Goal: Task Accomplishment & Management: Manage account settings

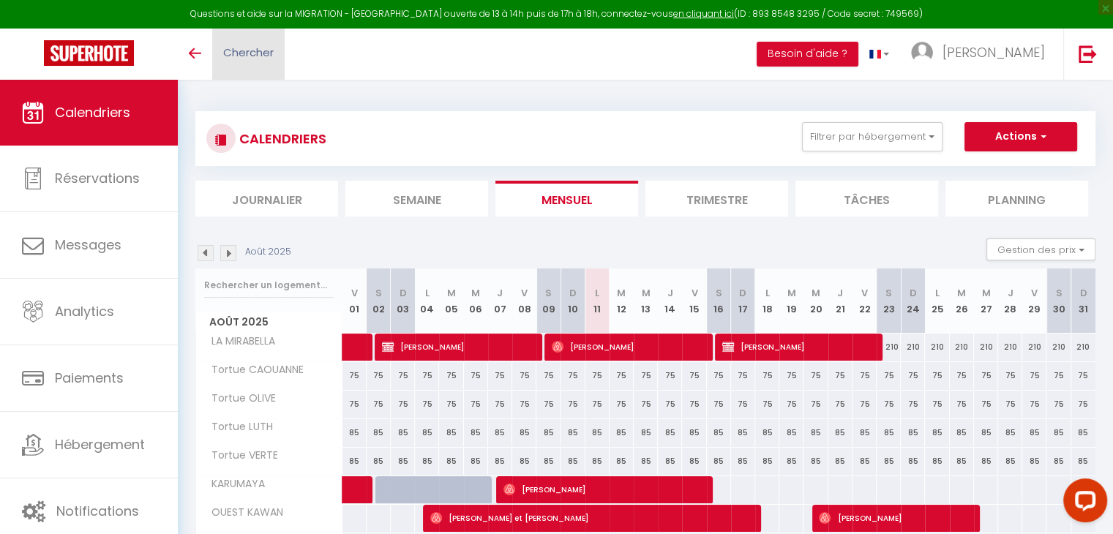
click at [237, 55] on span "Chercher" at bounding box center [248, 52] width 51 height 15
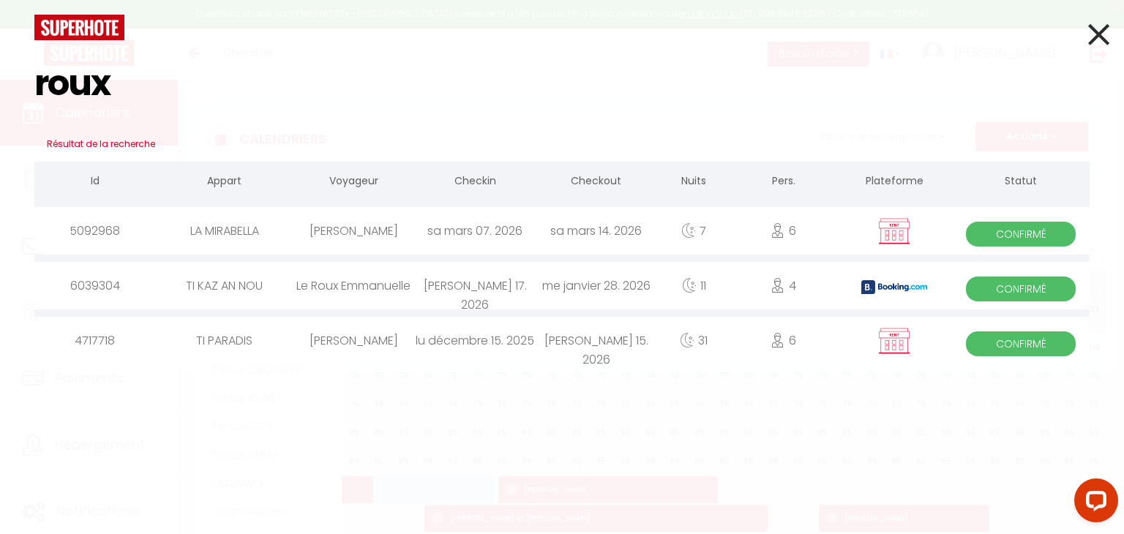
type input "roux"
click at [515, 345] on div "lu décembre 15. 2025" at bounding box center [474, 341] width 121 height 48
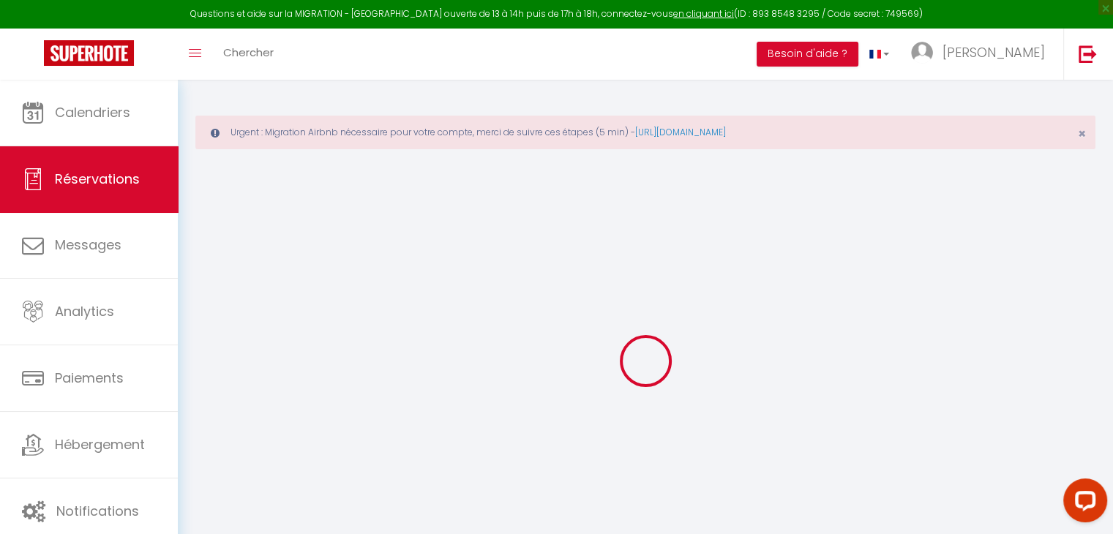
type input "Agnes"
type input "Roux"
type input "agnesroux57@gmail.com"
type input "+33665489123"
select select "FR"
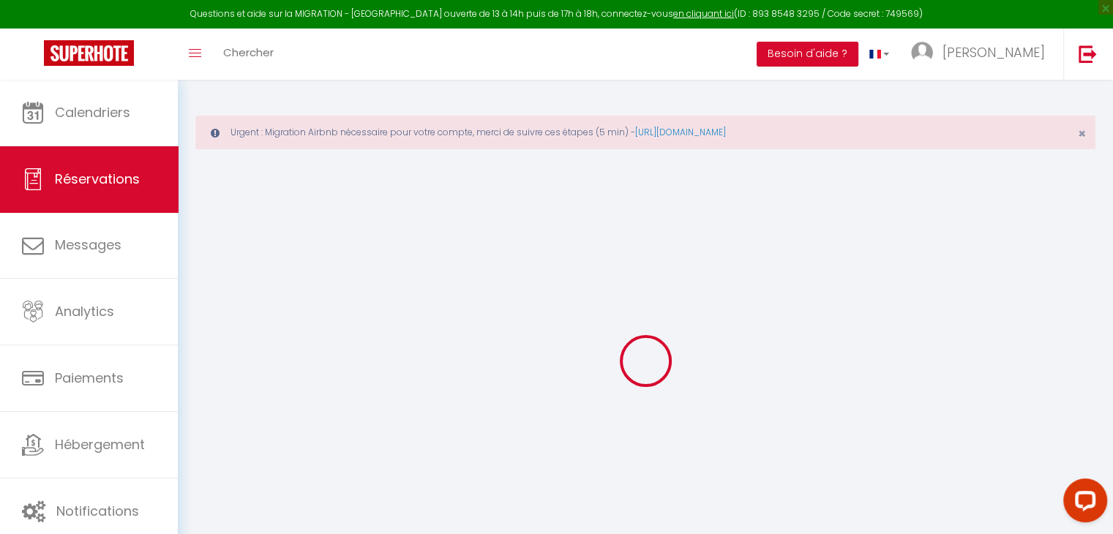
select select "40258"
select select "1"
type input "Lun 15 Décembre 2025"
select select
type input "Jeu 15 Janvier 2026"
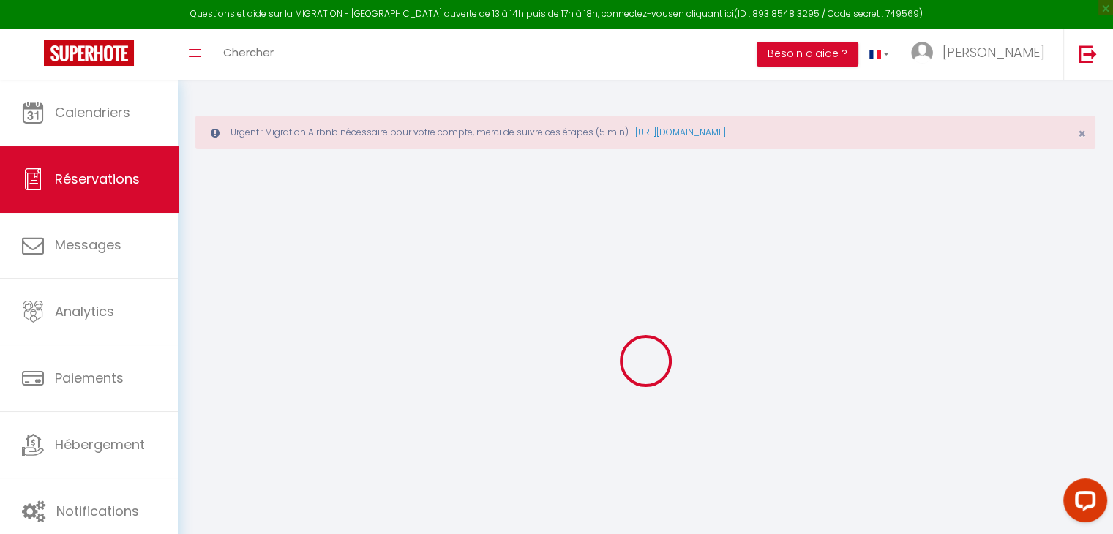
select select
type input "6"
type input "1"
select select "12"
select select
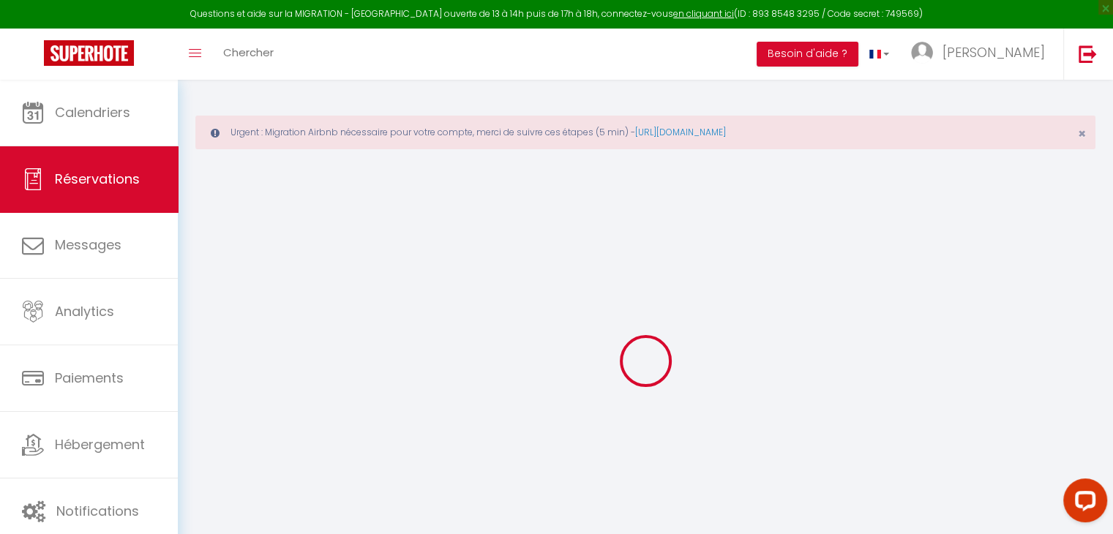
checkbox input "false"
type input "0"
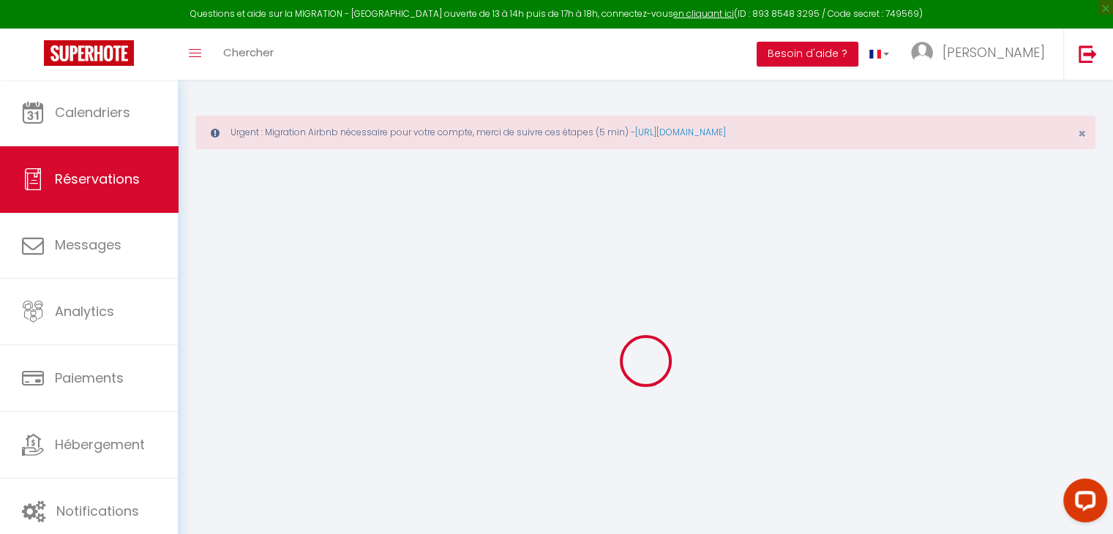
select select
select select "14"
checkbox input "false"
select select
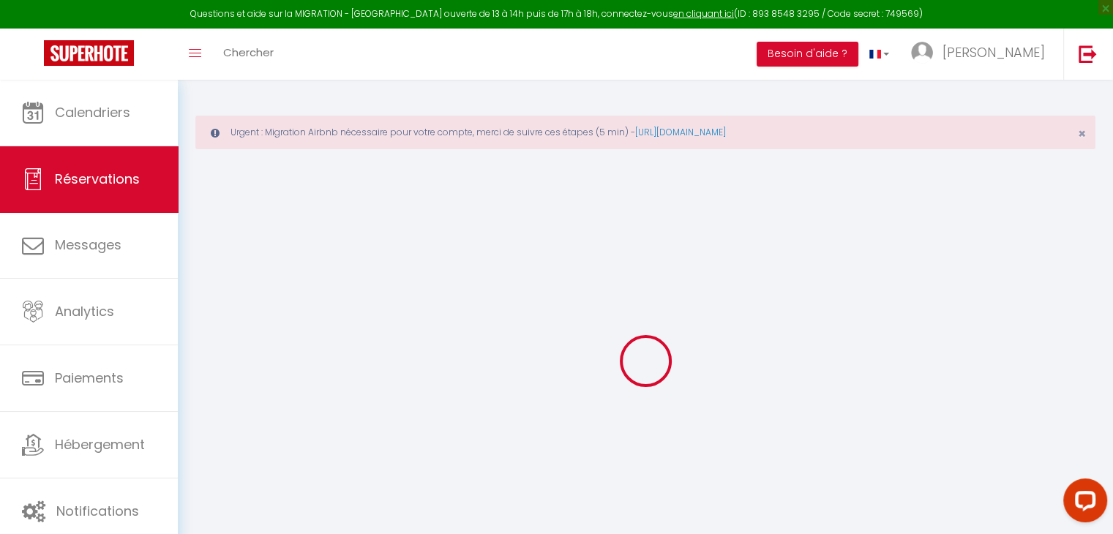
select select
checkbox input "false"
select select
checkbox input "false"
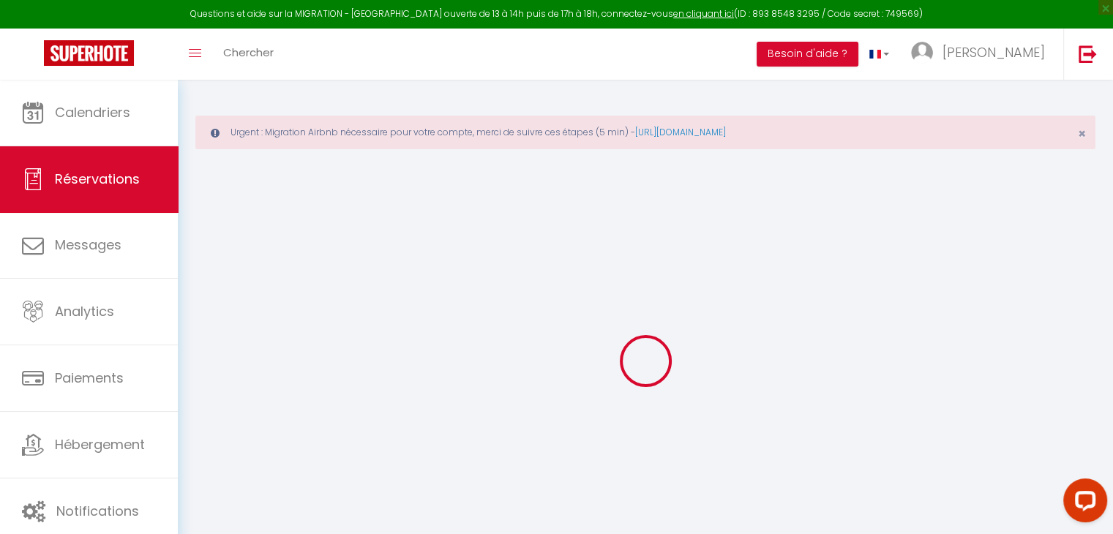
type textarea "CAUTION OUI 2000€ (Mr BESSERVE ou CB) - TX542 - 18h35"
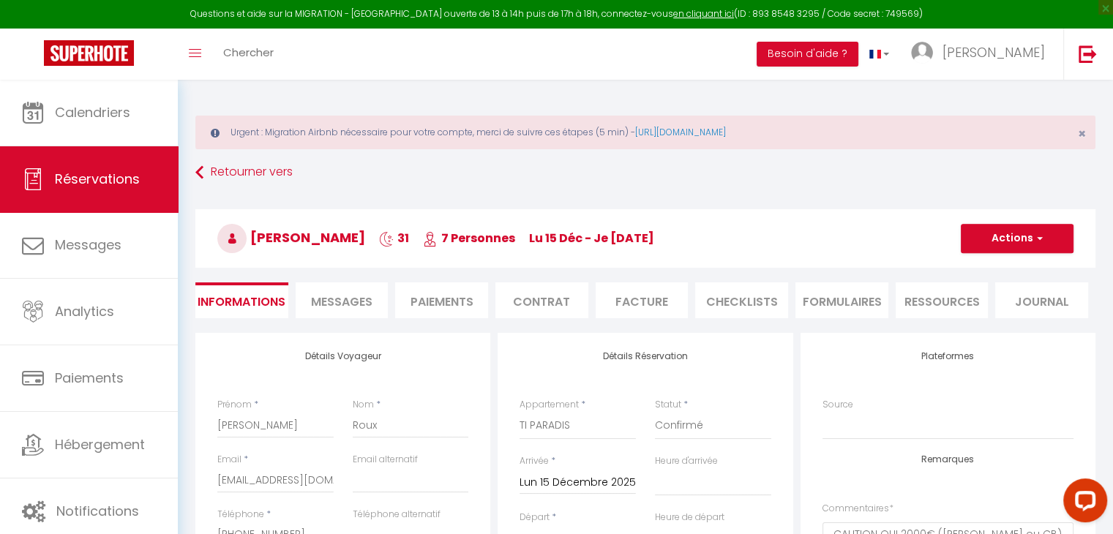
select select
checkbox input "false"
select select
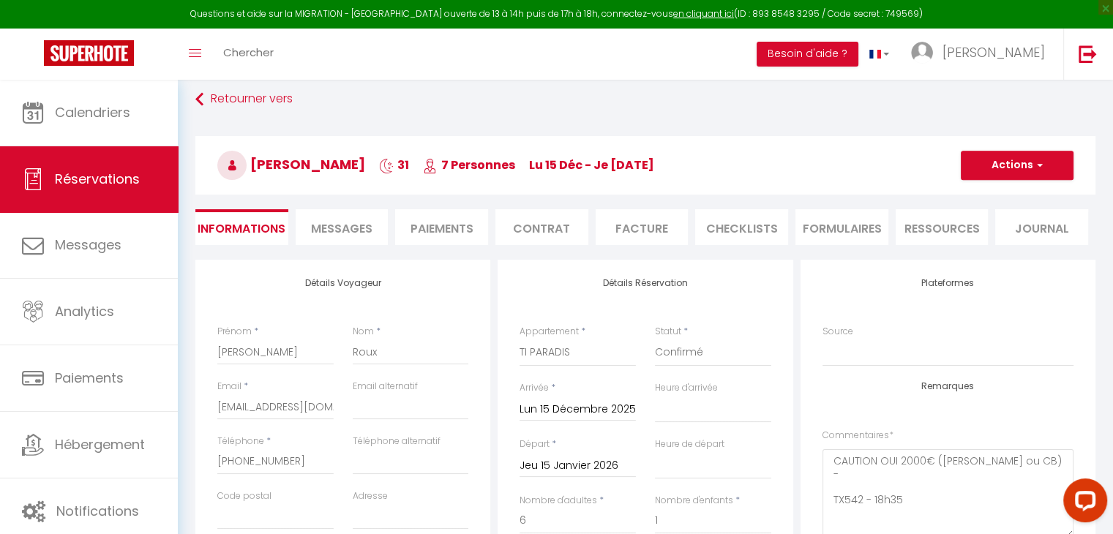
scroll to position [146, 0]
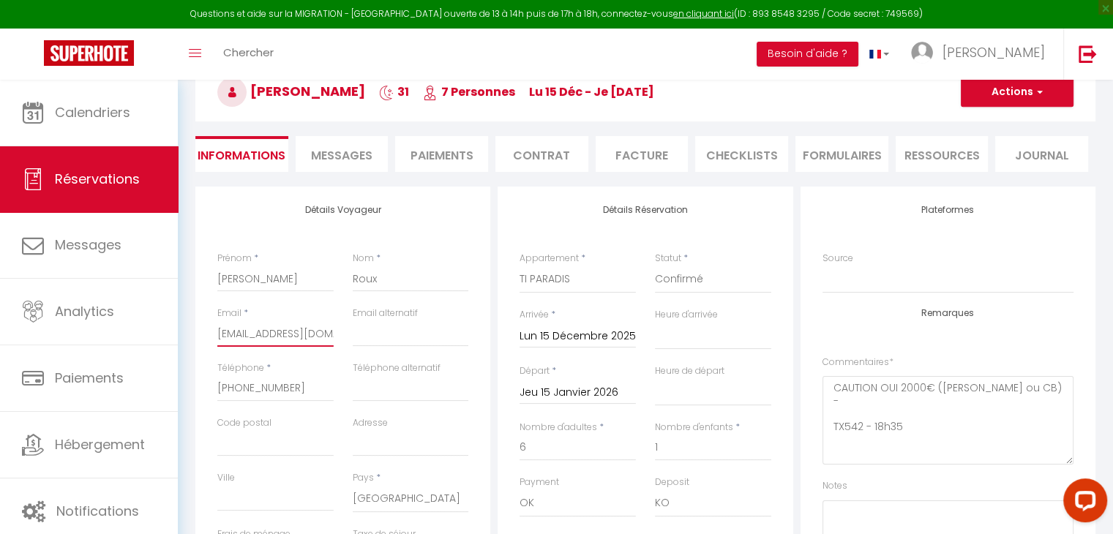
click at [307, 334] on input "agnesroux57@gmail.com" at bounding box center [275, 334] width 116 height 26
drag, startPoint x: 305, startPoint y: 336, endPoint x: 190, endPoint y: 337, distance: 114.9
click at [990, 87] on button "Actions" at bounding box center [1017, 92] width 113 height 29
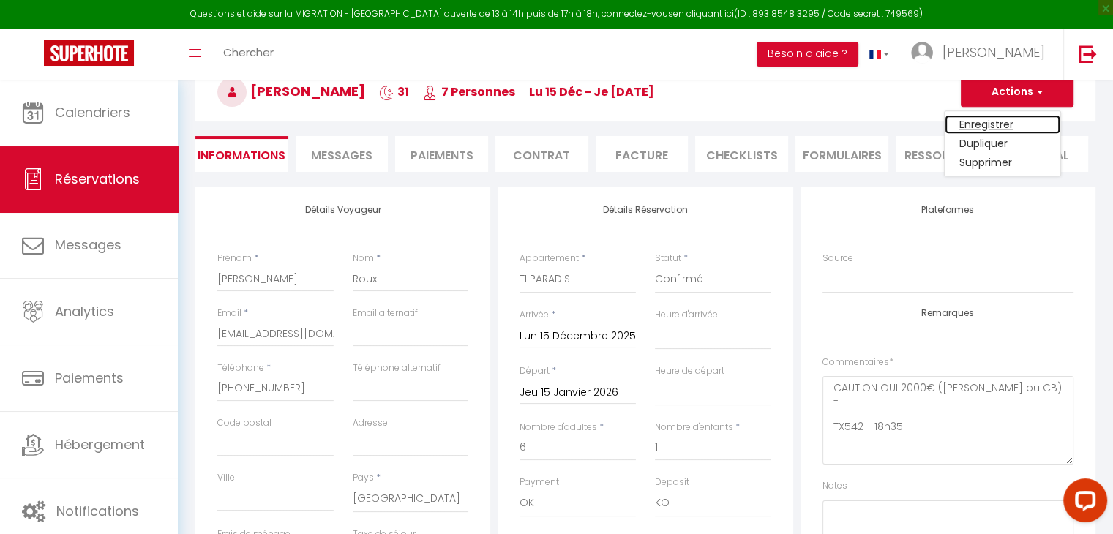
click at [984, 119] on link "Enregistrer" at bounding box center [1003, 124] width 116 height 19
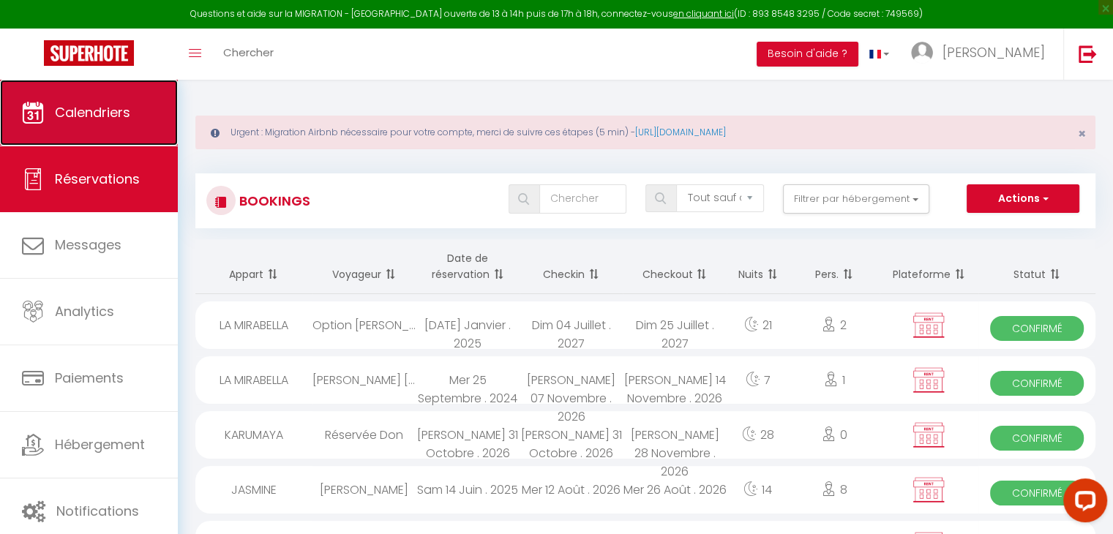
click at [92, 132] on link "Calendriers" at bounding box center [89, 113] width 178 height 66
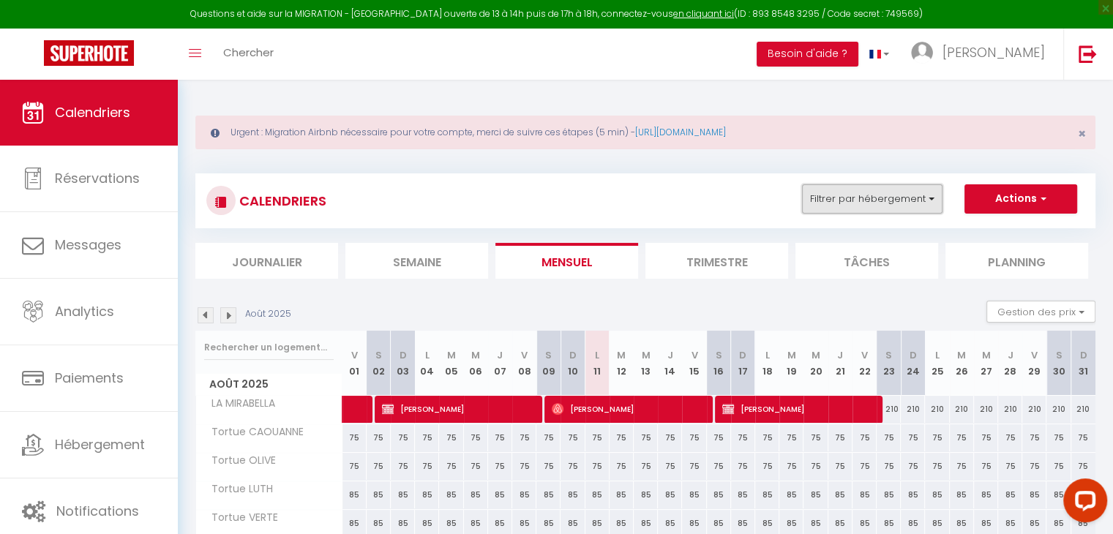
click at [886, 209] on button "Filtrer par hébergement" at bounding box center [872, 198] width 141 height 29
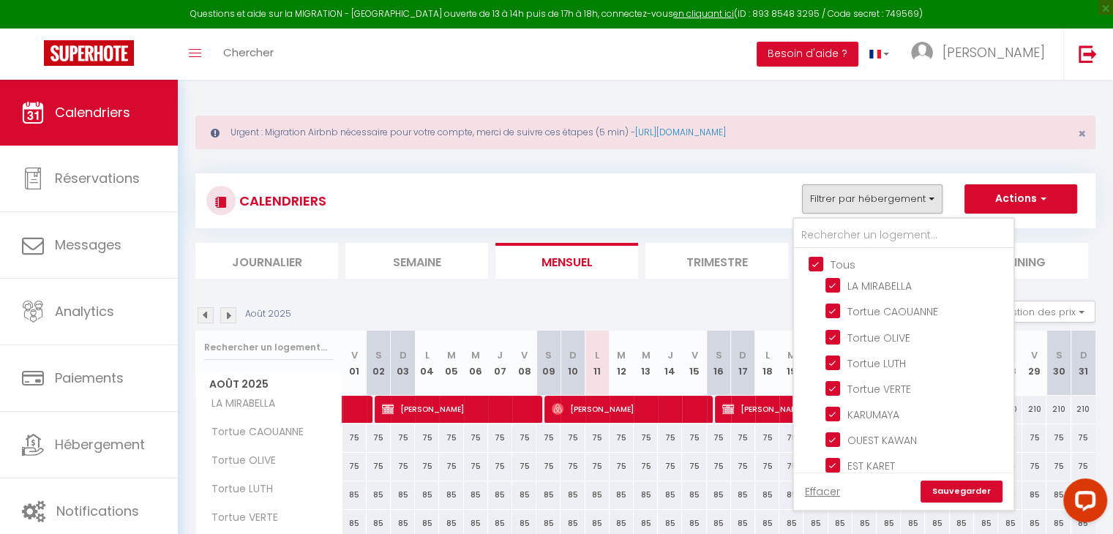
click at [448, 267] on li "Semaine" at bounding box center [416, 261] width 143 height 36
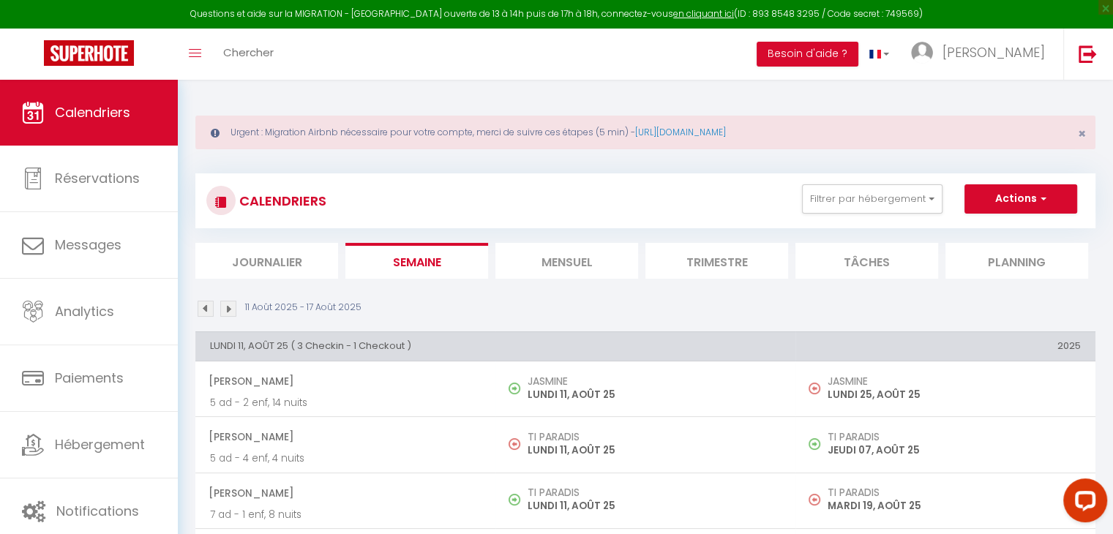
click at [198, 309] on img at bounding box center [206, 309] width 16 height 16
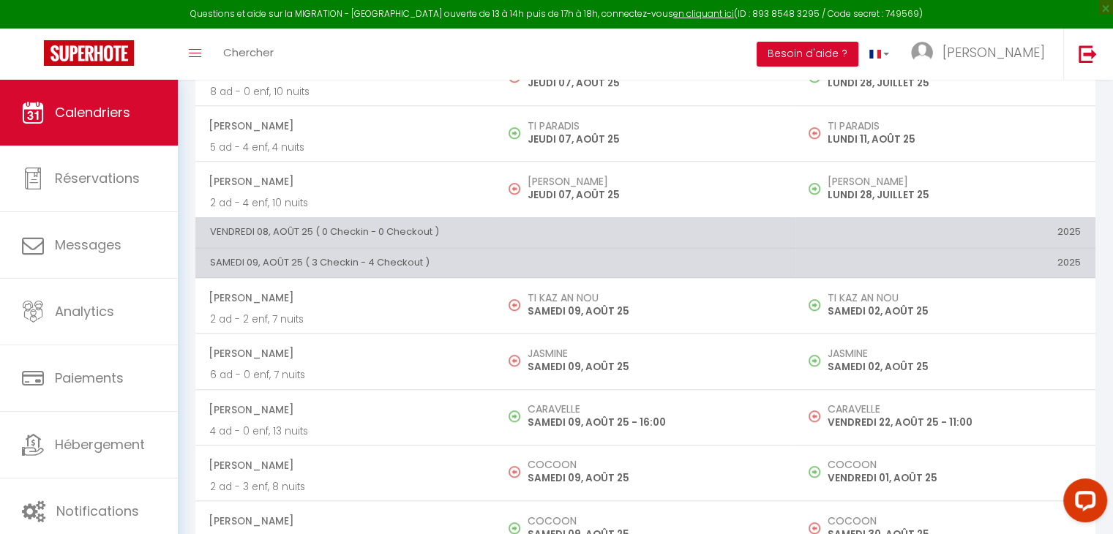
scroll to position [1098, 0]
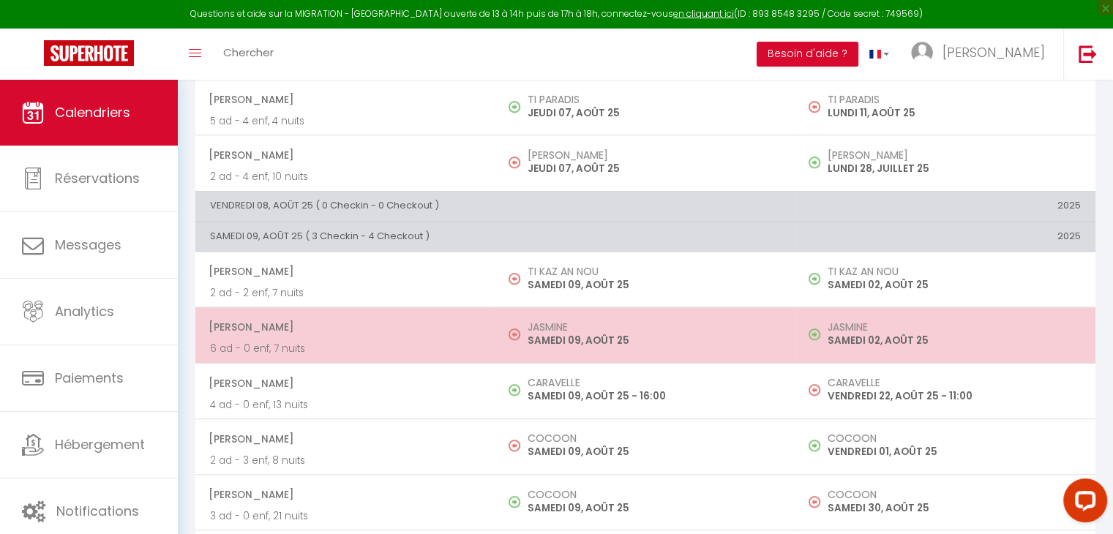
click at [672, 321] on h5 "JASMINE" at bounding box center [654, 327] width 253 height 12
select select "OK"
select select "KO"
select select "0"
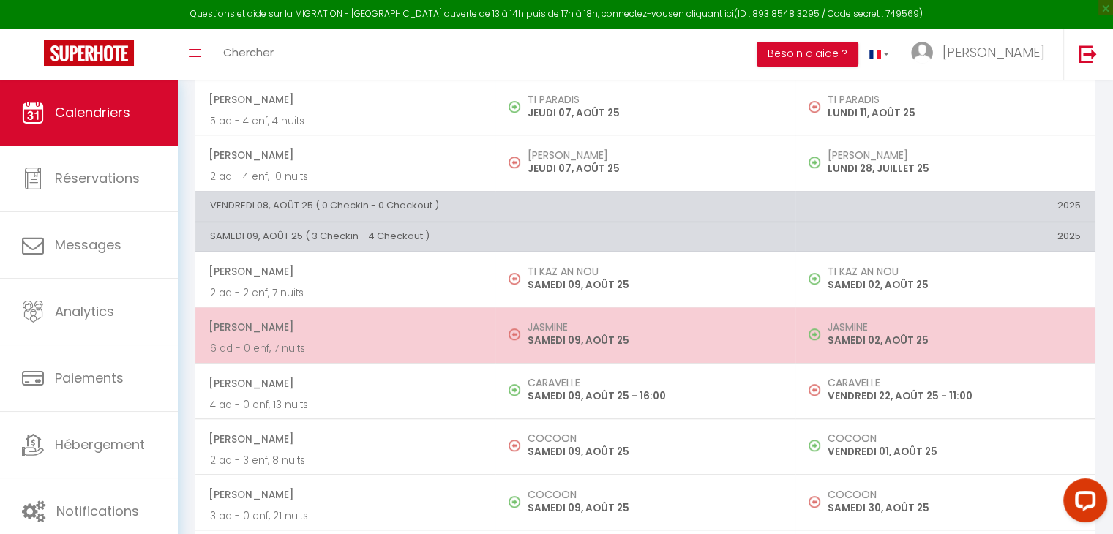
select select "1"
select select
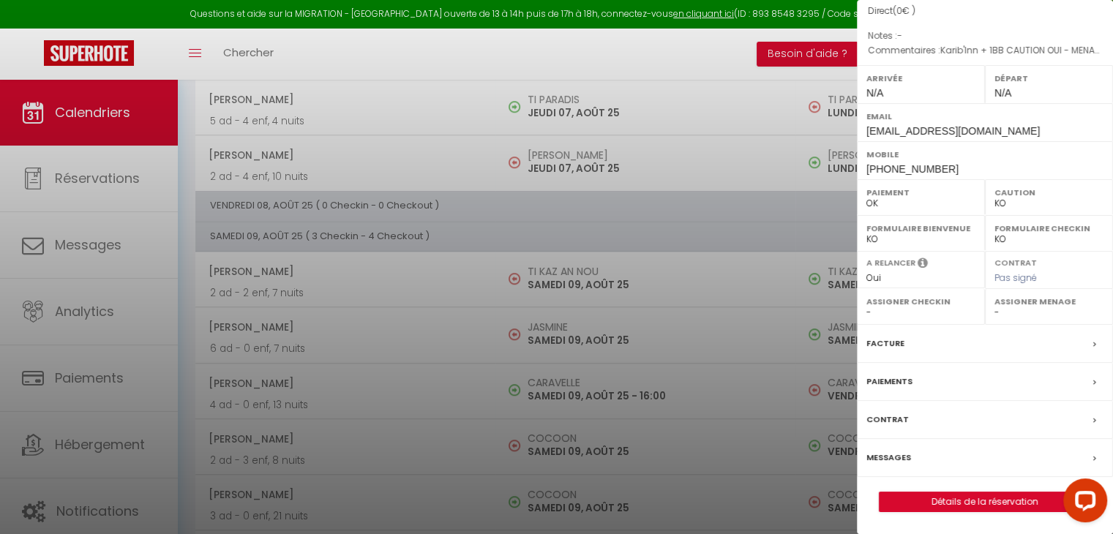
scroll to position [169, 0]
click at [763, 168] on div at bounding box center [556, 267] width 1113 height 534
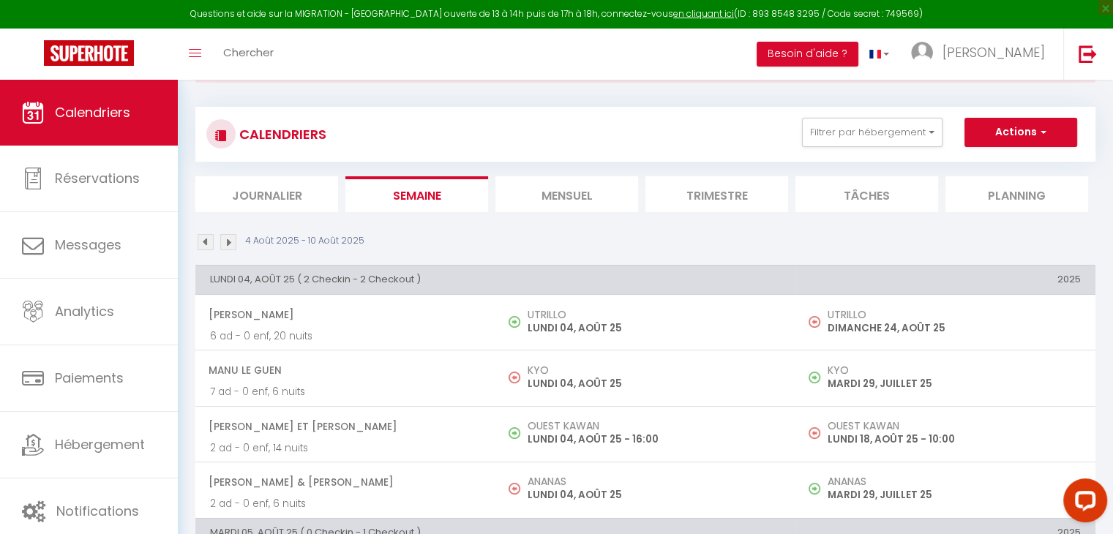
scroll to position [0, 0]
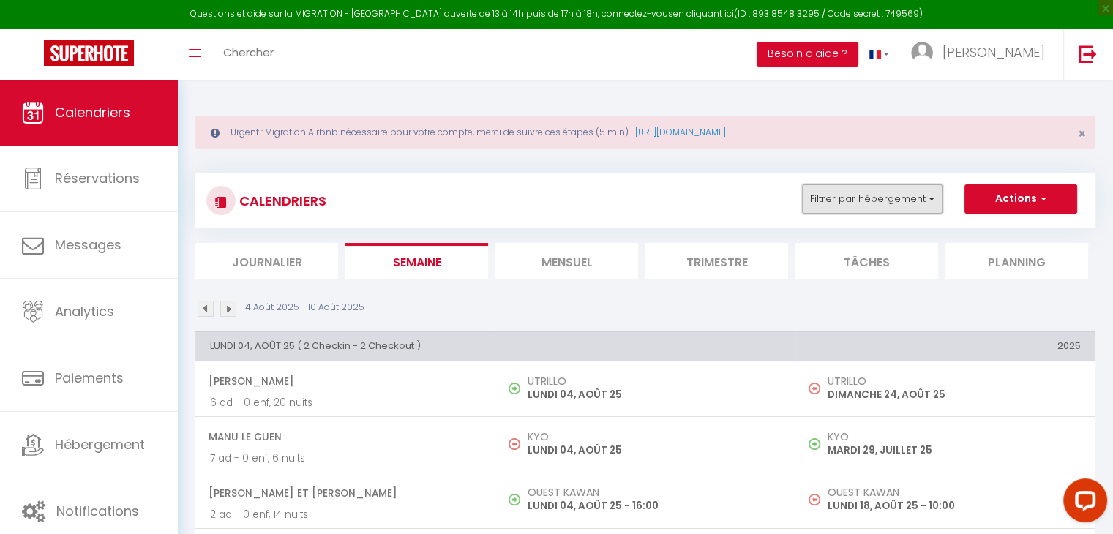
click at [831, 197] on button "Filtrer par hébergement" at bounding box center [872, 198] width 141 height 29
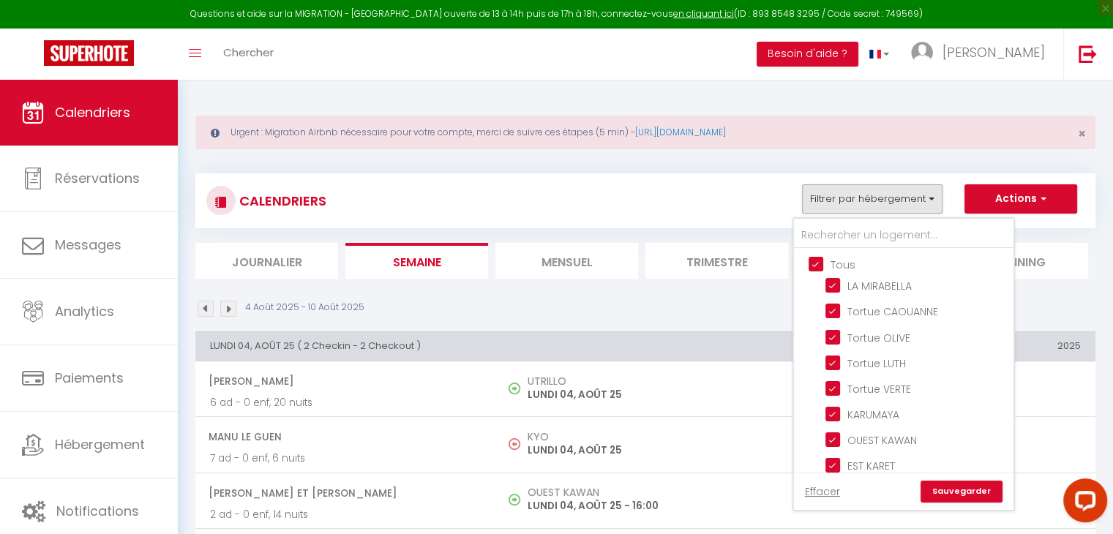
click at [819, 263] on input "Tous" at bounding box center [919, 263] width 220 height 15
checkbox input "false"
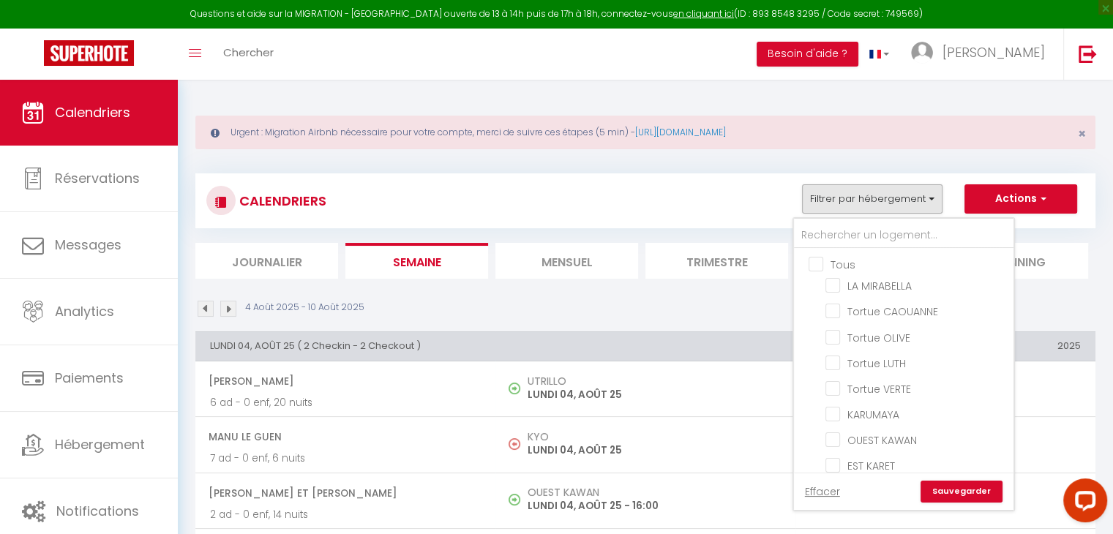
checkbox input "false"
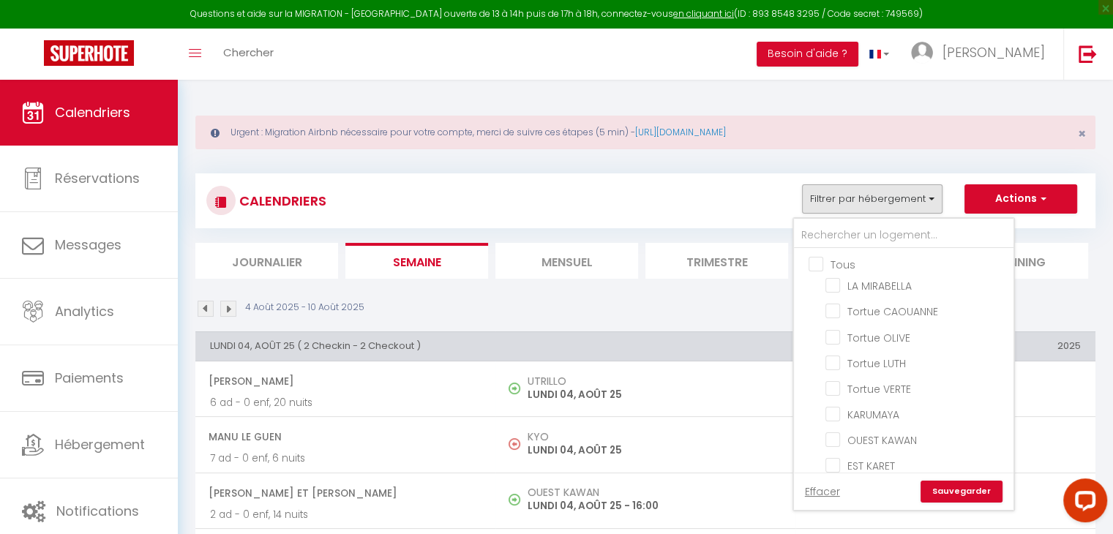
checkbox input "false"
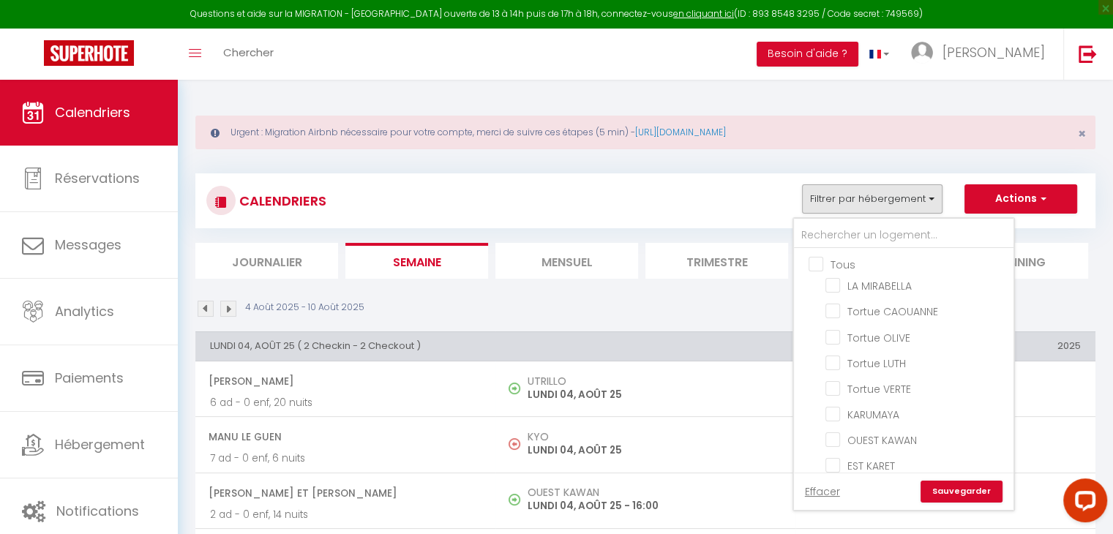
checkbox input "false"
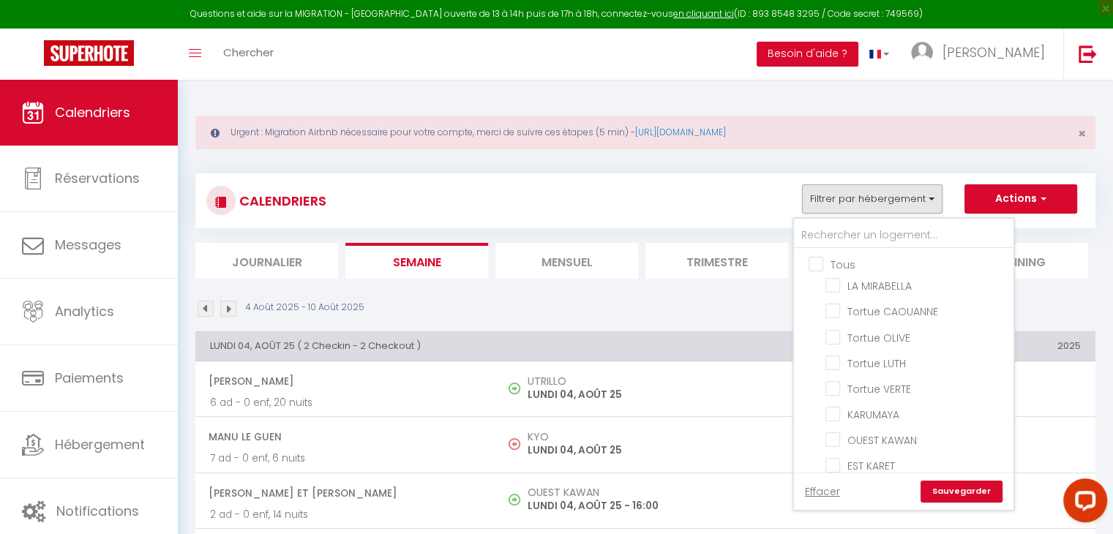
checkbox input "false"
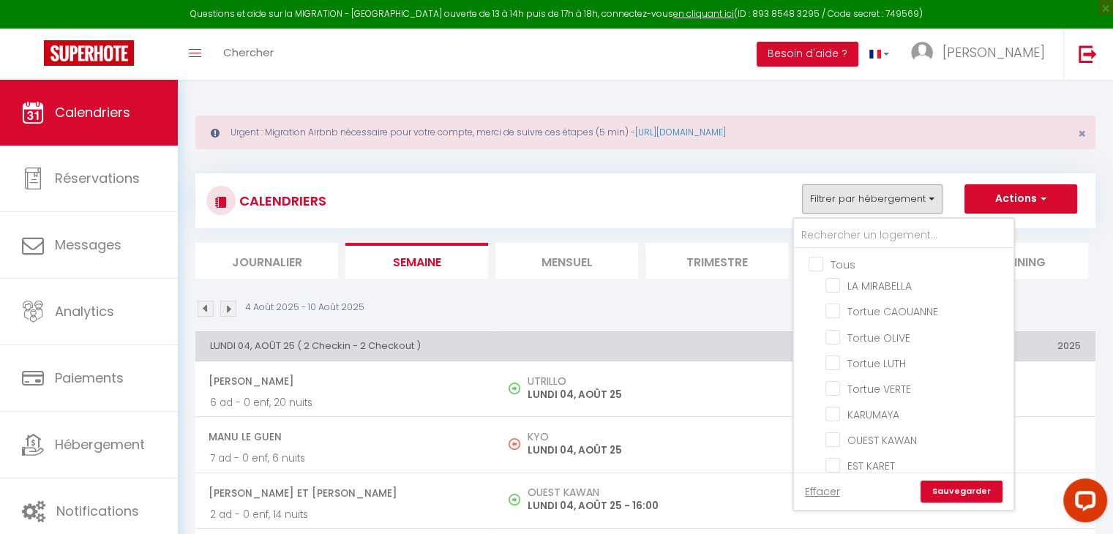
checkbox input "false"
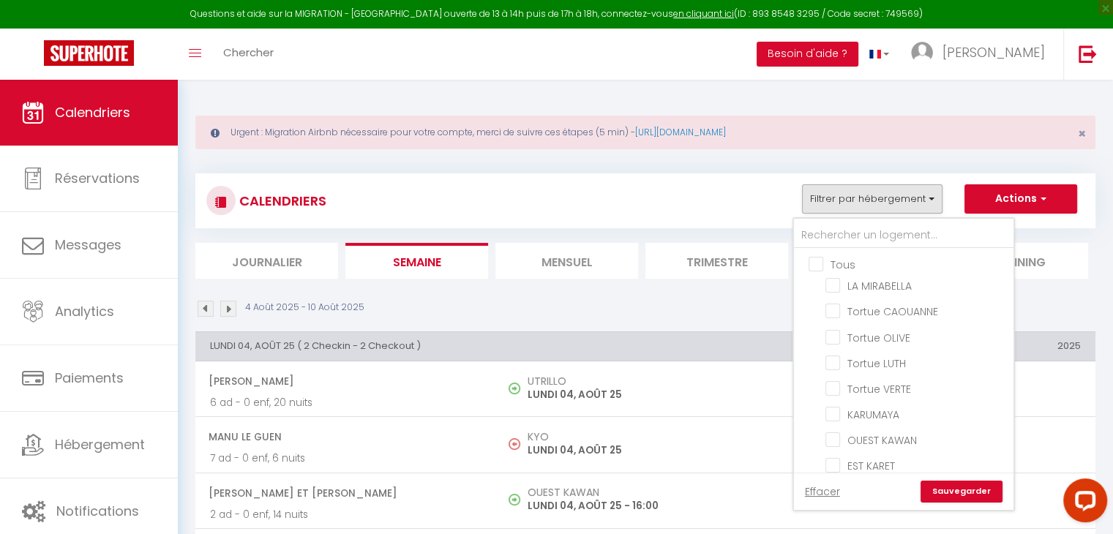
checkbox input "false"
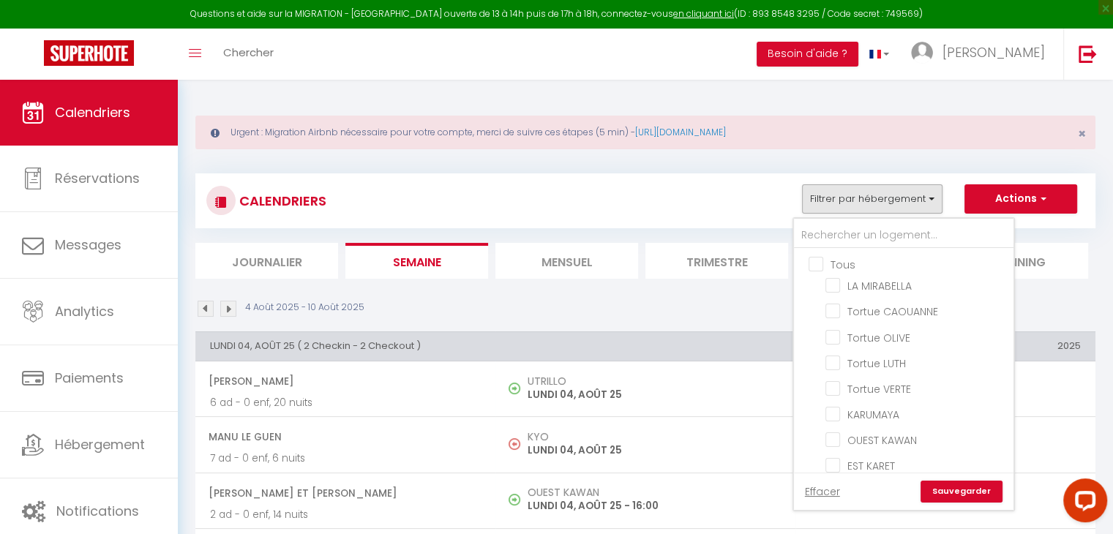
checkbox input "false"
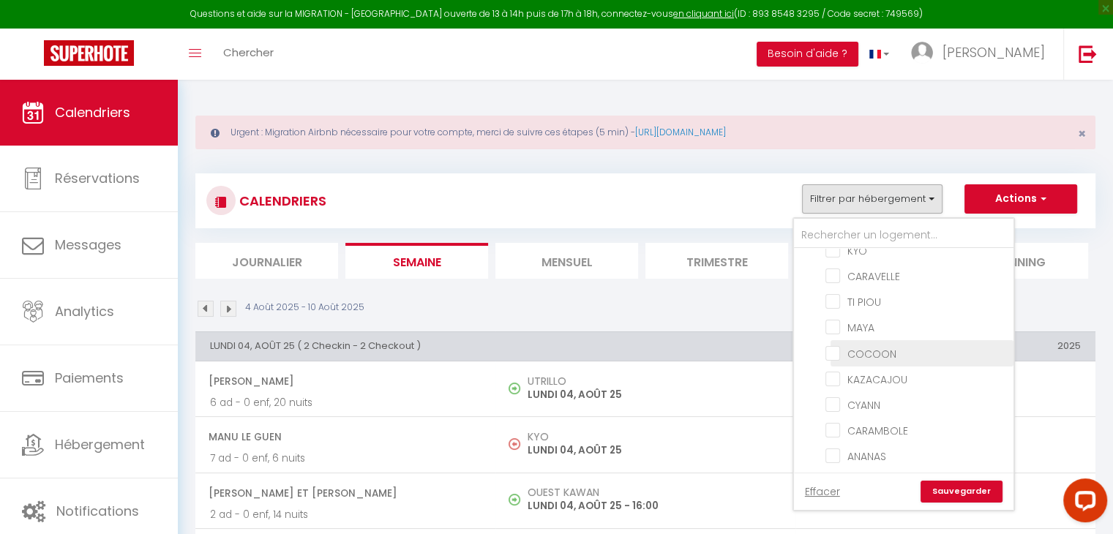
click at [859, 345] on input "COCOON" at bounding box center [917, 352] width 183 height 15
checkbox input "true"
click at [670, 269] on li "Trimestre" at bounding box center [717, 261] width 143 height 36
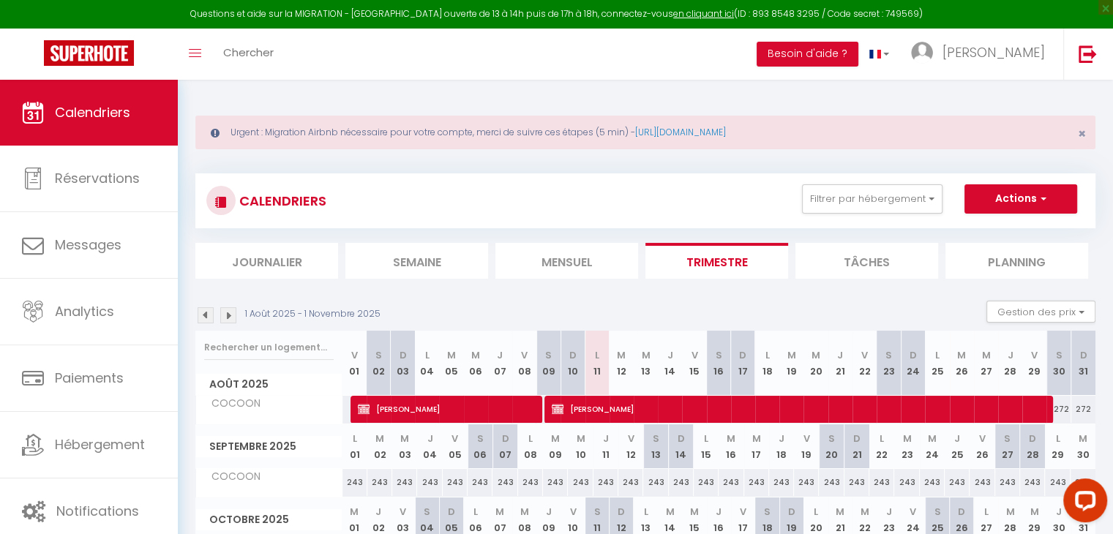
click at [225, 318] on img at bounding box center [228, 315] width 16 height 16
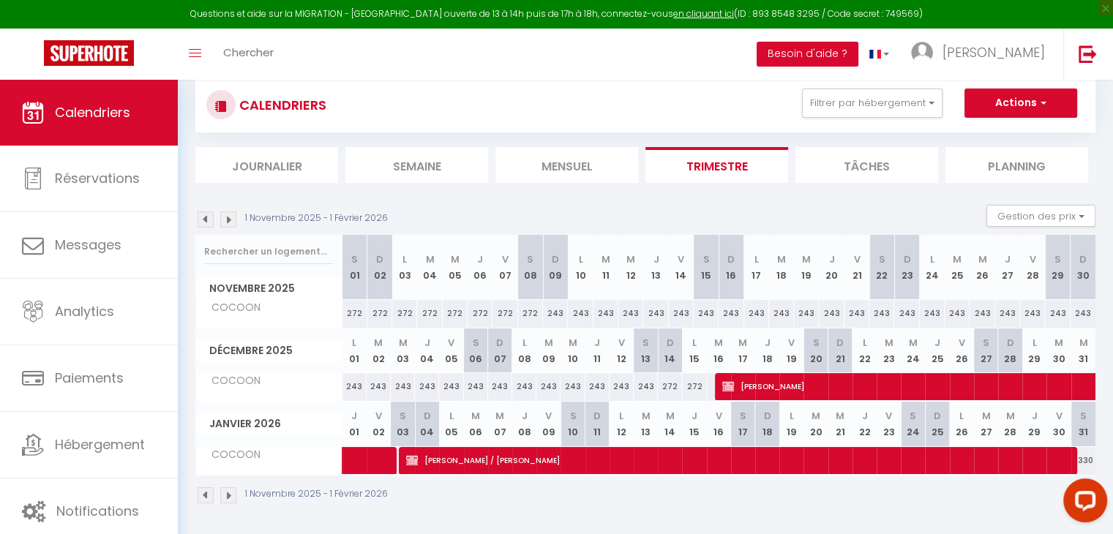
click at [227, 222] on img at bounding box center [228, 220] width 16 height 16
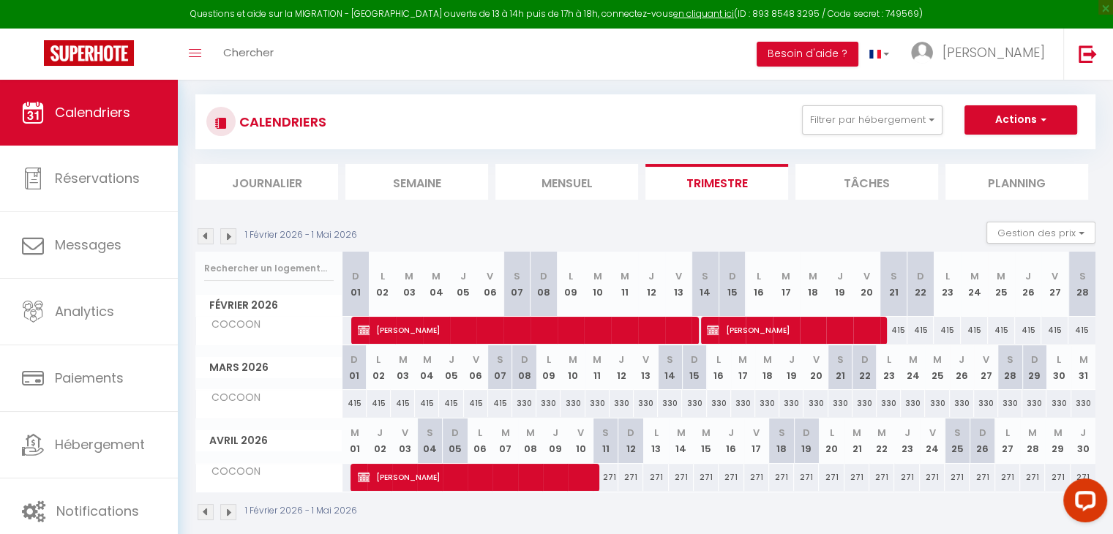
scroll to position [96, 0]
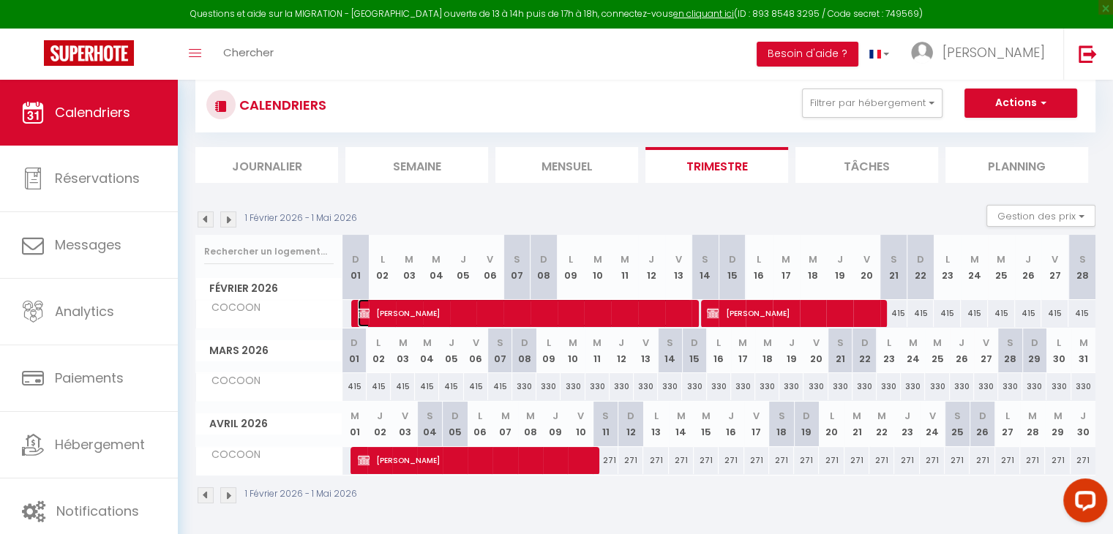
click at [533, 319] on span "[PERSON_NAME]" at bounding box center [525, 313] width 334 height 28
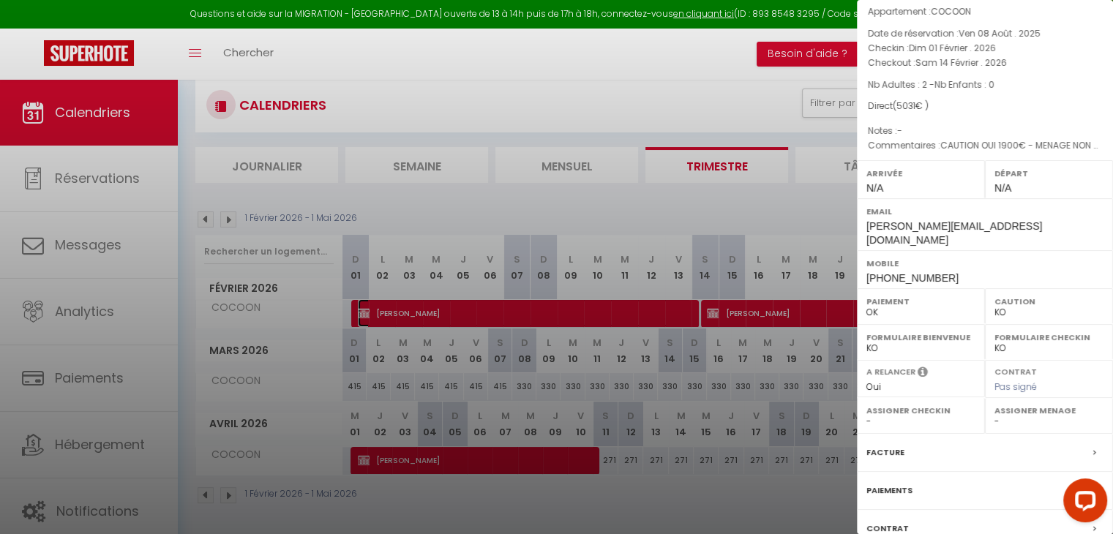
scroll to position [146, 0]
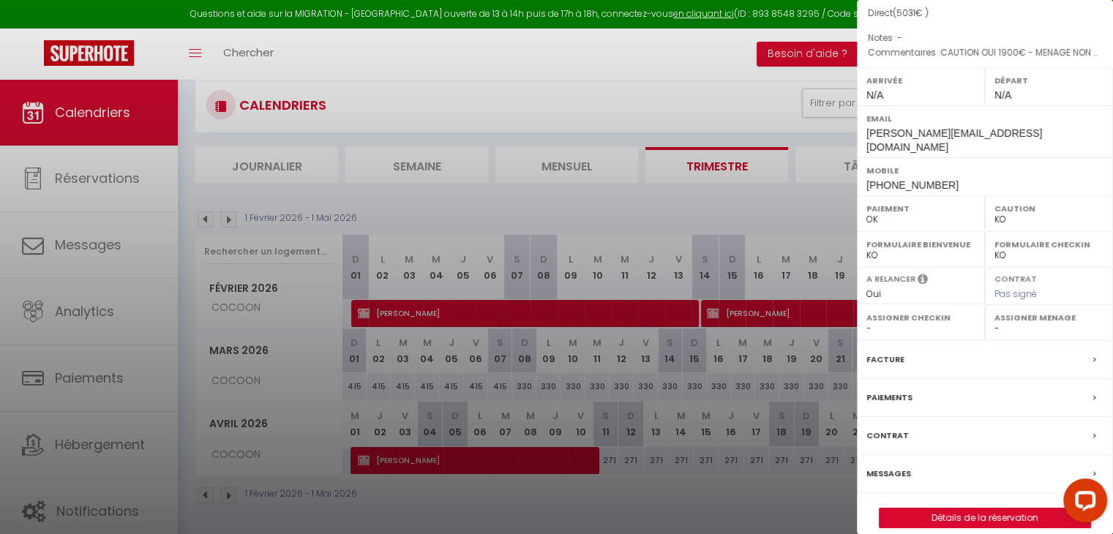
click at [368, 159] on div at bounding box center [556, 267] width 1113 height 534
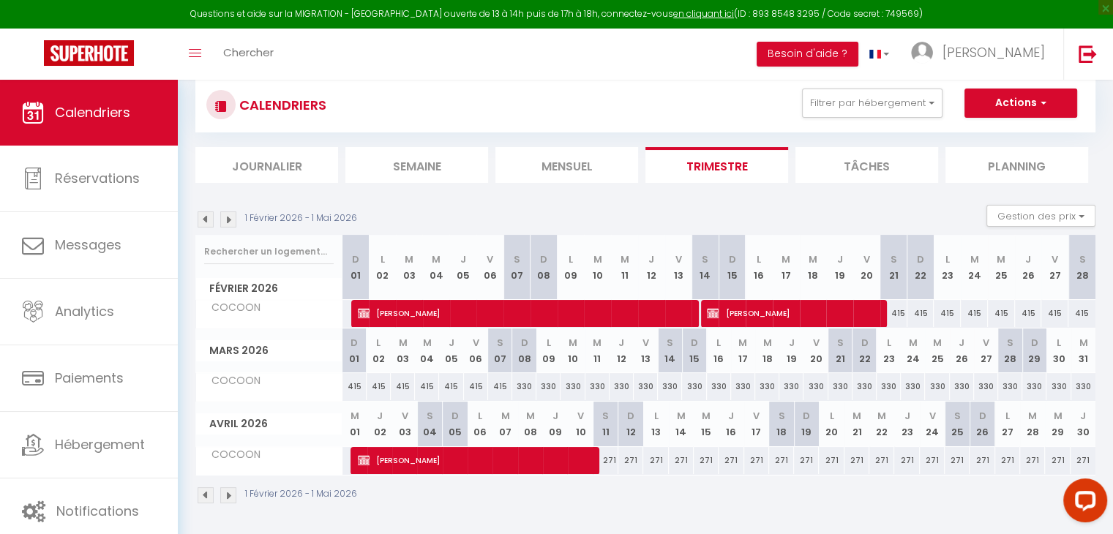
click at [204, 220] on img at bounding box center [206, 220] width 16 height 16
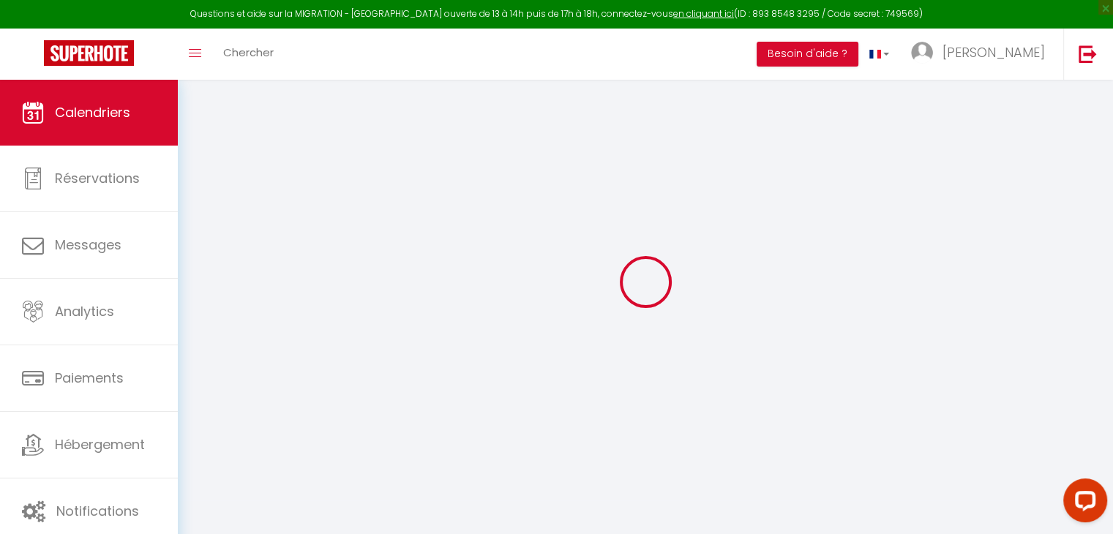
scroll to position [96, 0]
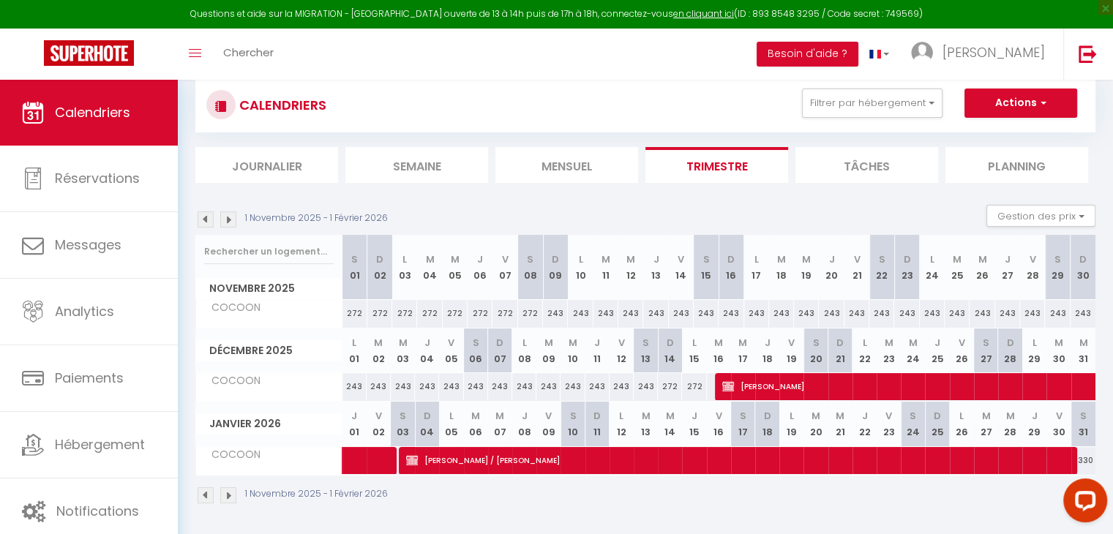
click at [506, 386] on div "243" at bounding box center [500, 386] width 24 height 27
type input "243"
type input "Dim 07 Décembre 2025"
type input "Lun 08 Décembre 2025"
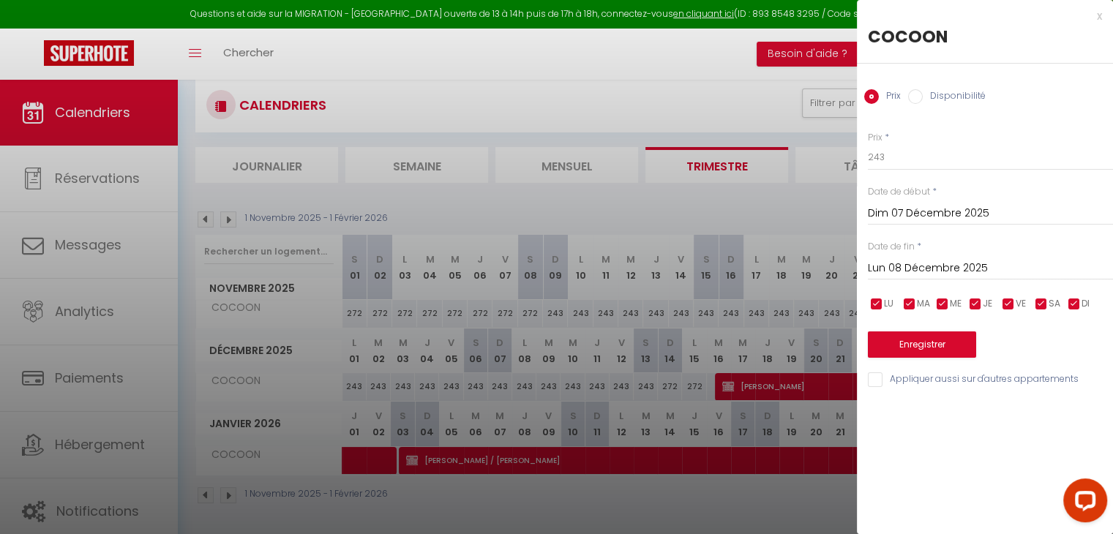
click at [928, 212] on input "Dim 07 Décembre 2025" at bounding box center [990, 213] width 245 height 19
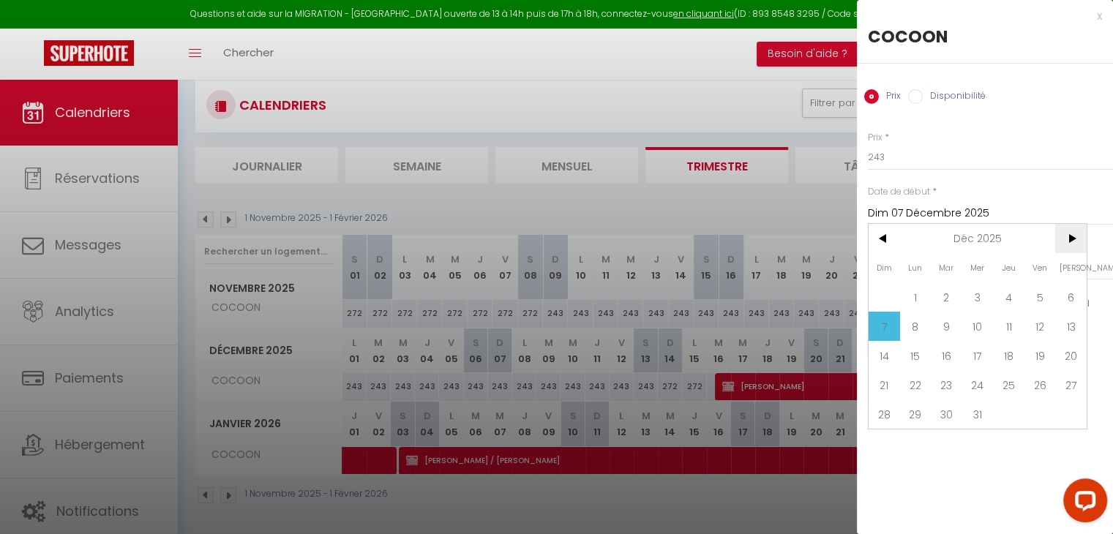
click at [1066, 238] on span ">" at bounding box center [1070, 238] width 31 height 29
click at [1008, 295] on span "1" at bounding box center [1008, 297] width 31 height 29
type input "Jeu 01 Janvier 2026"
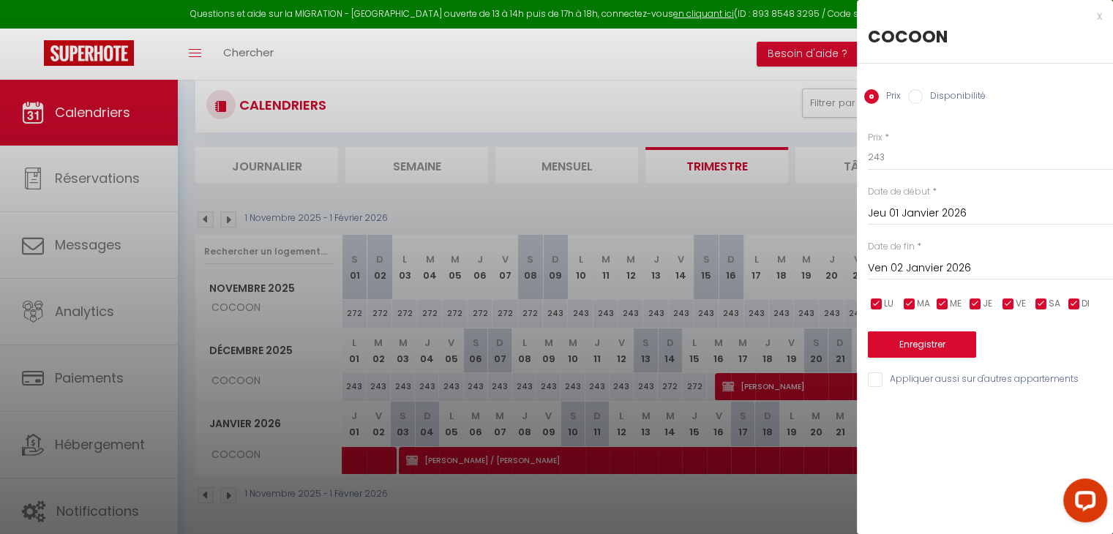
click at [983, 262] on input "Ven 02 Janvier 2026" at bounding box center [990, 268] width 245 height 19
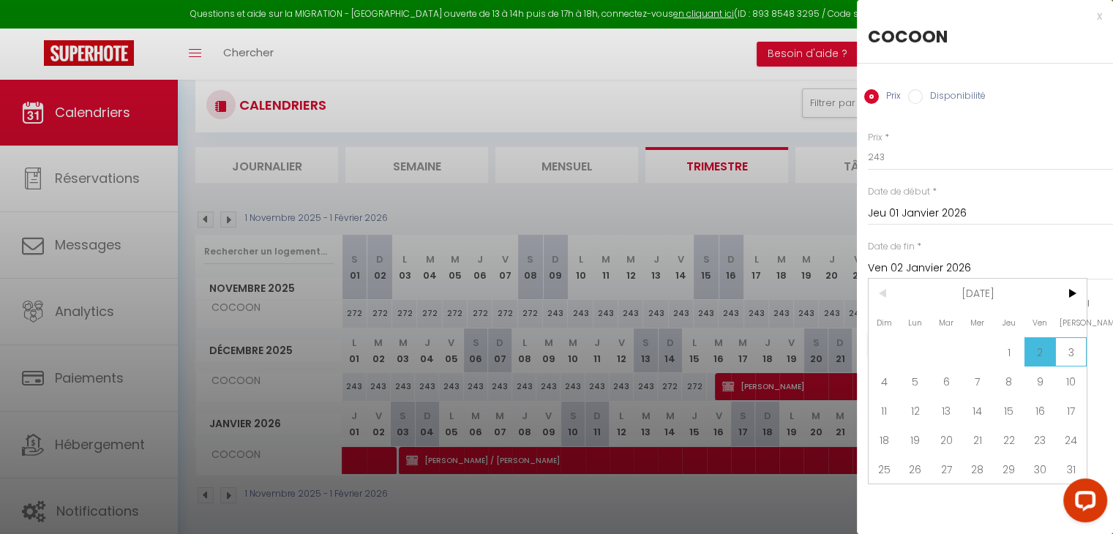
click at [1066, 346] on span "3" at bounding box center [1070, 351] width 31 height 29
type input "Sam 03 Janvier 2026"
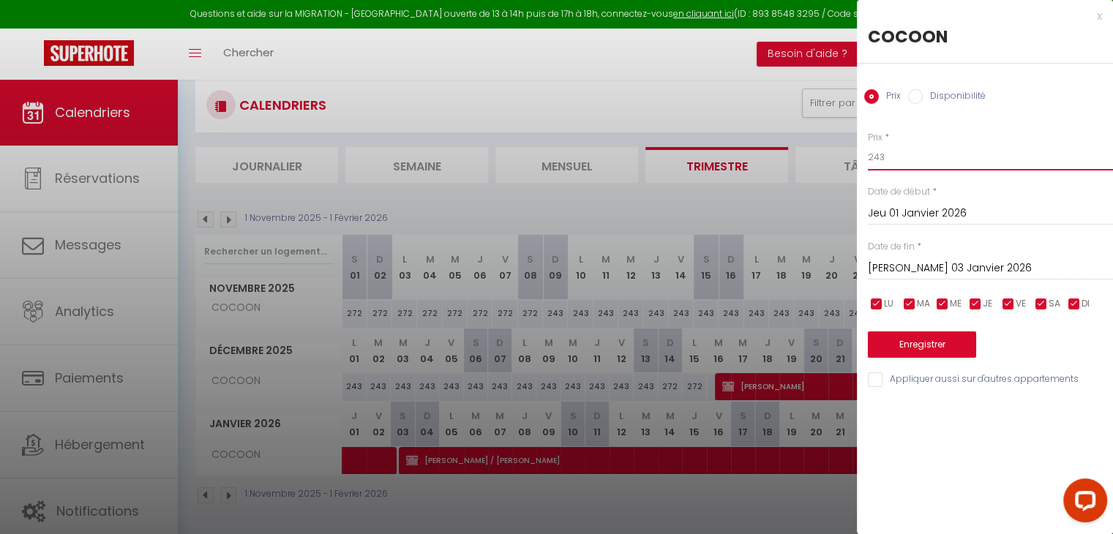
click at [896, 153] on input "243" at bounding box center [990, 157] width 245 height 26
type input "2"
type input "435"
click at [889, 354] on button "Enregistrer" at bounding box center [922, 345] width 108 height 26
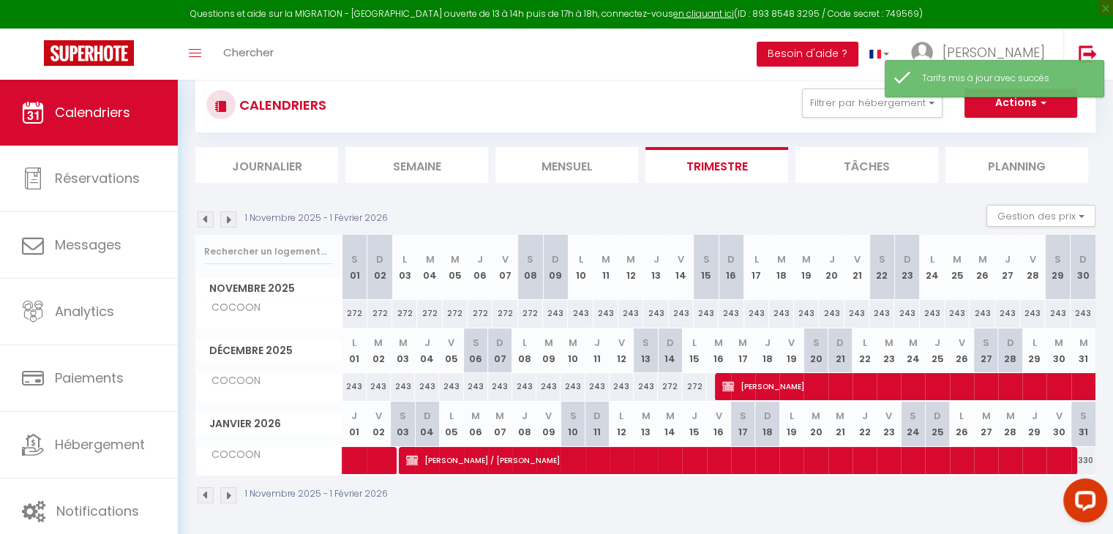
click at [597, 387] on div "243" at bounding box center [598, 386] width 24 height 27
type input "243"
type input "Jeu 11 Décembre 2025"
type input "Ven 12 Décembre 2025"
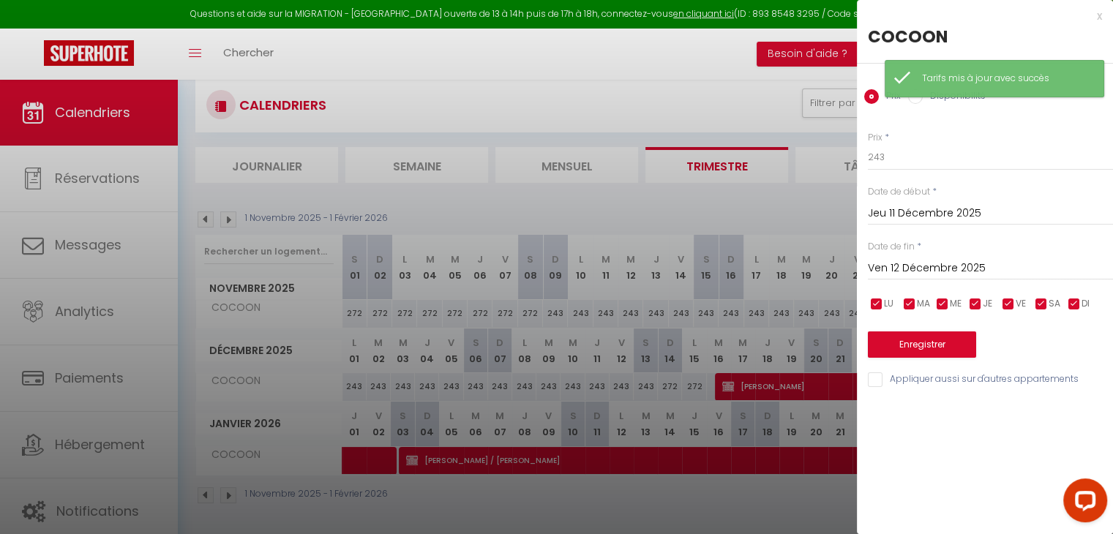
click at [919, 217] on input "Jeu 11 Décembre 2025" at bounding box center [990, 213] width 245 height 19
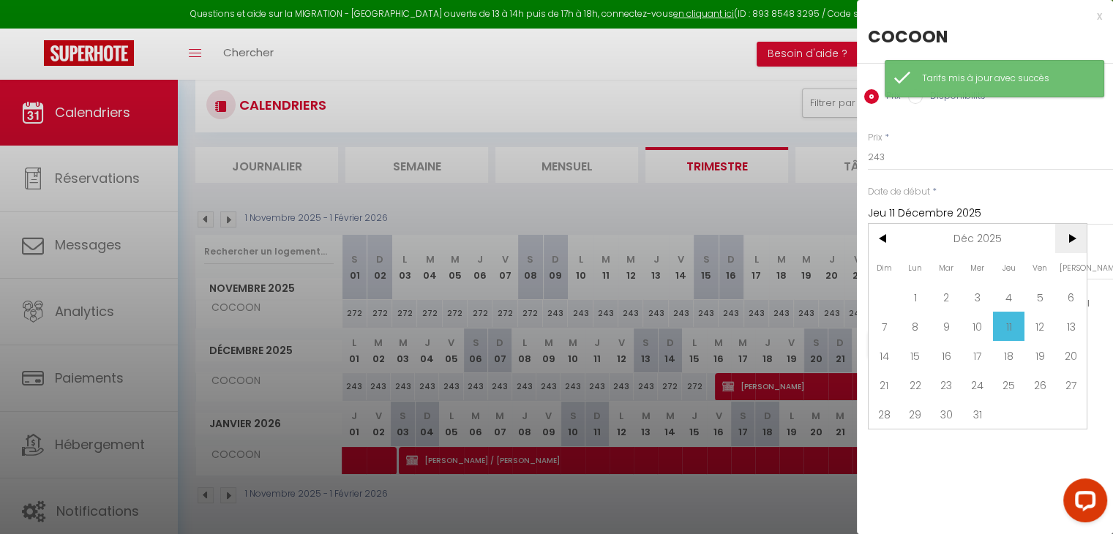
click at [1071, 247] on span ">" at bounding box center [1070, 238] width 31 height 29
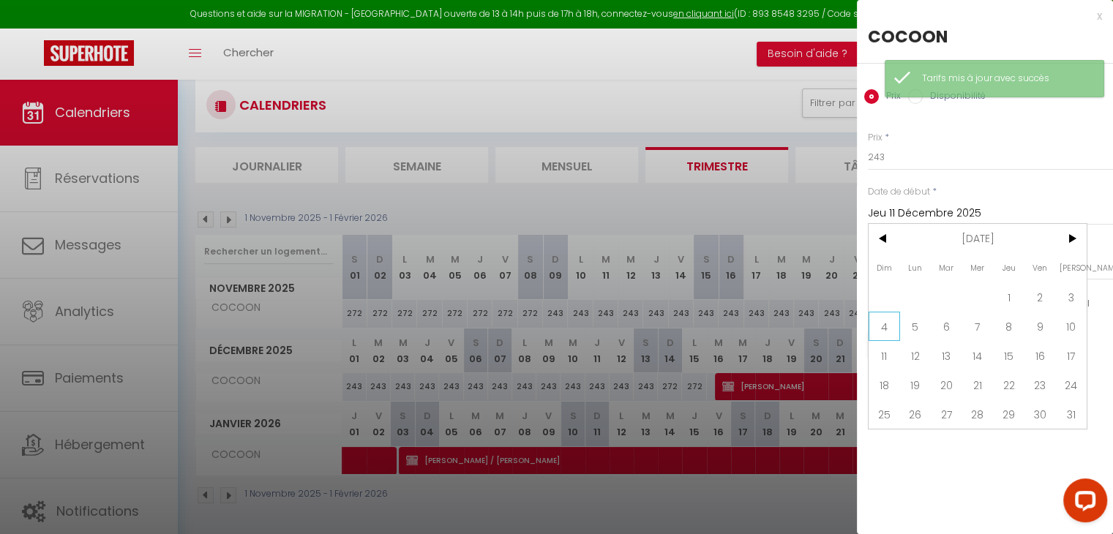
click at [882, 329] on span "4" at bounding box center [884, 326] width 31 height 29
type input "Dim 04 Janvier 2026"
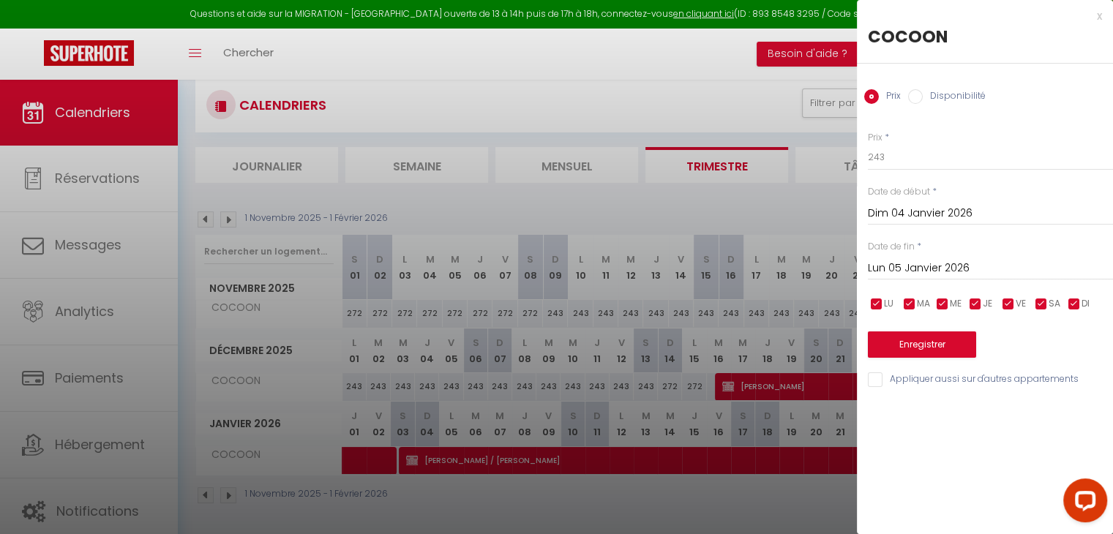
click at [910, 263] on input "Lun 05 Janvier 2026" at bounding box center [990, 268] width 245 height 19
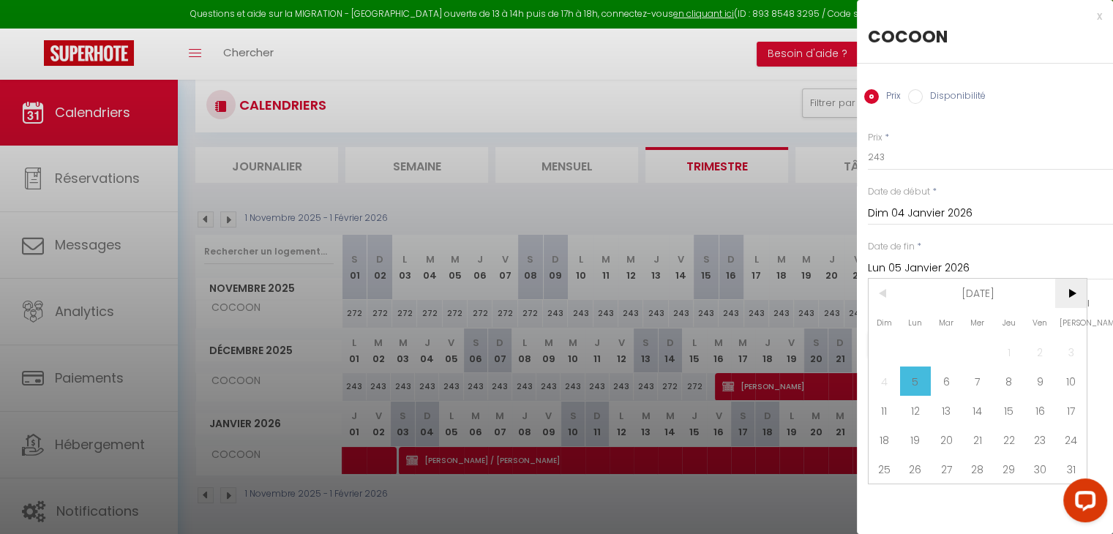
click at [1072, 300] on span ">" at bounding box center [1070, 293] width 31 height 29
click at [914, 378] on span "9" at bounding box center [915, 381] width 31 height 29
type input "Lun 09 Février 2026"
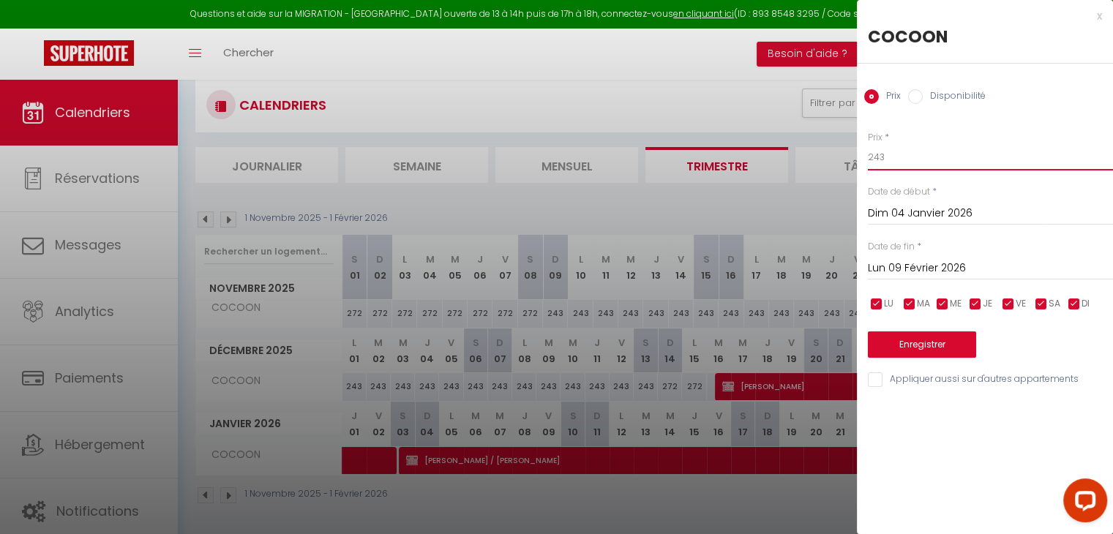
drag, startPoint x: 910, startPoint y: 159, endPoint x: 829, endPoint y: 155, distance: 81.3
click at [829, 155] on body "Questions et aide sur la MIGRATION - Salle Zoom ouverte de 13 à 14h puis de 17h…" at bounding box center [556, 260] width 1113 height 553
type input "345"
click at [913, 340] on button "Enregistrer" at bounding box center [922, 345] width 108 height 26
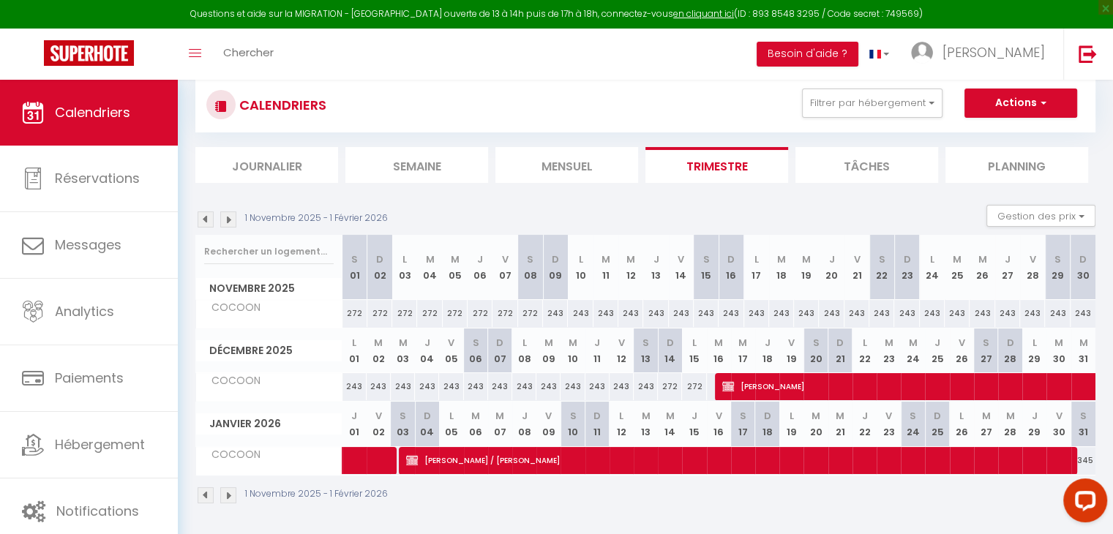
click at [228, 223] on img at bounding box center [228, 220] width 16 height 16
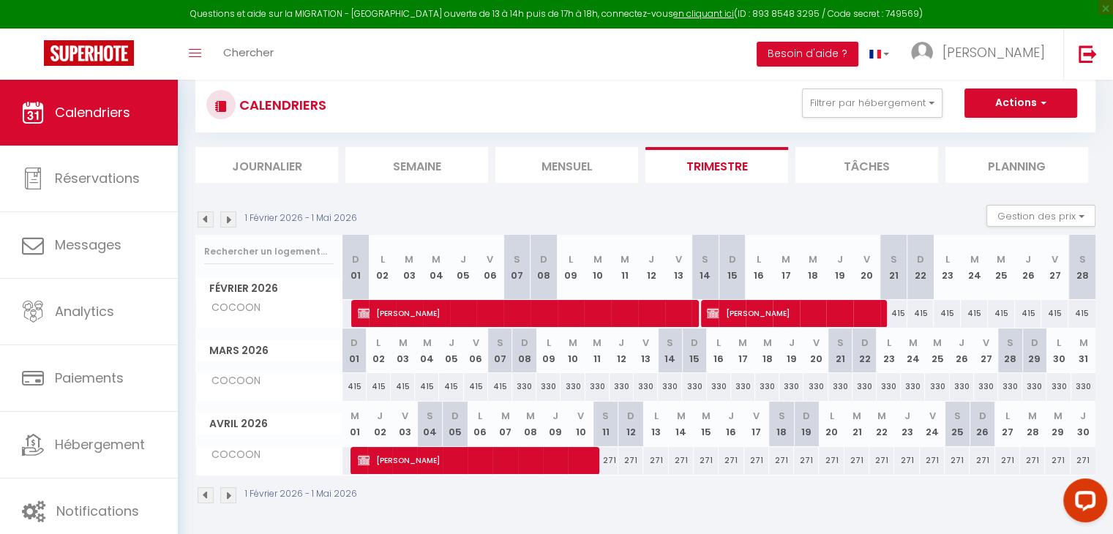
click at [928, 308] on div "415" at bounding box center [921, 313] width 27 height 27
type input "415"
type input "Dim 22 Février 2026"
type input "Lun 23 Février 2026"
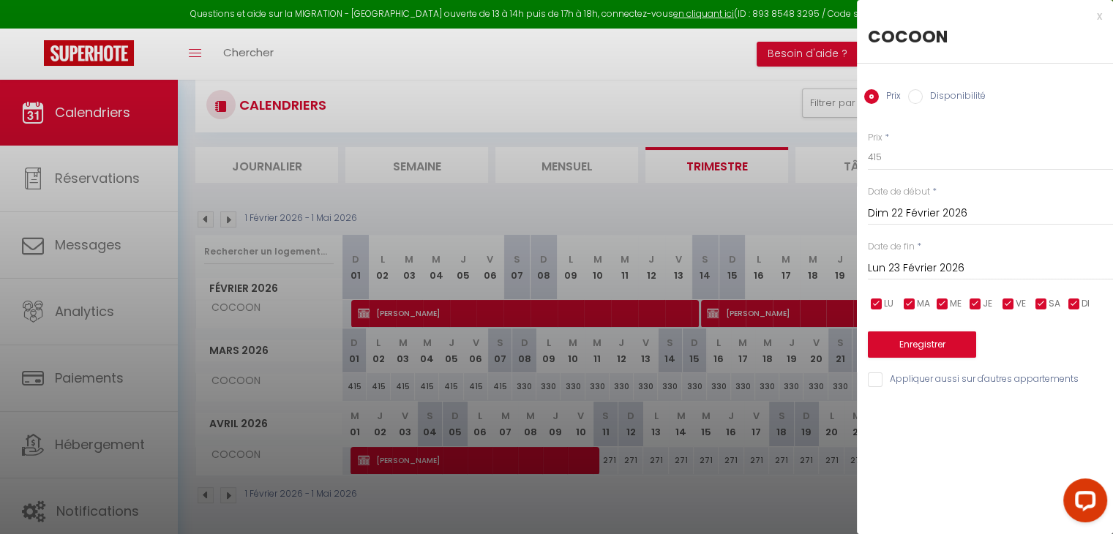
click at [907, 213] on input "Dim 22 Février 2026" at bounding box center [990, 213] width 245 height 19
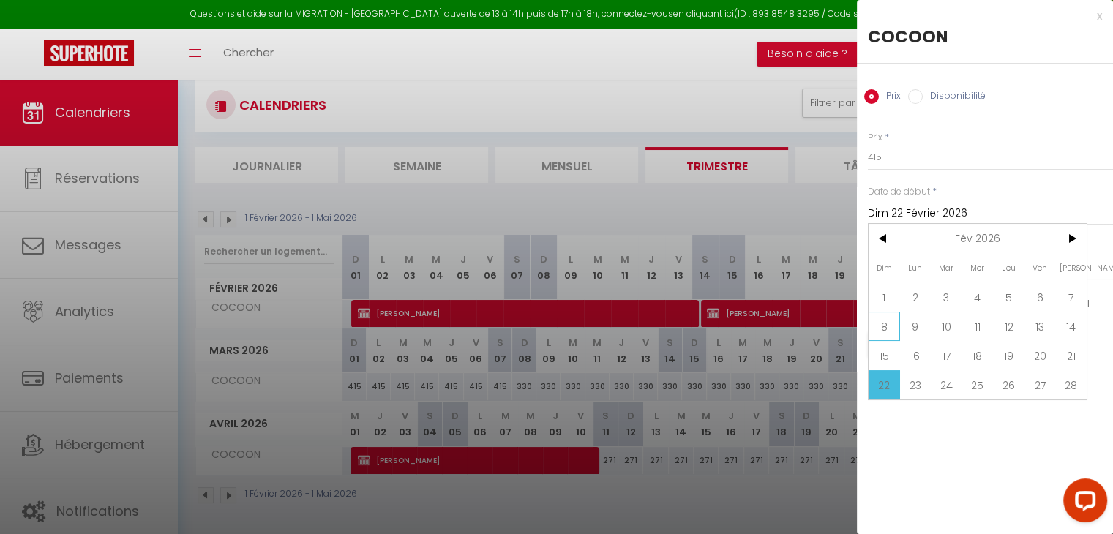
click at [881, 325] on span "8" at bounding box center [884, 326] width 31 height 29
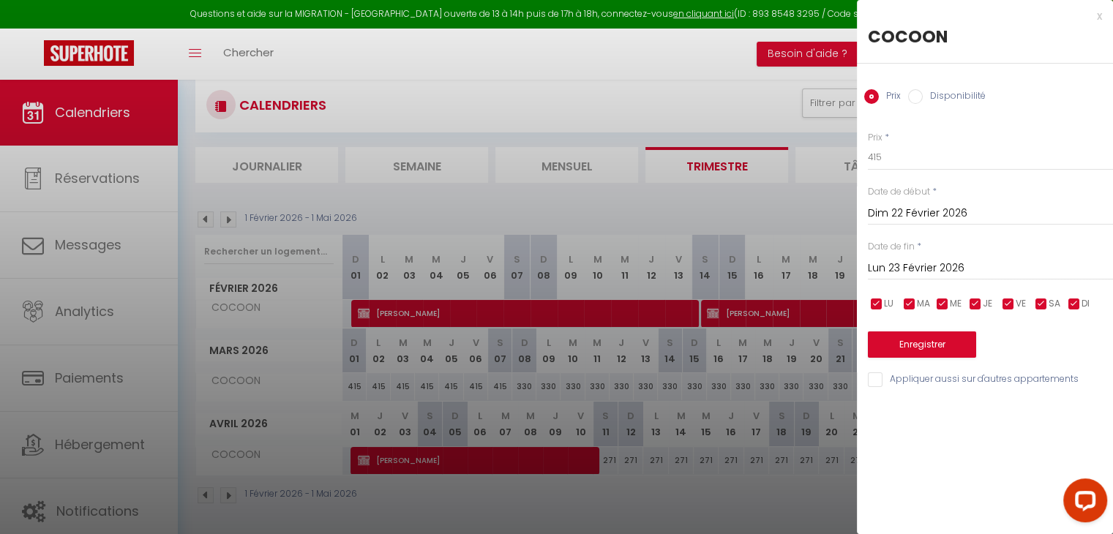
type input "Dim 08 Février 2026"
click at [897, 264] on input "Lun 23 Février 2026" at bounding box center [990, 268] width 245 height 19
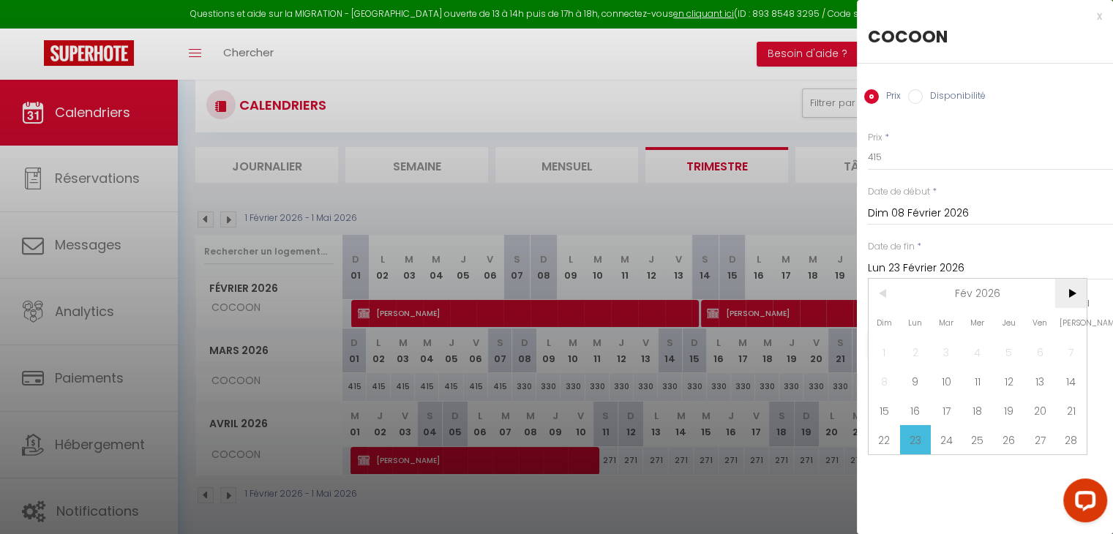
click at [1066, 293] on span ">" at bounding box center [1070, 293] width 31 height 29
click at [910, 375] on span "9" at bounding box center [915, 381] width 31 height 29
type input "Lun 09 Mars 2026"
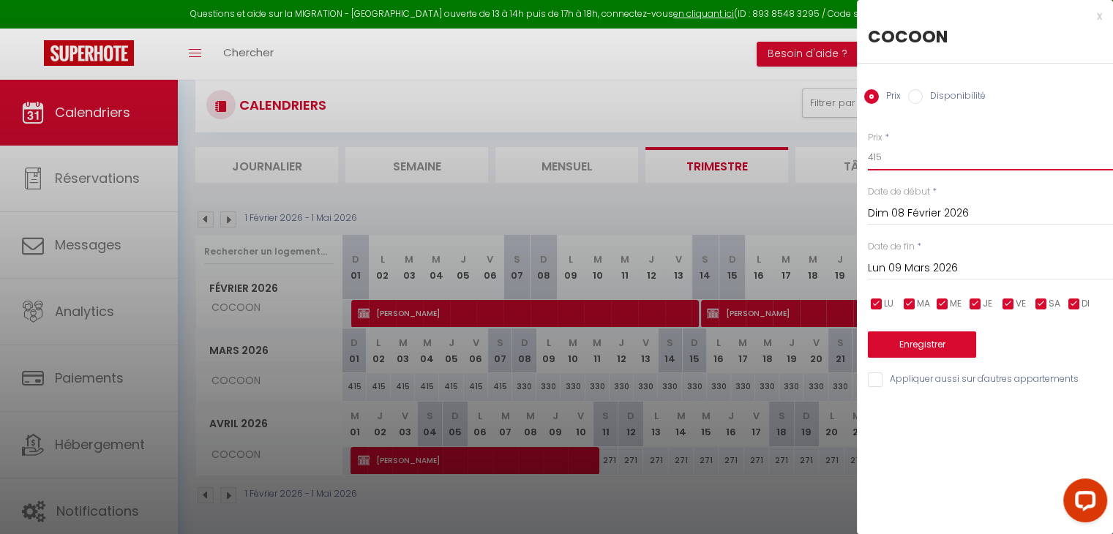
click at [899, 152] on input "415" at bounding box center [990, 157] width 245 height 26
type input "435"
click at [898, 351] on button "Enregistrer" at bounding box center [922, 345] width 108 height 26
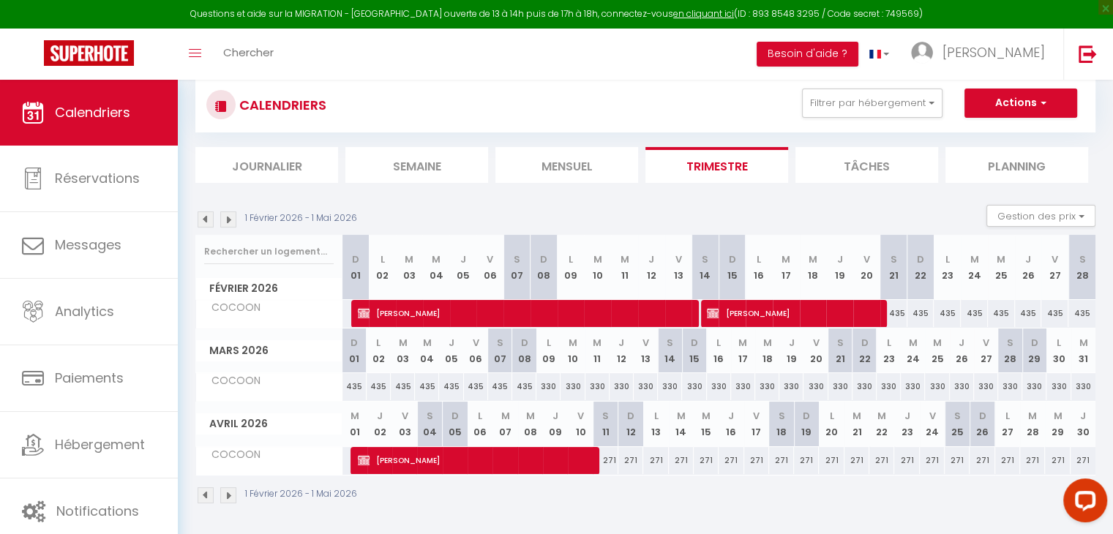
click at [553, 384] on div "330" at bounding box center [548, 386] width 24 height 27
type input "330"
type input "Lun 09 Mars 2026"
type input "Mar 10 Mars 2026"
click at [0, 0] on div at bounding box center [0, 0] width 0 height 0
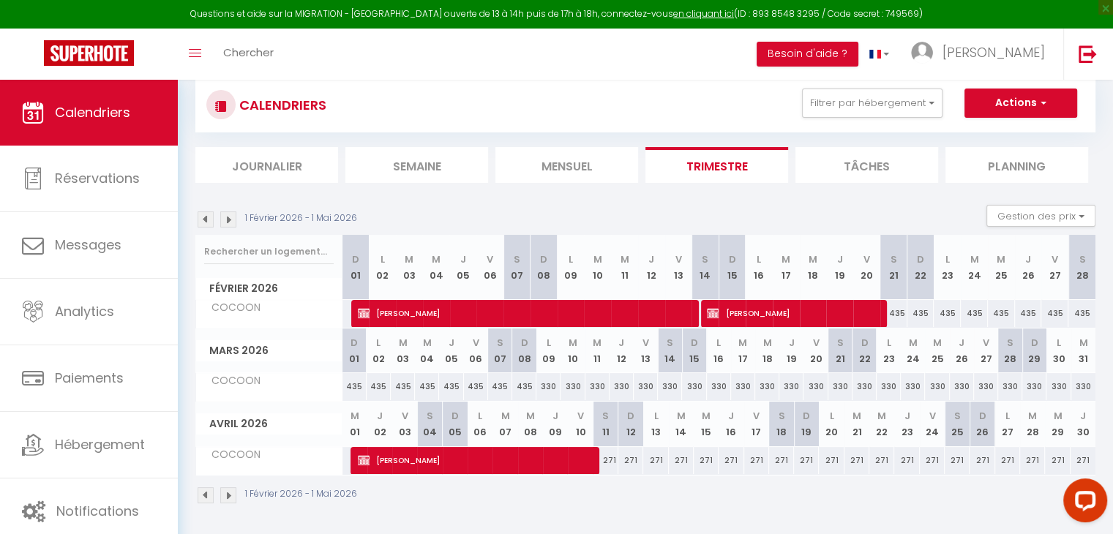
click at [545, 383] on div "330" at bounding box center [548, 386] width 24 height 27
type input "330"
type input "Lun 09 Mars 2026"
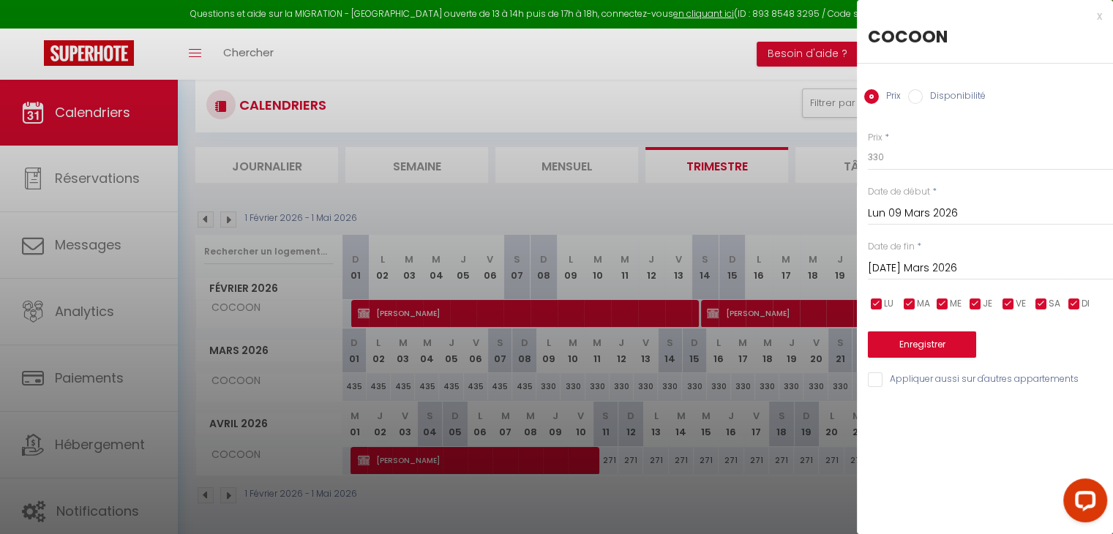
click at [928, 262] on input "Mar 10 Mars 2026" at bounding box center [990, 268] width 245 height 19
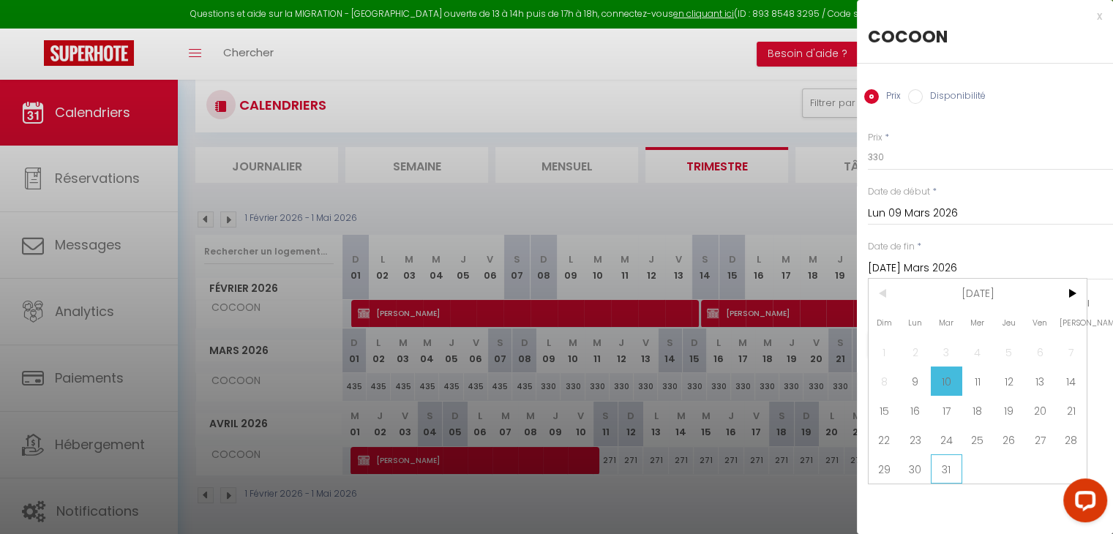
click at [943, 462] on span "31" at bounding box center [946, 469] width 31 height 29
type input "Mar 31 Mars 2026"
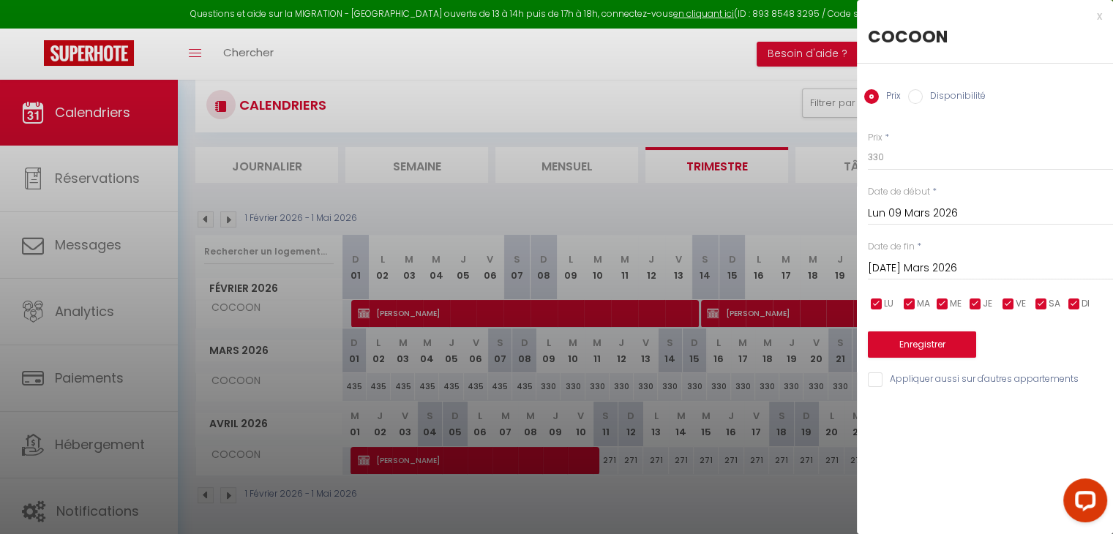
click at [940, 266] on input "Mar 31 Mars 2026" at bounding box center [990, 268] width 245 height 19
click at [901, 149] on input "330" at bounding box center [990, 157] width 245 height 26
type input "345"
click at [911, 343] on button "Enregistrer" at bounding box center [922, 345] width 108 height 26
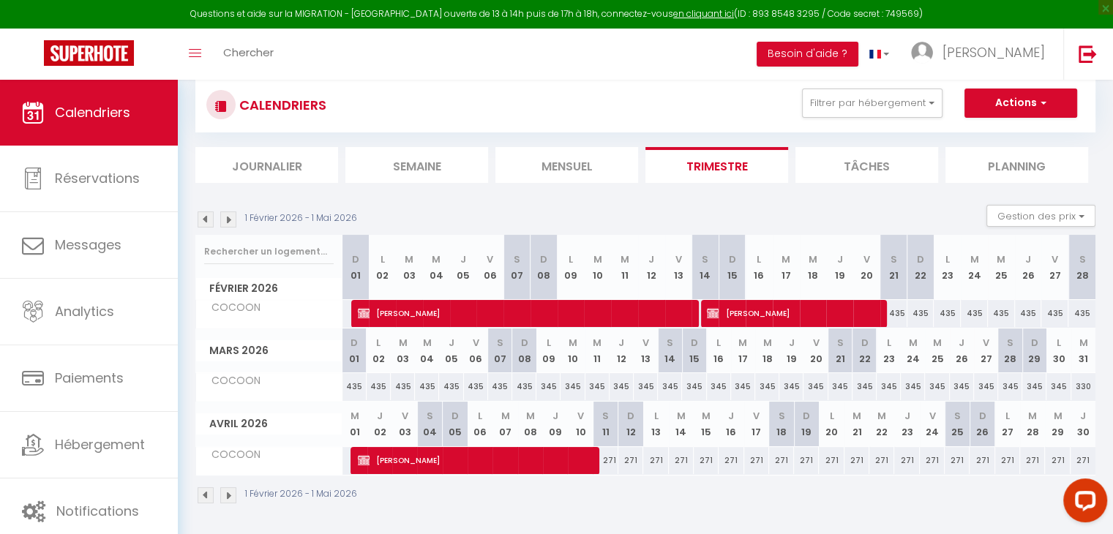
click at [1064, 387] on div "345" at bounding box center [1059, 386] width 24 height 27
type input "345"
type input "Lun 30 Mars 2026"
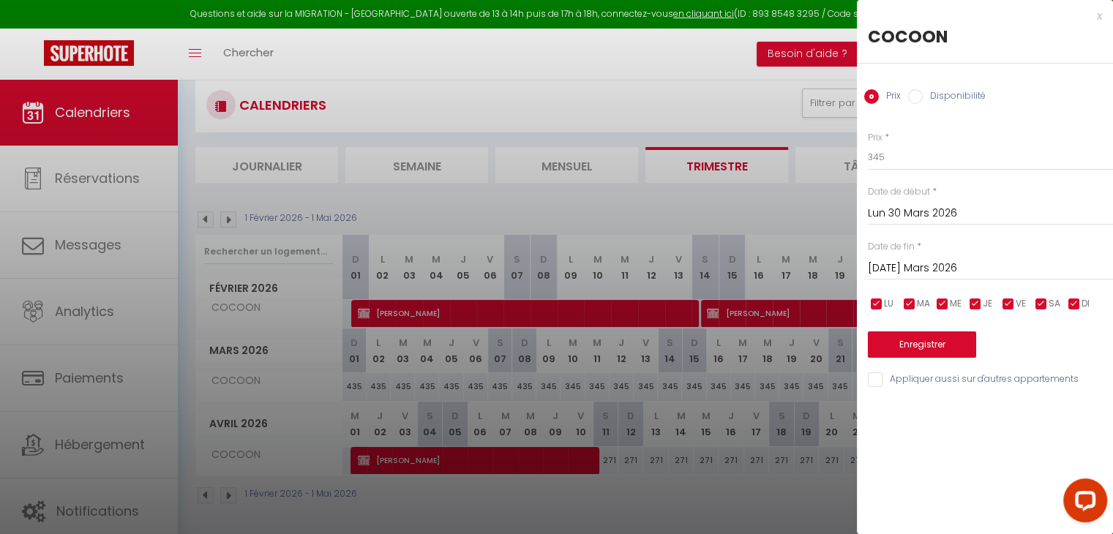
click at [992, 267] on input "Mar 31 Mars 2026" at bounding box center [990, 268] width 245 height 19
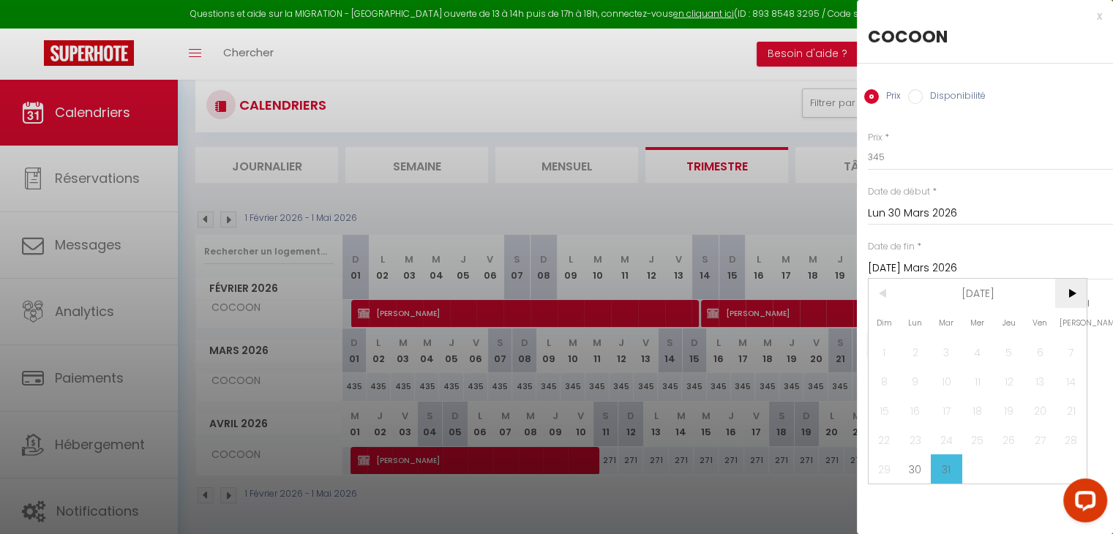
click at [1063, 288] on span ">" at bounding box center [1070, 293] width 31 height 29
click at [910, 381] on span "4" at bounding box center [915, 381] width 31 height 29
type input "Lun 04 Mai 2026"
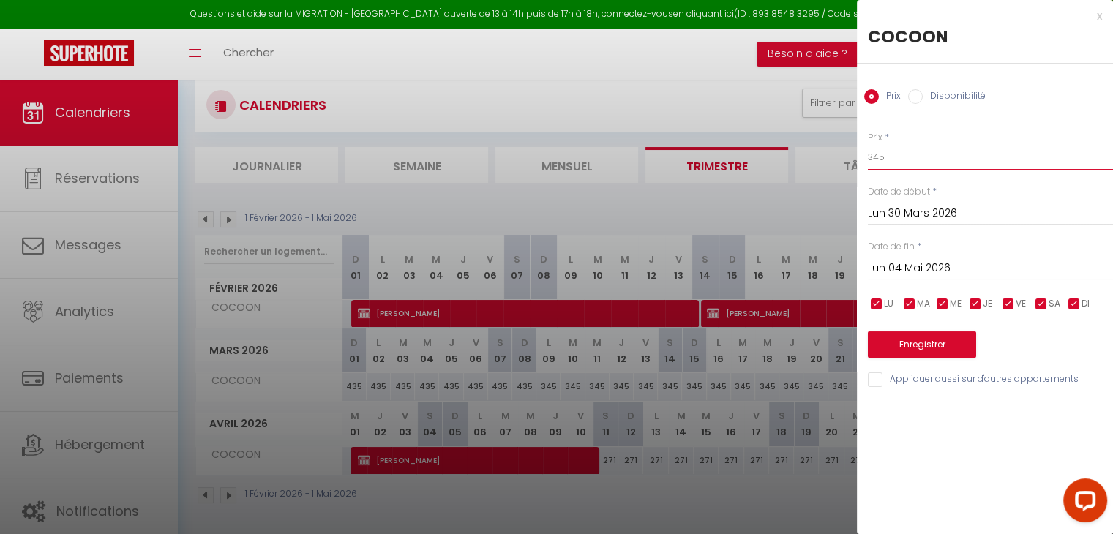
drag, startPoint x: 894, startPoint y: 161, endPoint x: 852, endPoint y: 162, distance: 41.7
click at [852, 162] on body "Questions et aide sur la MIGRATION - Salle Zoom ouverte de 13 à 14h puis de 17h…" at bounding box center [556, 260] width 1113 height 553
type input "285"
click at [951, 339] on button "Enregistrer" at bounding box center [922, 345] width 108 height 26
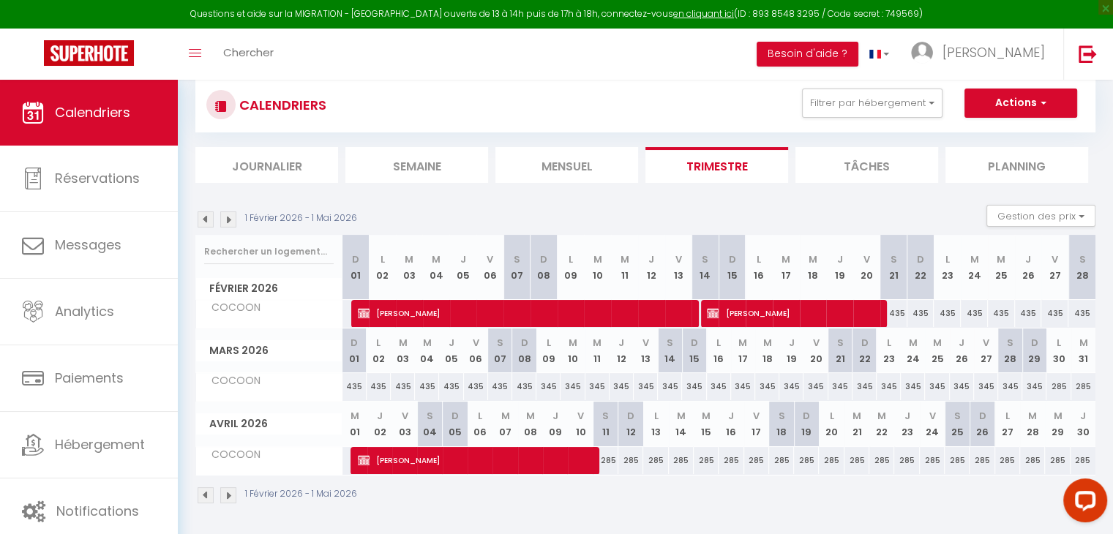
click at [225, 217] on img at bounding box center [228, 220] width 16 height 16
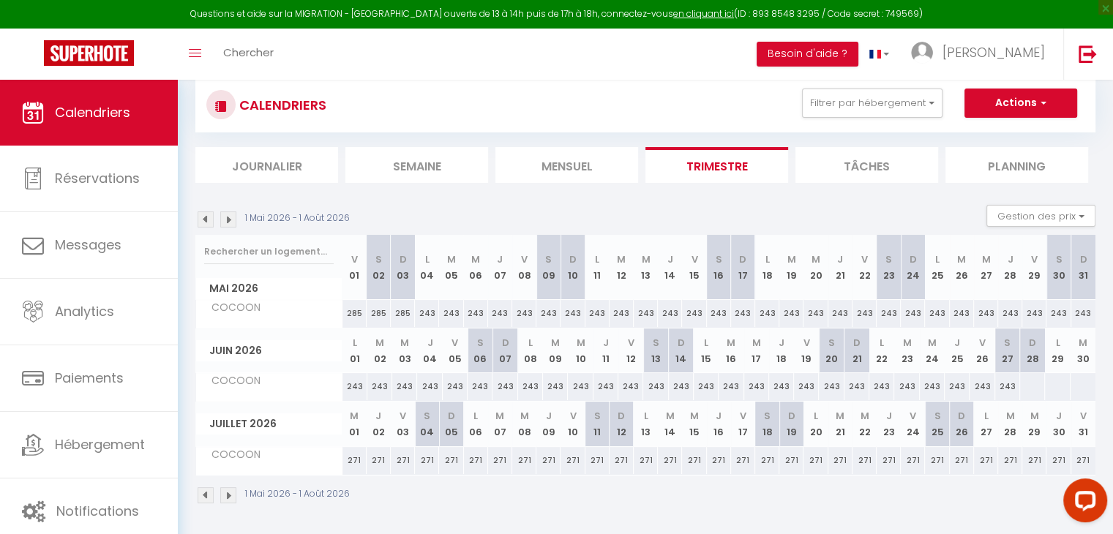
click at [433, 311] on div "243" at bounding box center [427, 313] width 24 height 27
type input "243"
type input "Lun 04 Mai 2026"
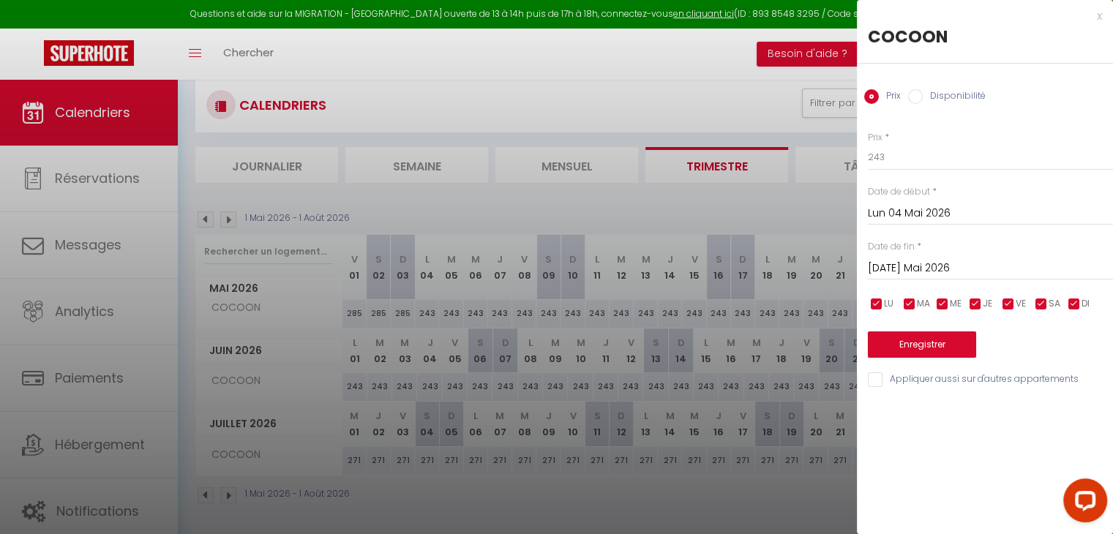
click at [989, 267] on input "Mar 05 Mai 2026" at bounding box center [990, 268] width 245 height 19
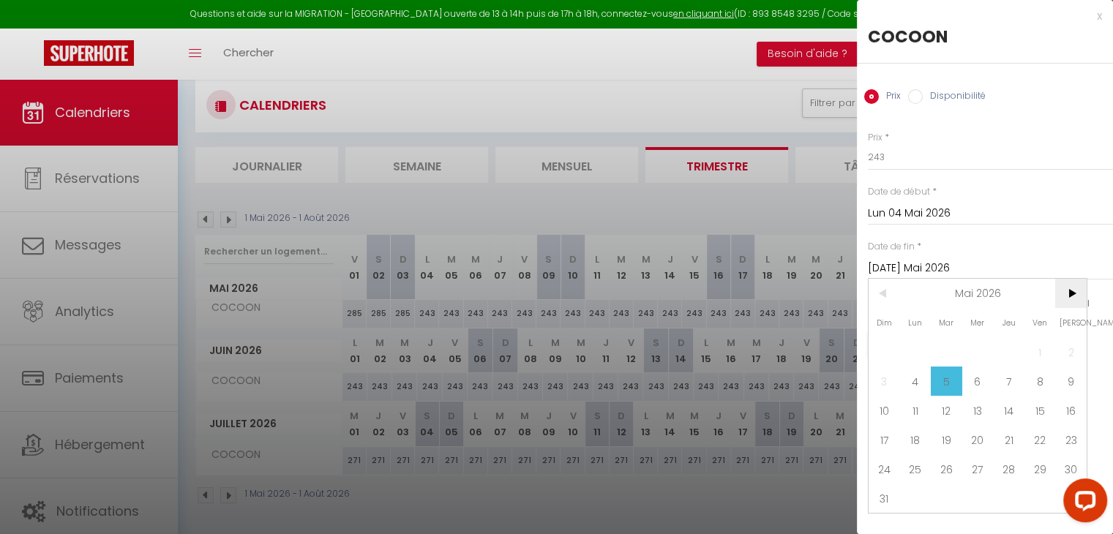
click at [1062, 285] on span ">" at bounding box center [1070, 293] width 31 height 29
click at [913, 471] on span "29" at bounding box center [915, 469] width 31 height 29
type input "Lun 29 Juin 2026"
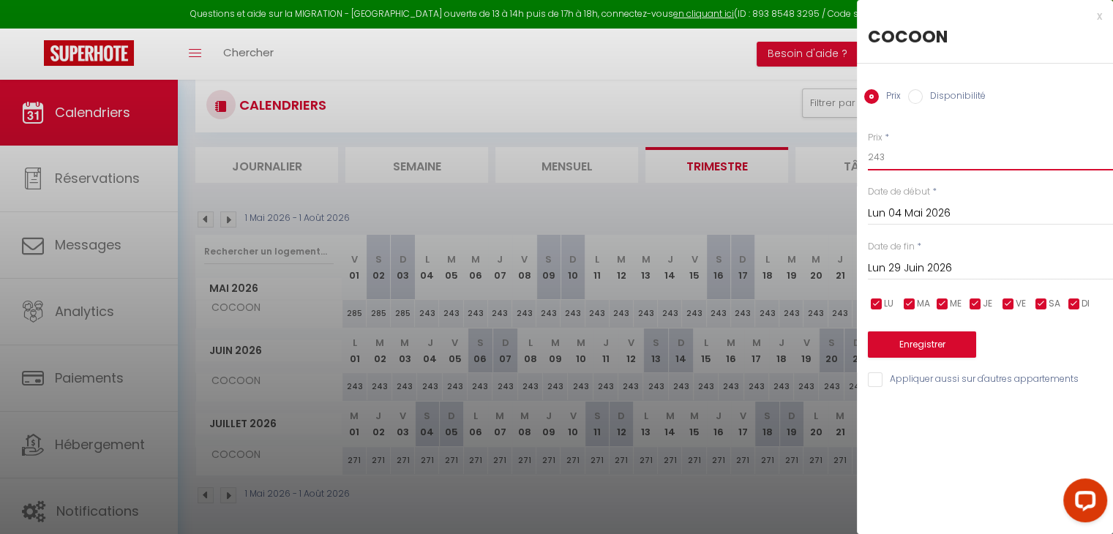
click at [899, 161] on input "243" at bounding box center [990, 157] width 245 height 26
type input "255"
click at [897, 344] on button "Enregistrer" at bounding box center [922, 345] width 108 height 26
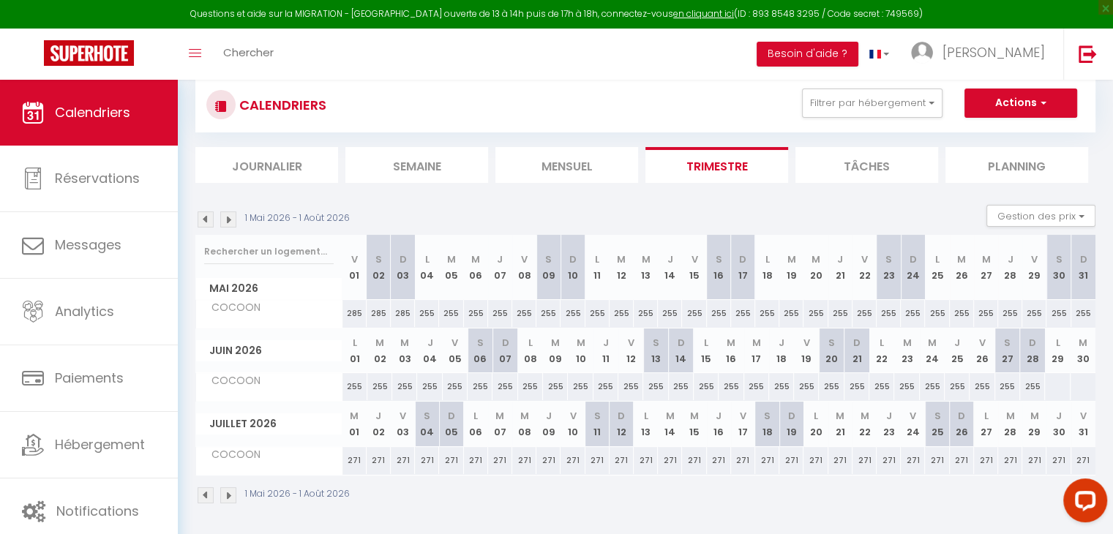
click at [1031, 388] on div "255" at bounding box center [1032, 386] width 25 height 27
type input "255"
type input "Dim 28 Juin 2026"
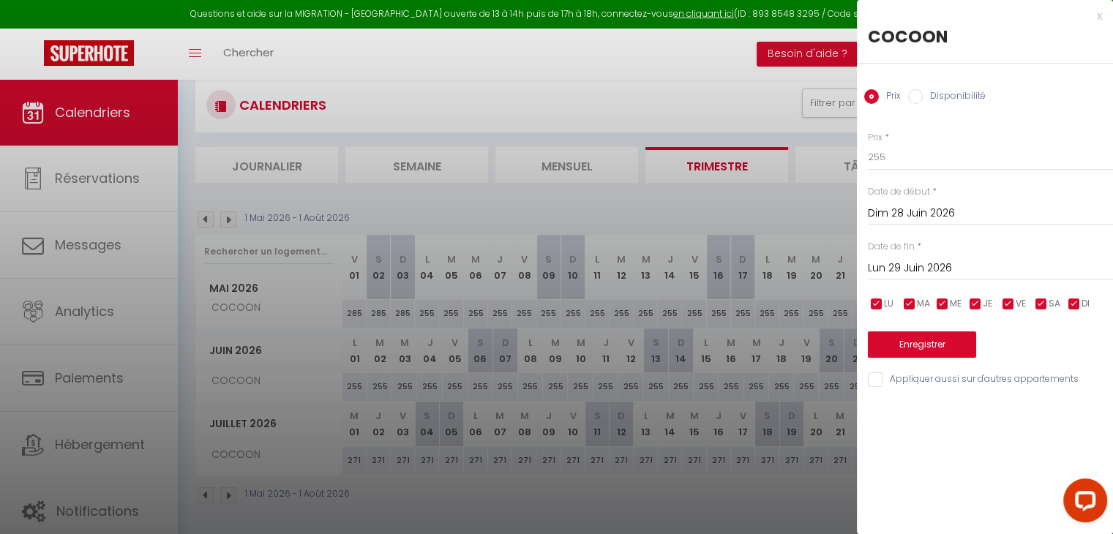
click at [954, 262] on input "Lun 29 Juin 2026" at bounding box center [990, 268] width 245 height 19
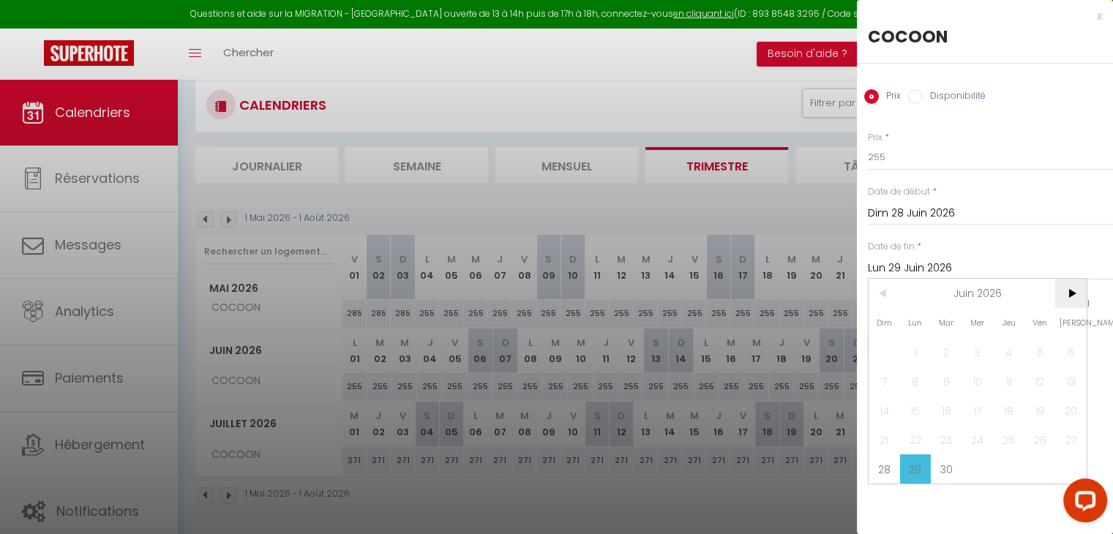
click at [1078, 287] on span ">" at bounding box center [1070, 293] width 31 height 29
click at [1075, 288] on span ">" at bounding box center [1070, 293] width 31 height 29
click at [920, 495] on span "31" at bounding box center [915, 498] width 31 height 29
type input "Lun 31 Août 2026"
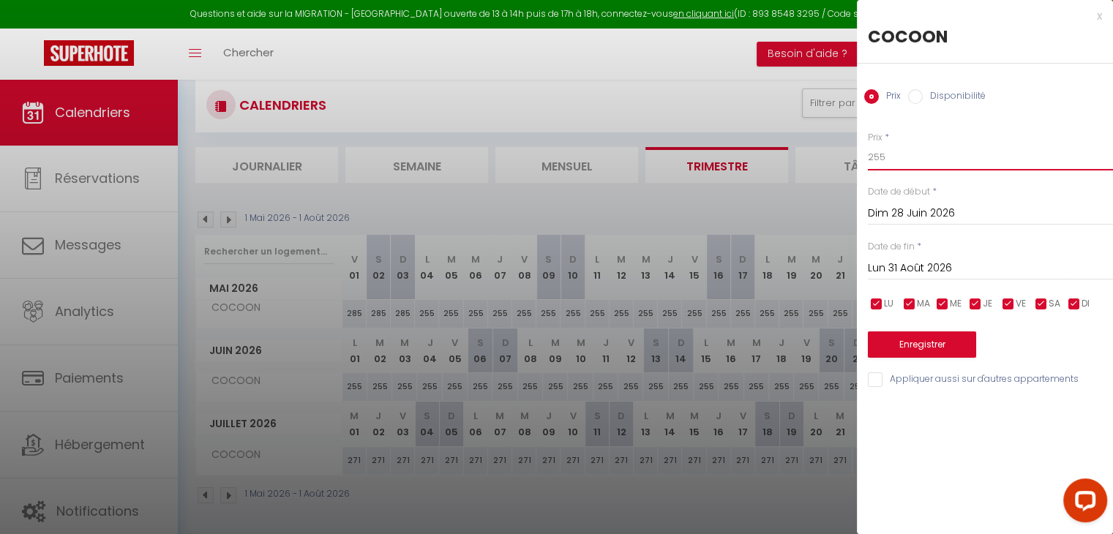
click at [921, 154] on input "255" at bounding box center [990, 157] width 245 height 26
type input "285"
click at [913, 354] on button "Enregistrer" at bounding box center [922, 345] width 108 height 26
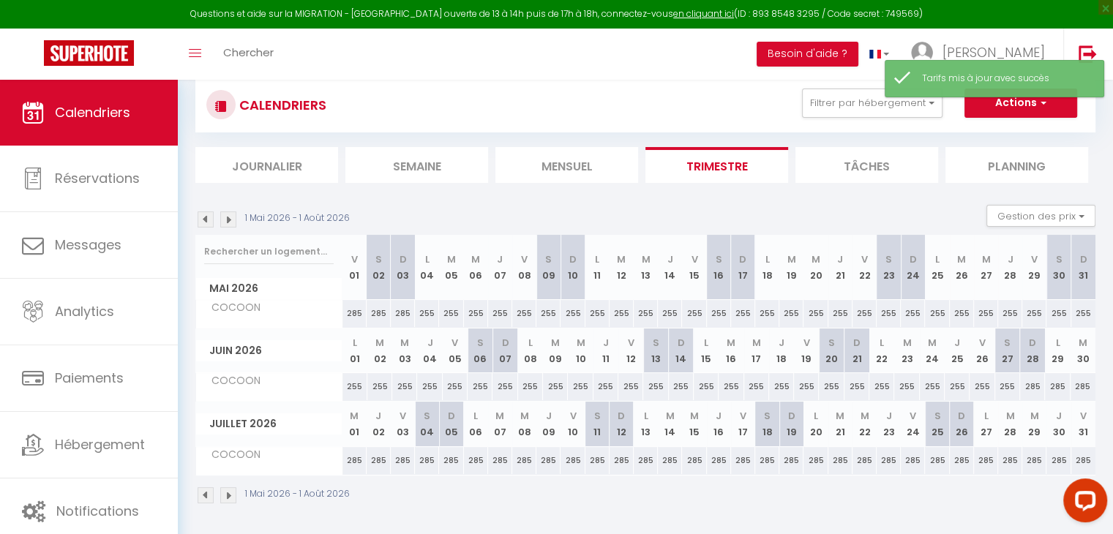
click at [225, 223] on img at bounding box center [228, 220] width 16 height 16
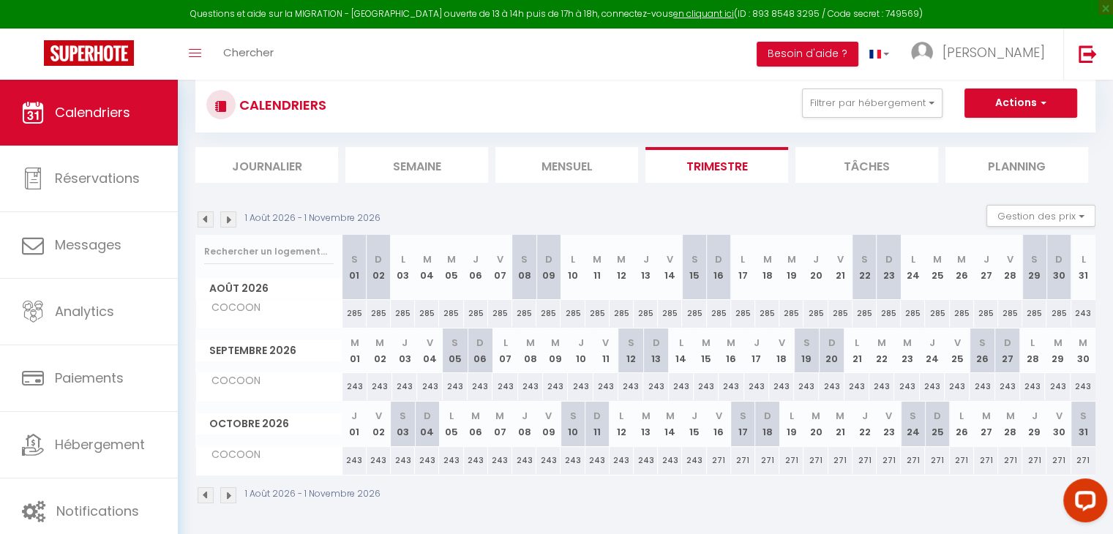
click at [1083, 309] on div "243" at bounding box center [1084, 313] width 24 height 27
type input "243"
type input "Lun 31 Août 2026"
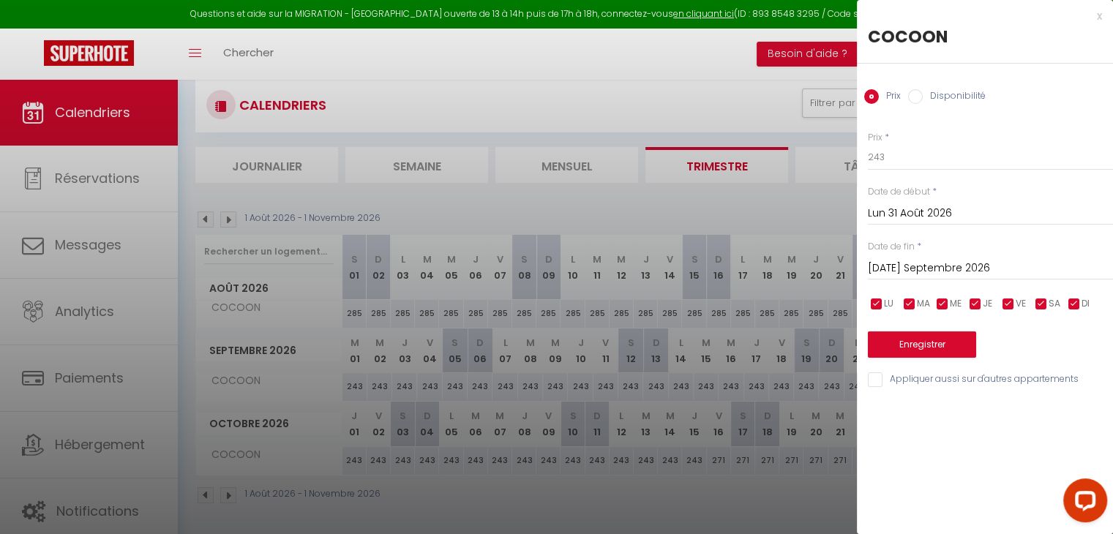
click at [925, 264] on input "Mar 01 Septembre 2026" at bounding box center [990, 268] width 245 height 19
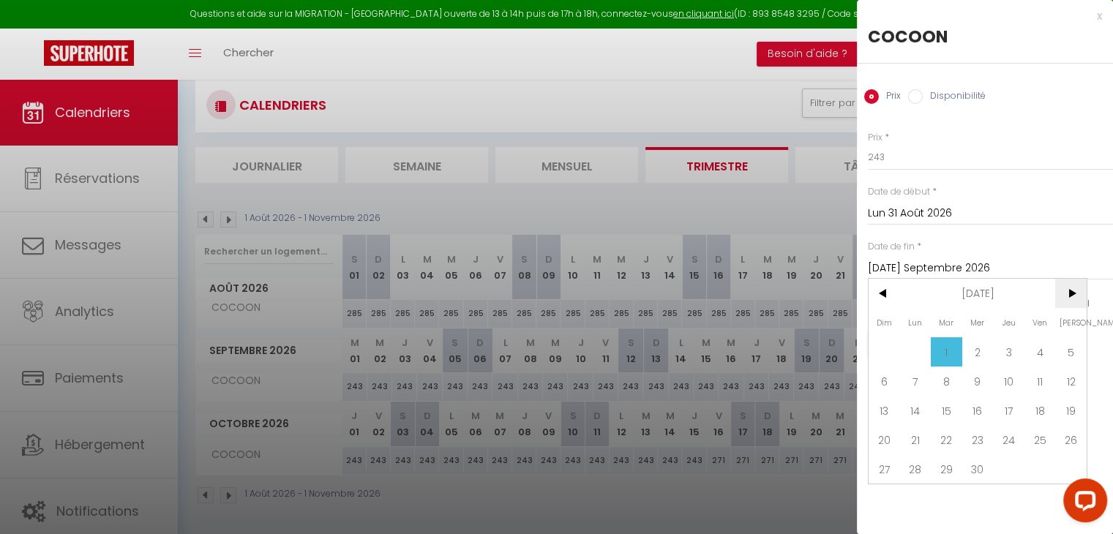
click at [1074, 284] on span ">" at bounding box center [1070, 293] width 31 height 29
click at [919, 432] on span "19" at bounding box center [915, 439] width 31 height 29
type input "Lun 19 Octobre 2026"
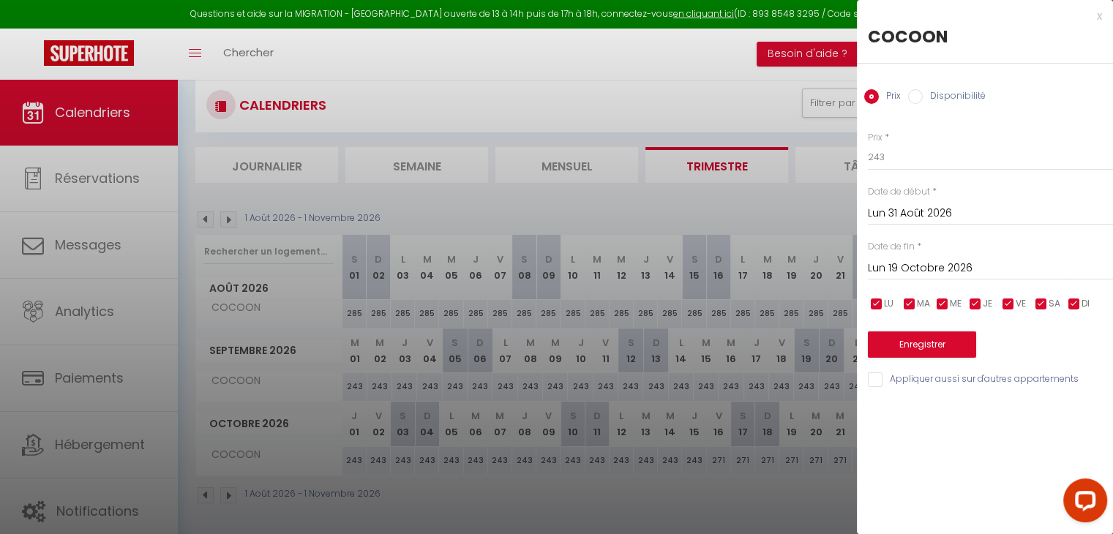
click at [958, 49] on div "COCOON" at bounding box center [985, 44] width 256 height 39
click at [936, 156] on input "243" at bounding box center [990, 157] width 245 height 26
type input "255"
click at [913, 343] on button "Enregistrer" at bounding box center [922, 345] width 108 height 26
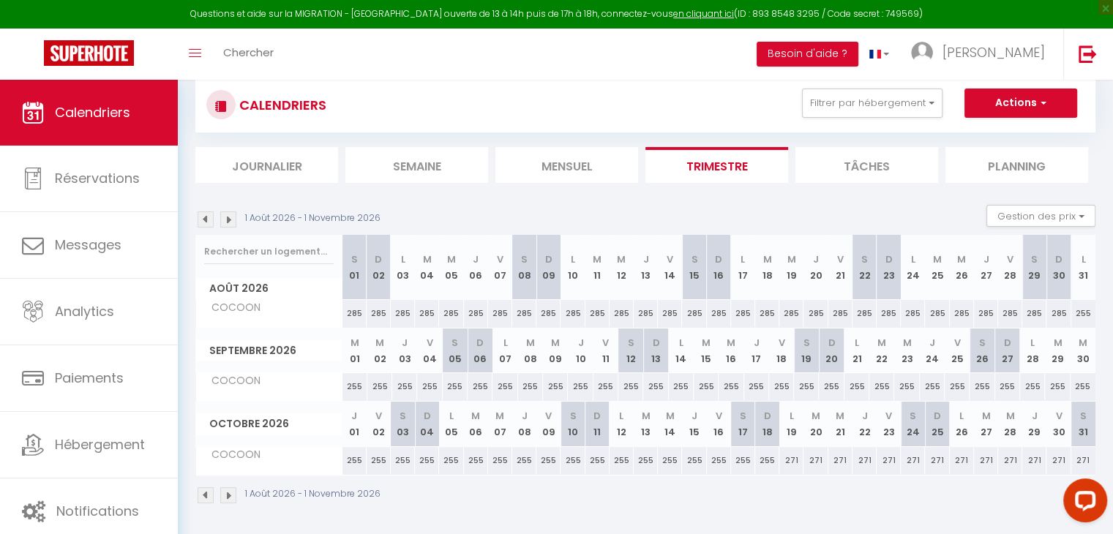
click at [769, 455] on div "255" at bounding box center [767, 460] width 24 height 27
type input "255"
type input "Dim 18 Octobre 2026"
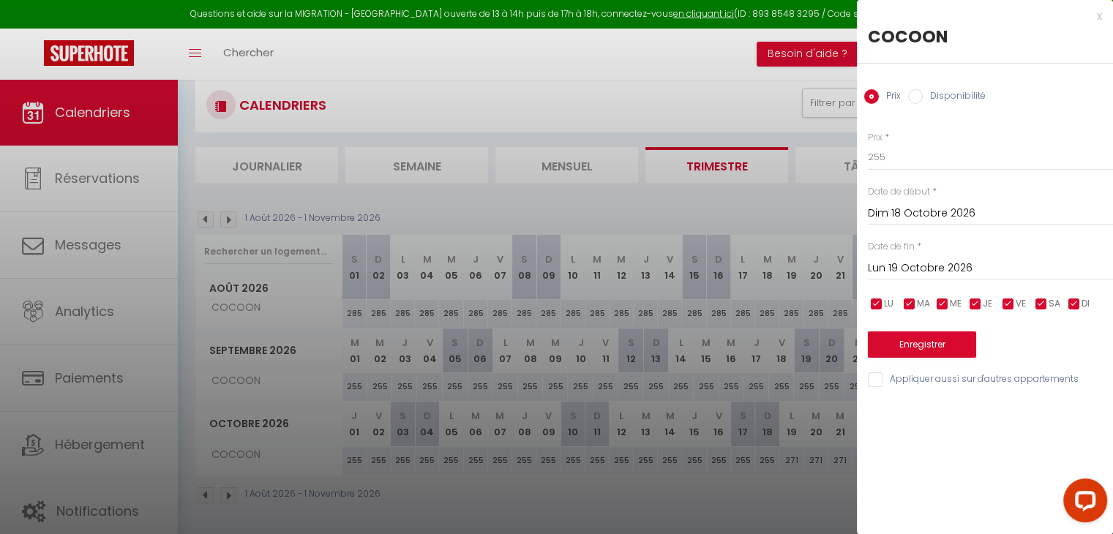
click at [938, 267] on input "Lun 19 Octobre 2026" at bounding box center [990, 268] width 245 height 19
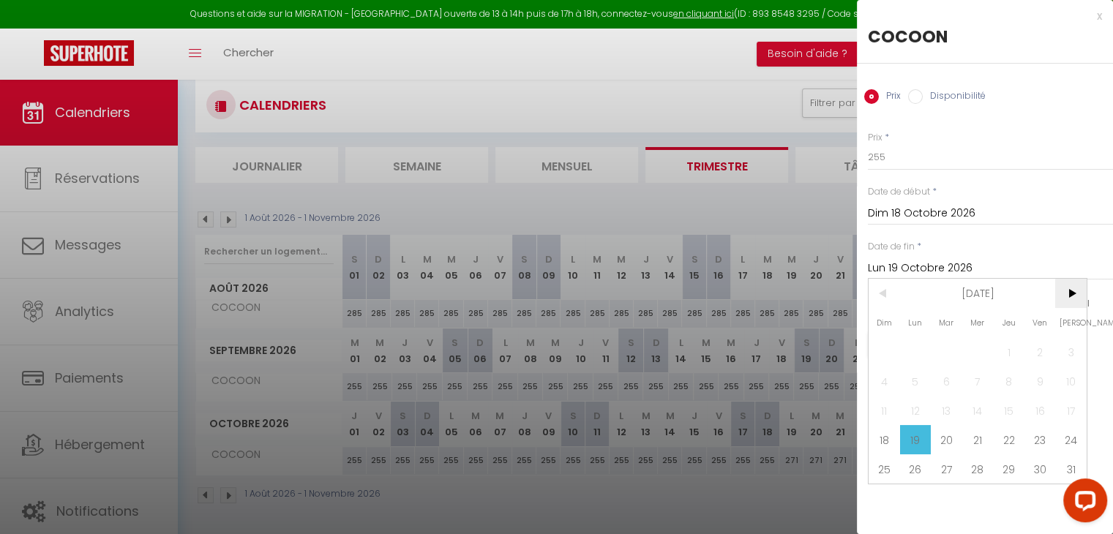
click at [1058, 286] on span ">" at bounding box center [1070, 293] width 31 height 29
click at [929, 375] on span "9" at bounding box center [915, 381] width 31 height 29
type input "Lun 09 Novembre 2026"
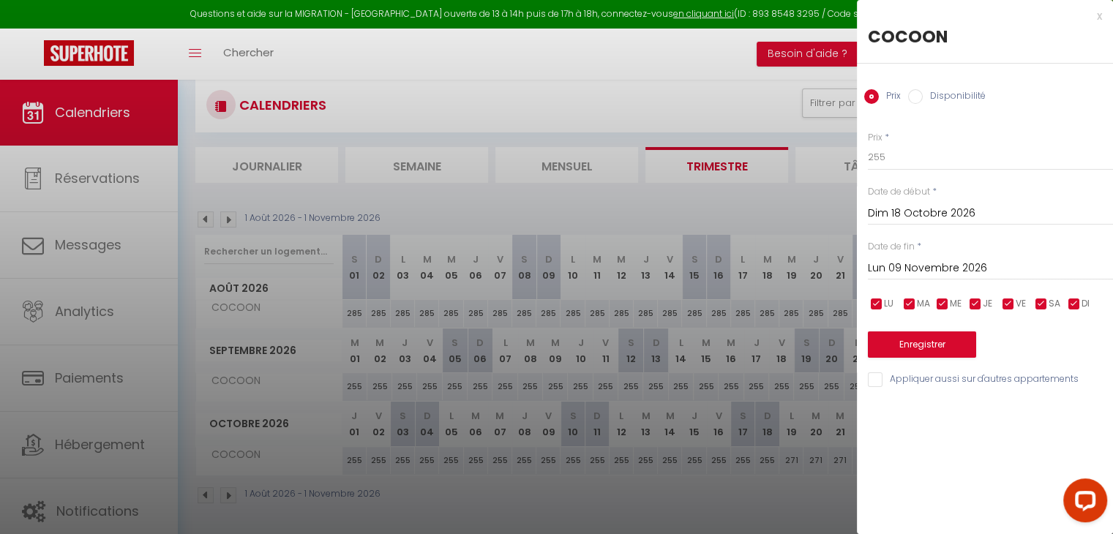
drag, startPoint x: 995, startPoint y: 45, endPoint x: 968, endPoint y: 102, distance: 62.9
click at [995, 45] on div "COCOON" at bounding box center [985, 36] width 234 height 23
click at [943, 161] on input "255" at bounding box center [990, 157] width 245 height 26
type input "285"
click at [905, 346] on button "Enregistrer" at bounding box center [922, 345] width 108 height 26
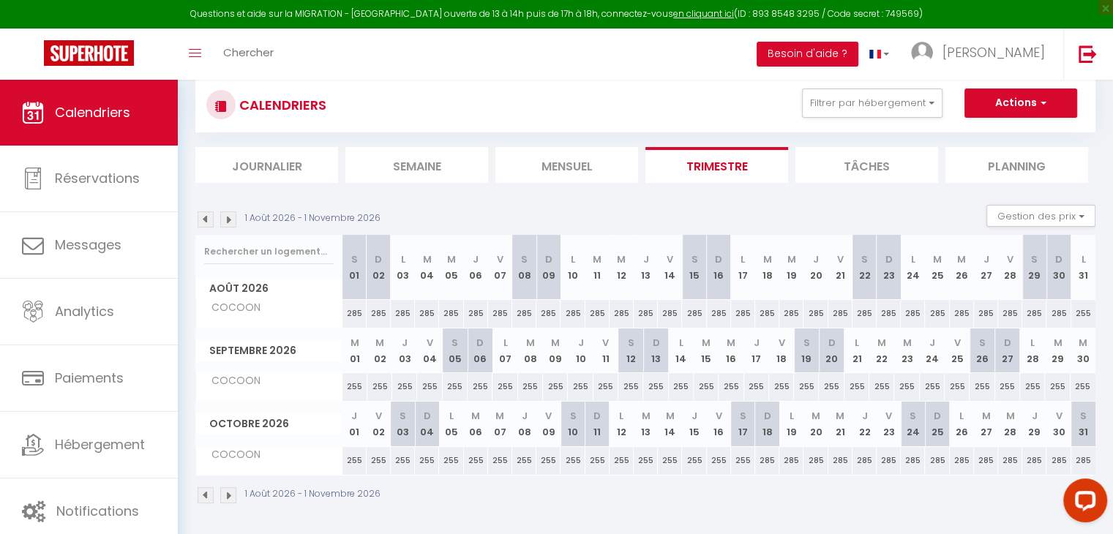
click at [235, 223] on img at bounding box center [228, 220] width 16 height 16
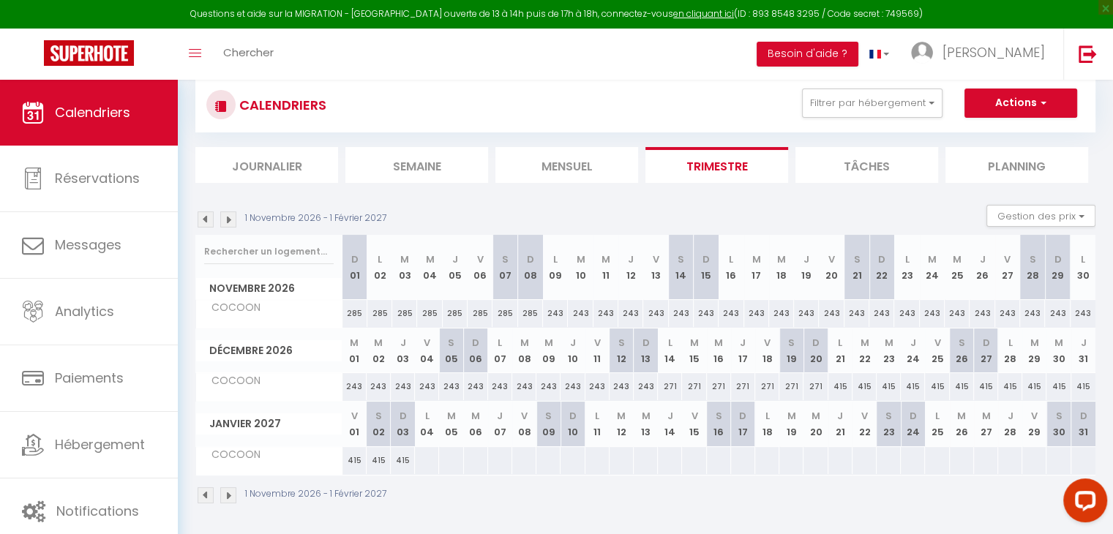
click at [553, 317] on div "243" at bounding box center [555, 313] width 25 height 27
type input "243"
type input "Lun 09 Novembre 2026"
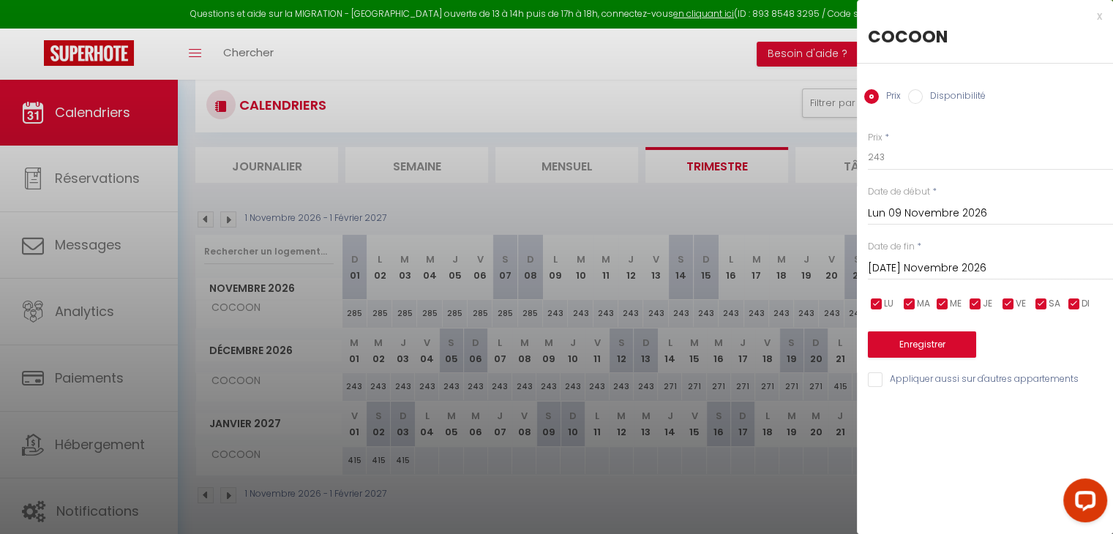
click at [953, 261] on input "Mar 10 Novembre 2026" at bounding box center [990, 268] width 245 height 19
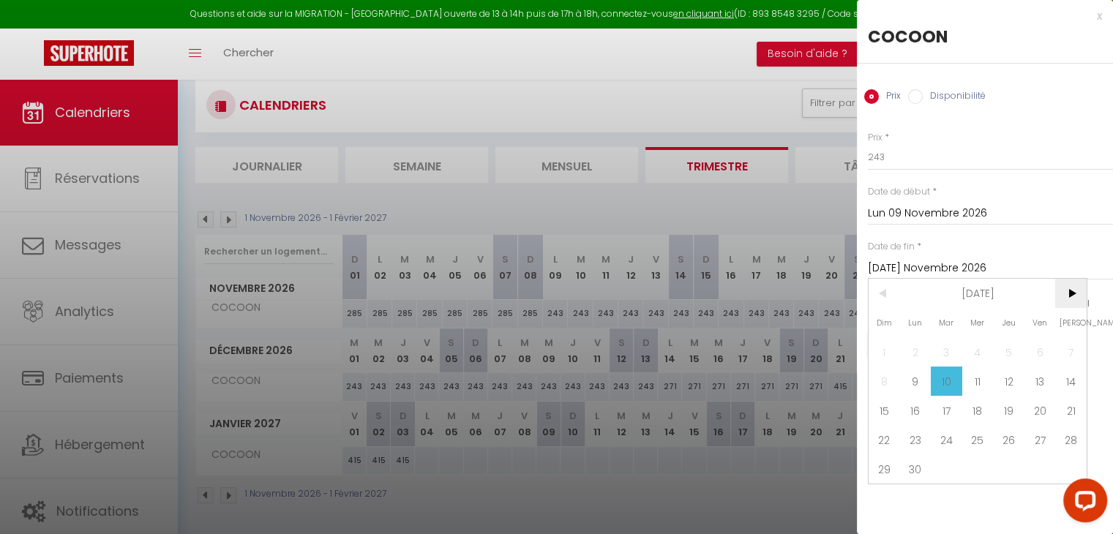
click at [1063, 288] on span ">" at bounding box center [1070, 293] width 31 height 29
click at [881, 295] on span "<" at bounding box center [884, 293] width 31 height 29
click at [912, 409] on span "14" at bounding box center [915, 410] width 31 height 29
type input "Lun 14 Décembre 2026"
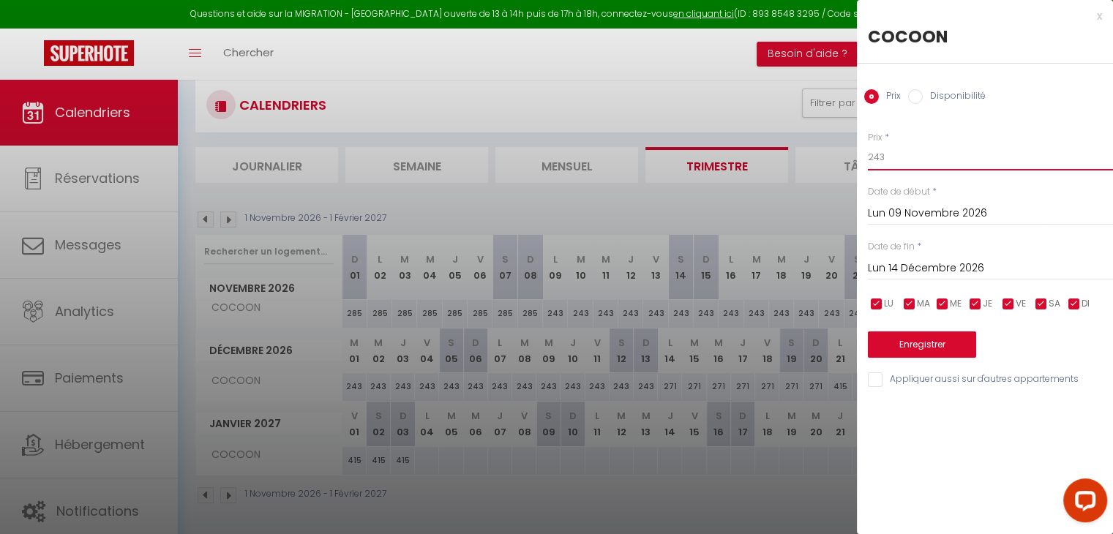
click at [888, 159] on input "243" at bounding box center [990, 157] width 245 height 26
type input "255"
click at [935, 348] on button "Enregistrer" at bounding box center [922, 345] width 108 height 26
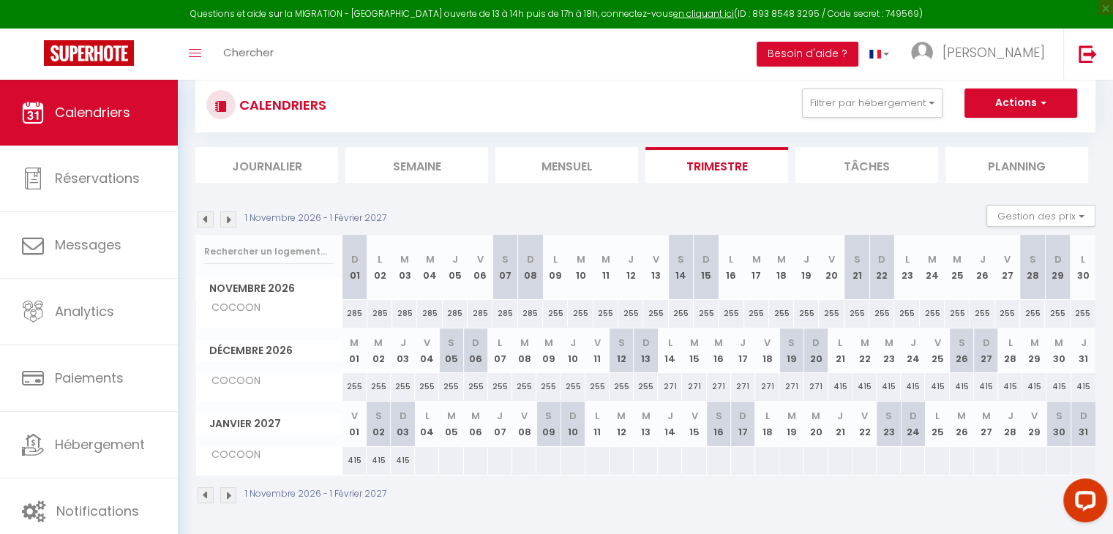
click at [643, 386] on div "255" at bounding box center [646, 386] width 24 height 27
type input "255"
type input "Dim 13 Décembre 2026"
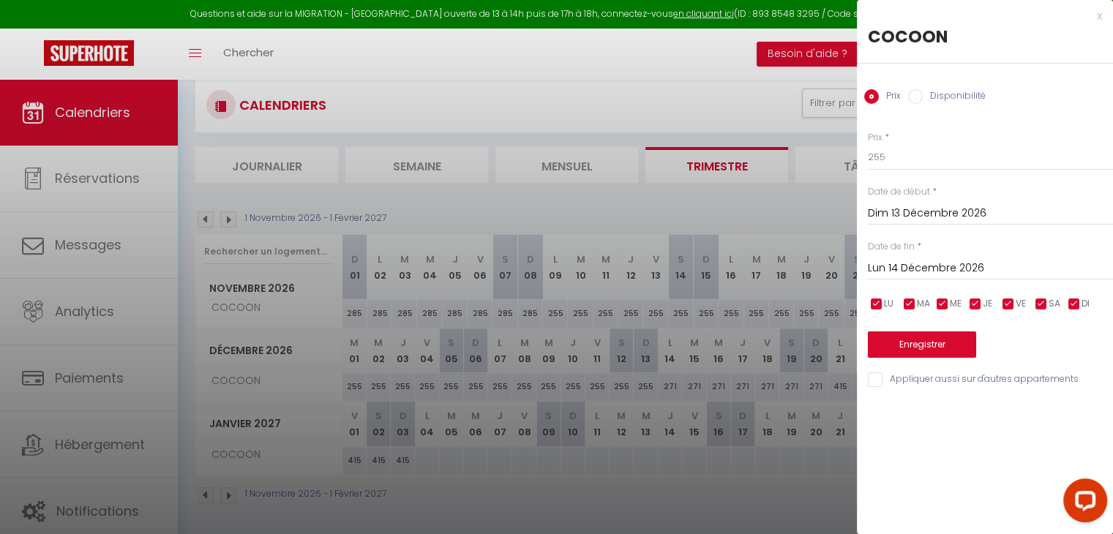
click at [949, 264] on input "Lun 14 Décembre 2026" at bounding box center [990, 268] width 245 height 19
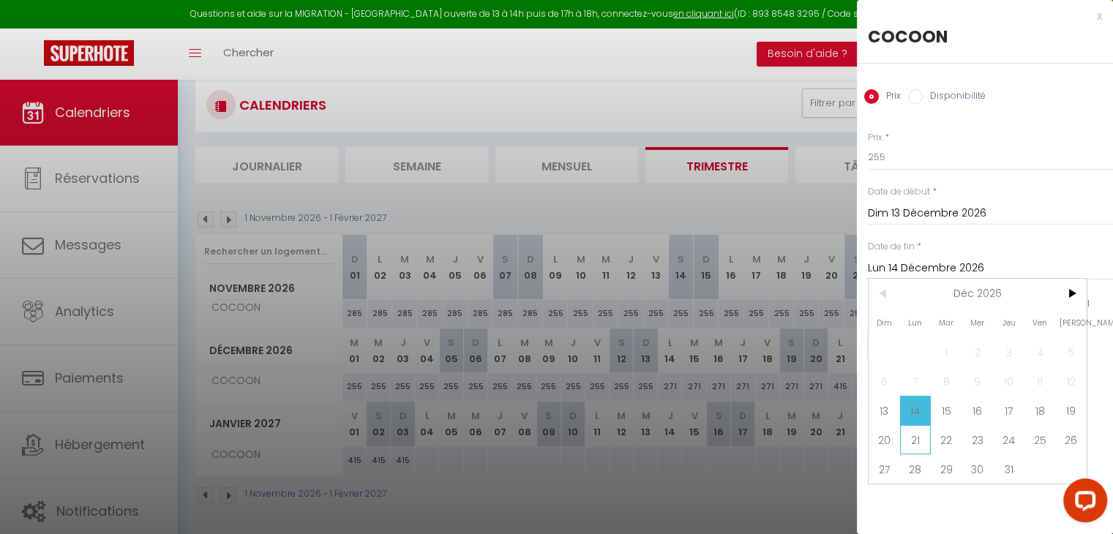
click at [905, 449] on span "21" at bounding box center [915, 439] width 31 height 29
type input "Lun 21 Décembre 2026"
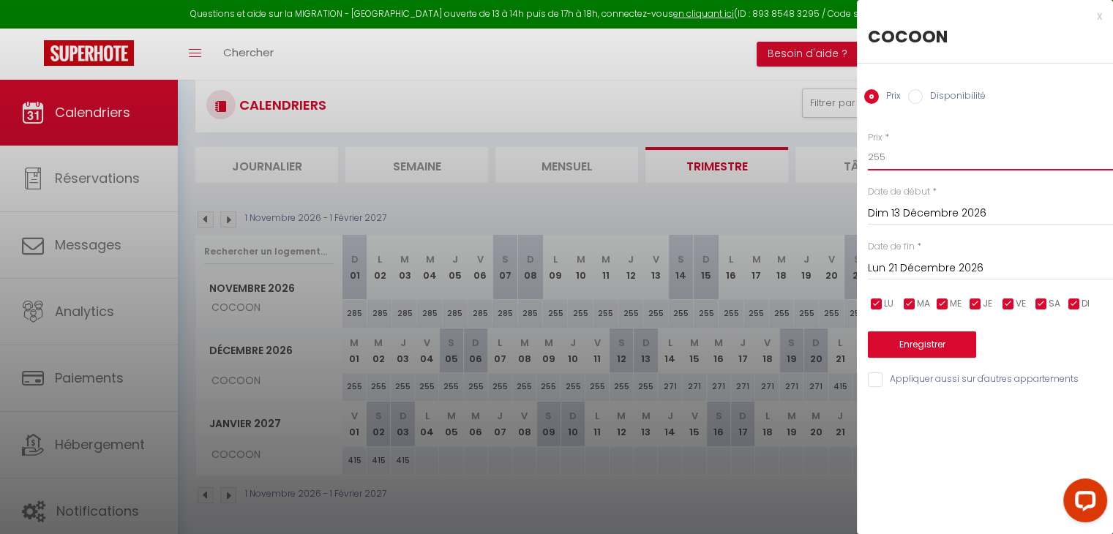
click at [913, 155] on input "255" at bounding box center [990, 157] width 245 height 26
type input "285"
click at [893, 337] on button "Enregistrer" at bounding box center [922, 345] width 108 height 26
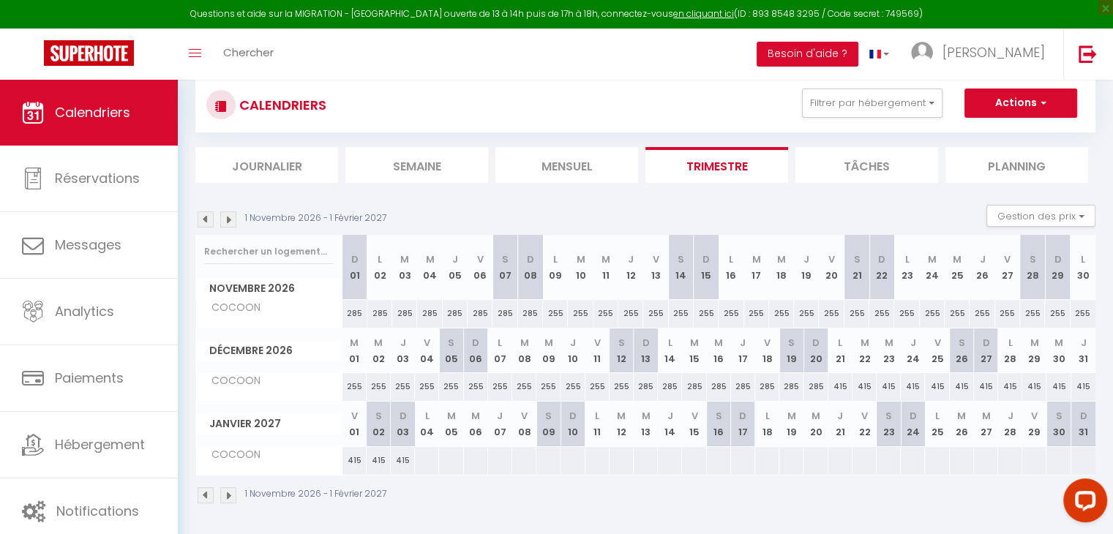
click at [813, 383] on div "285" at bounding box center [816, 386] width 24 height 27
type input "285"
type input "Dim 20 Décembre 2026"
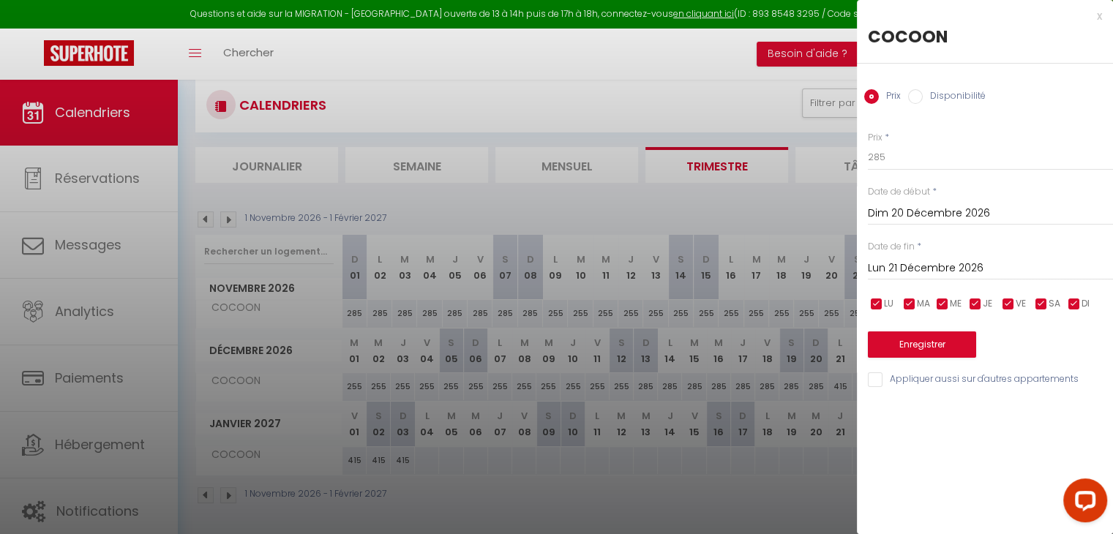
click at [935, 266] on input "Lun 21 Décembre 2026" at bounding box center [990, 268] width 245 height 19
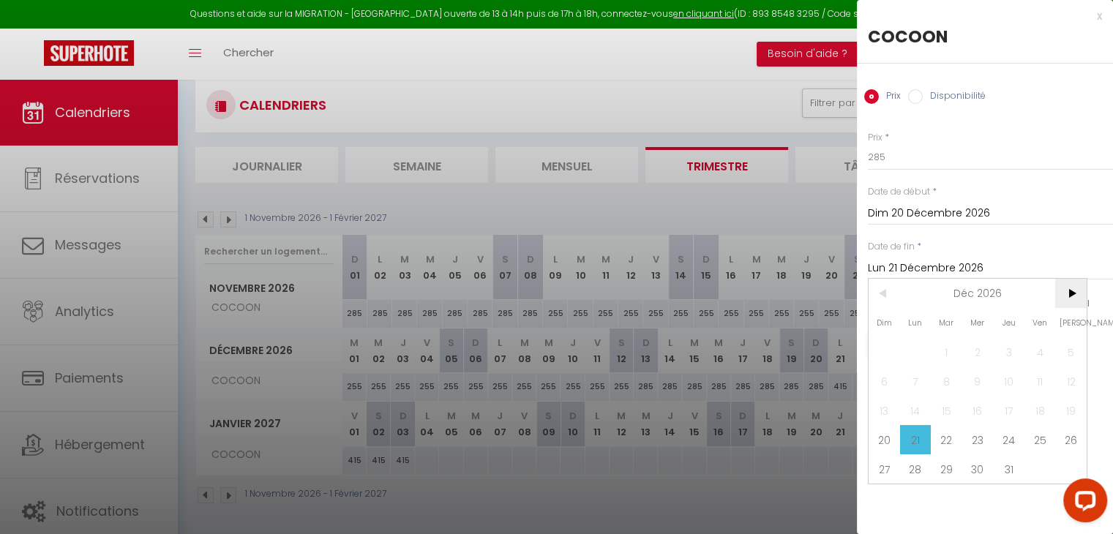
click at [1066, 288] on span ">" at bounding box center [1070, 293] width 31 height 29
click at [921, 379] on span "4" at bounding box center [915, 381] width 31 height 29
type input "Lun 04 Janvier 2027"
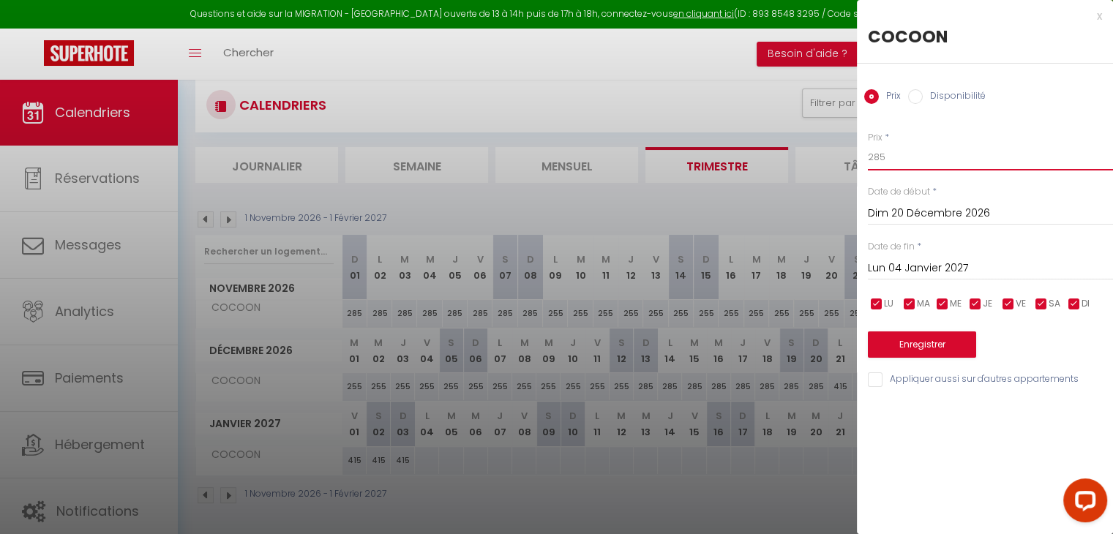
click at [908, 154] on input "285" at bounding box center [990, 157] width 245 height 26
type input "2"
type input "435"
click at [933, 353] on button "Enregistrer" at bounding box center [922, 345] width 108 height 26
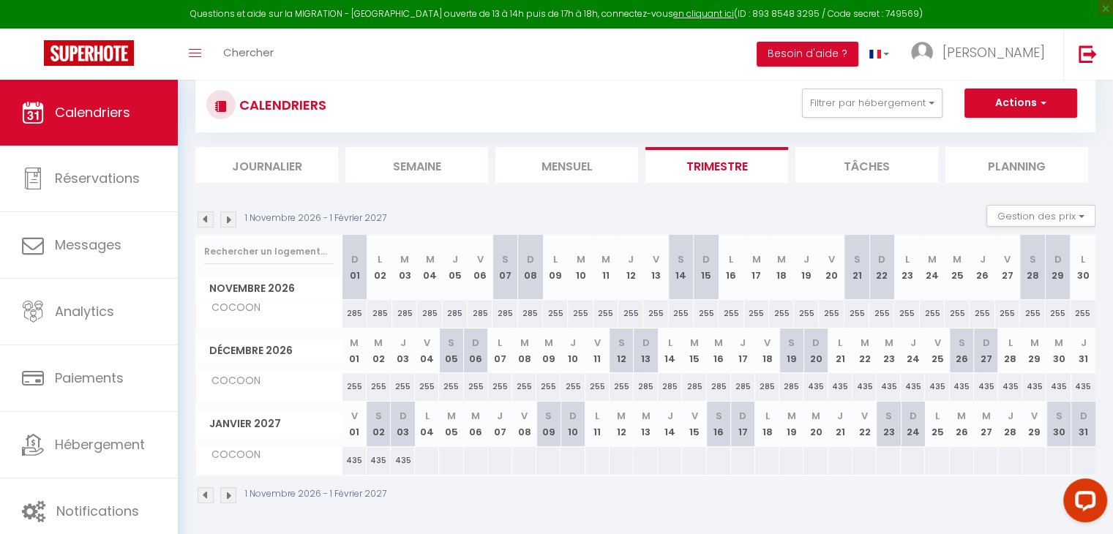
click at [419, 455] on div at bounding box center [426, 460] width 25 height 27
type input "Lun 04 Janvier 2027"
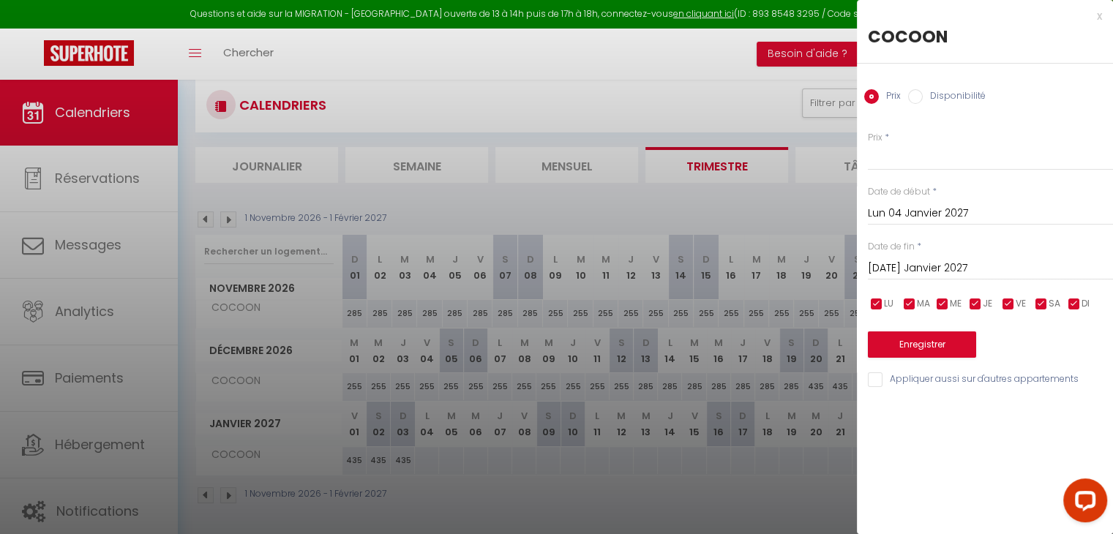
click at [897, 264] on input "Mar 05 Janvier 2027" at bounding box center [990, 268] width 245 height 19
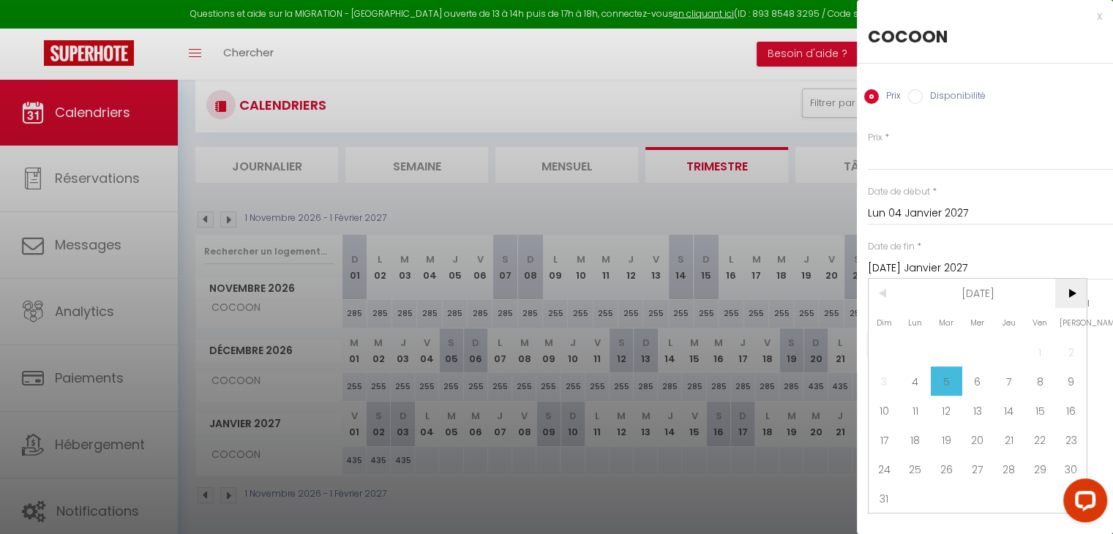
click at [1069, 289] on span ">" at bounding box center [1070, 293] width 31 height 29
click at [948, 378] on span "9" at bounding box center [946, 381] width 31 height 29
type input "Mar 09 Février 2027"
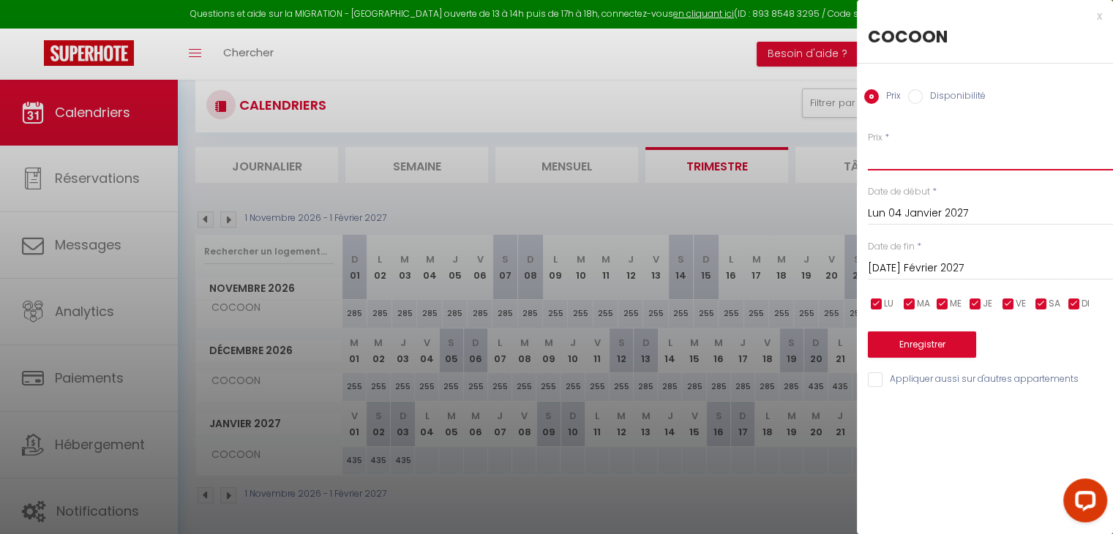
click at [913, 165] on input "Prix" at bounding box center [990, 157] width 245 height 26
type input "345"
click at [894, 340] on button "Enregistrer" at bounding box center [922, 345] width 108 height 26
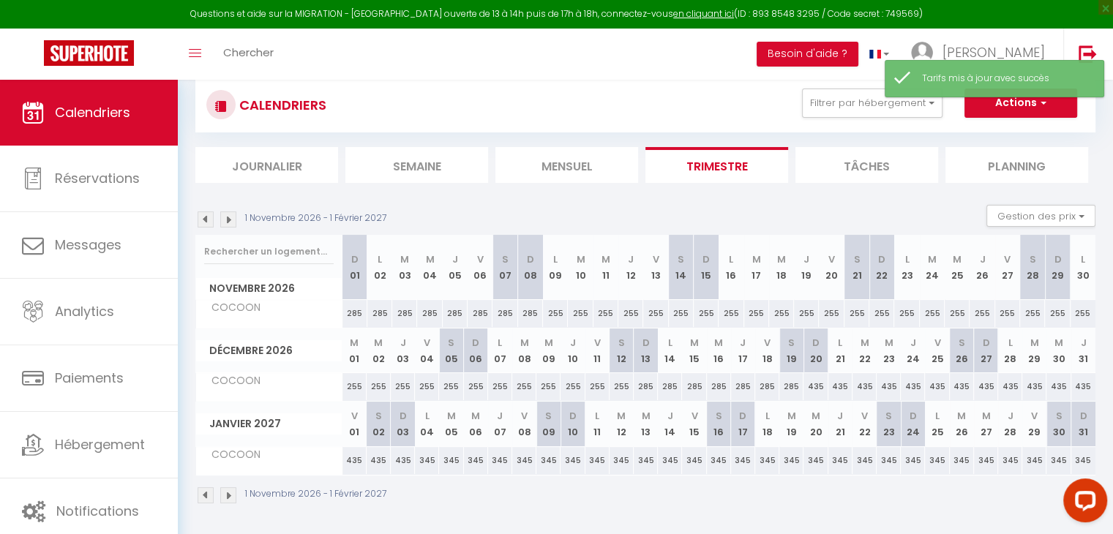
click at [228, 218] on img at bounding box center [228, 220] width 16 height 16
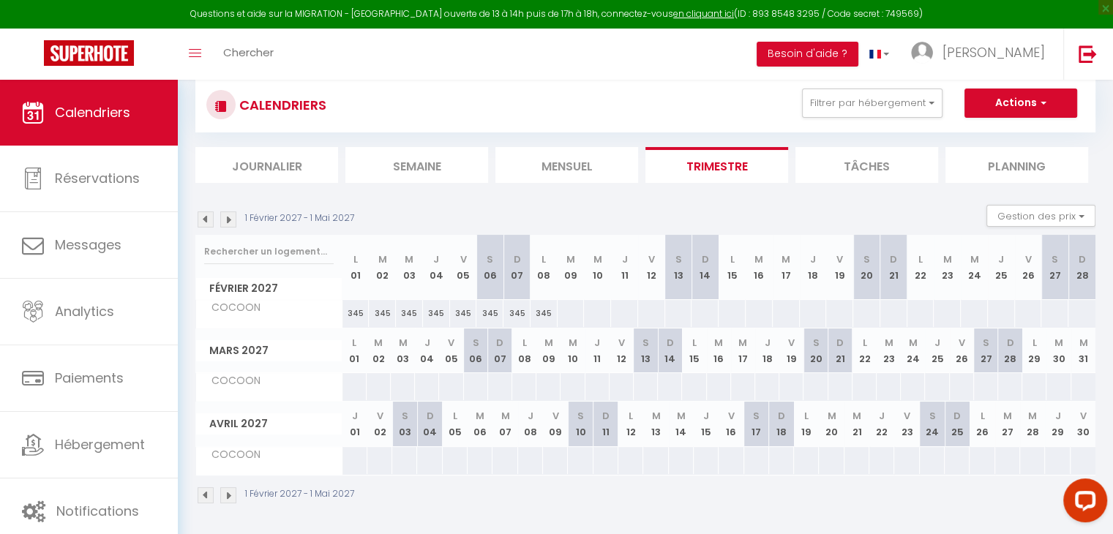
click at [548, 315] on div "345" at bounding box center [544, 313] width 27 height 27
type input "345"
type input "Lun 08 Février 2027"
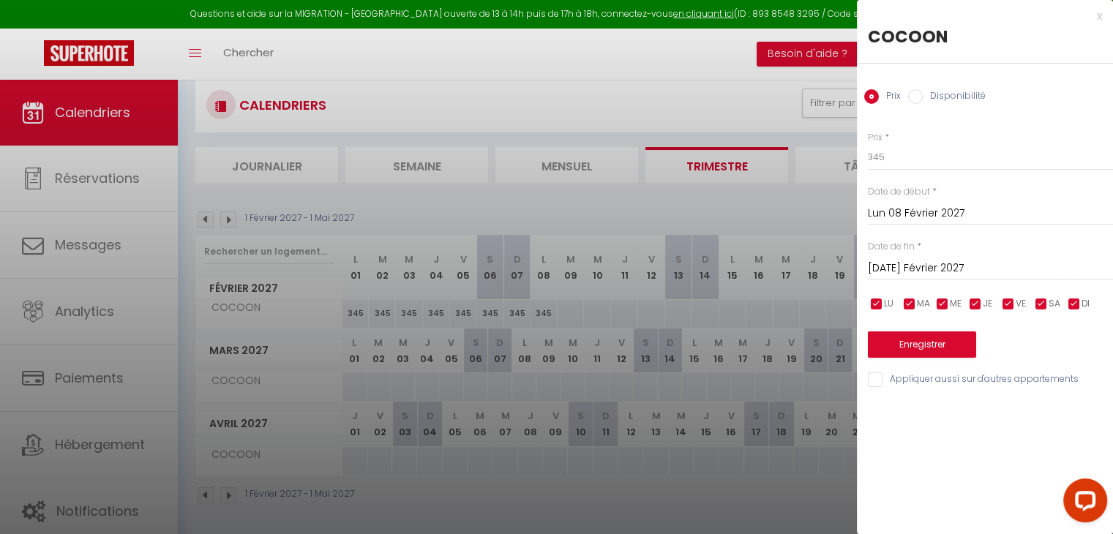
click at [984, 261] on input "Mar 09 Février 2027" at bounding box center [990, 268] width 245 height 19
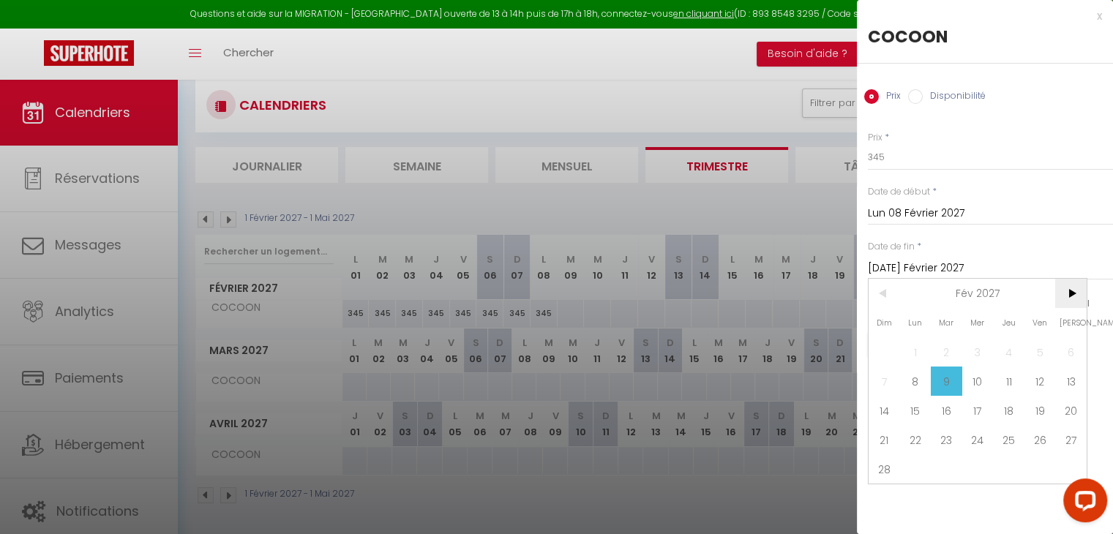
click at [1072, 285] on span ">" at bounding box center [1070, 293] width 31 height 29
click at [937, 378] on span "9" at bounding box center [946, 381] width 31 height 29
type input "Mar 09 Mars 2027"
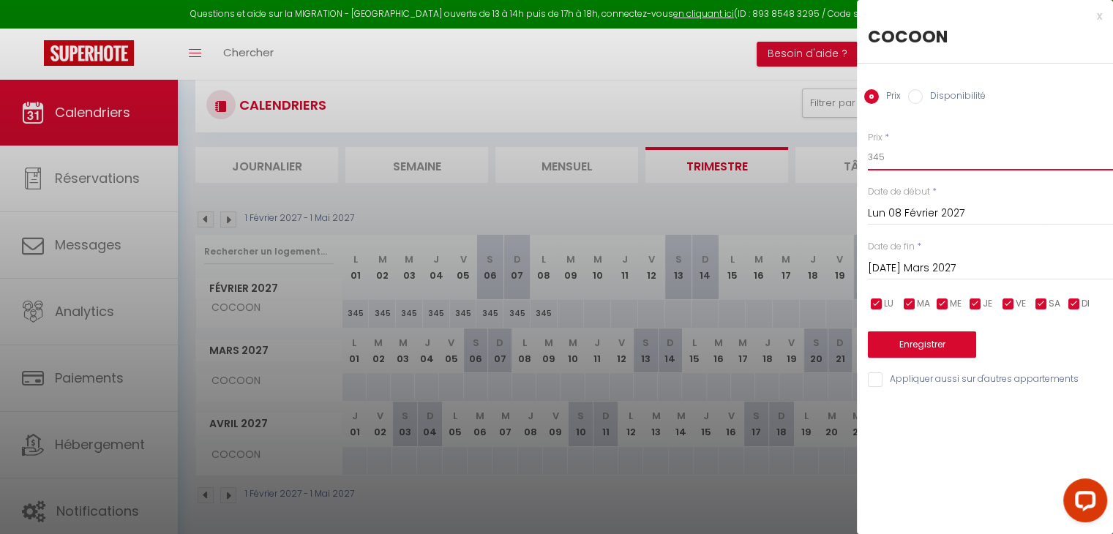
click at [905, 170] on input "345" at bounding box center [990, 157] width 245 height 26
type input "3"
type input "435"
click at [904, 348] on button "Enregistrer" at bounding box center [922, 345] width 108 height 26
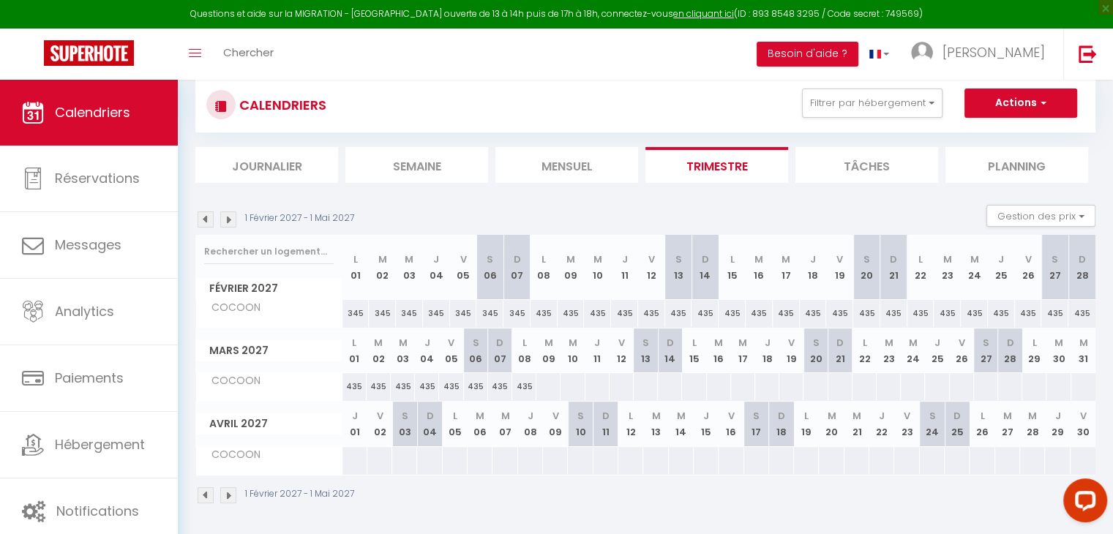
click at [523, 385] on div "435" at bounding box center [524, 386] width 24 height 27
type input "435"
type input "Lun 08 Mars 2027"
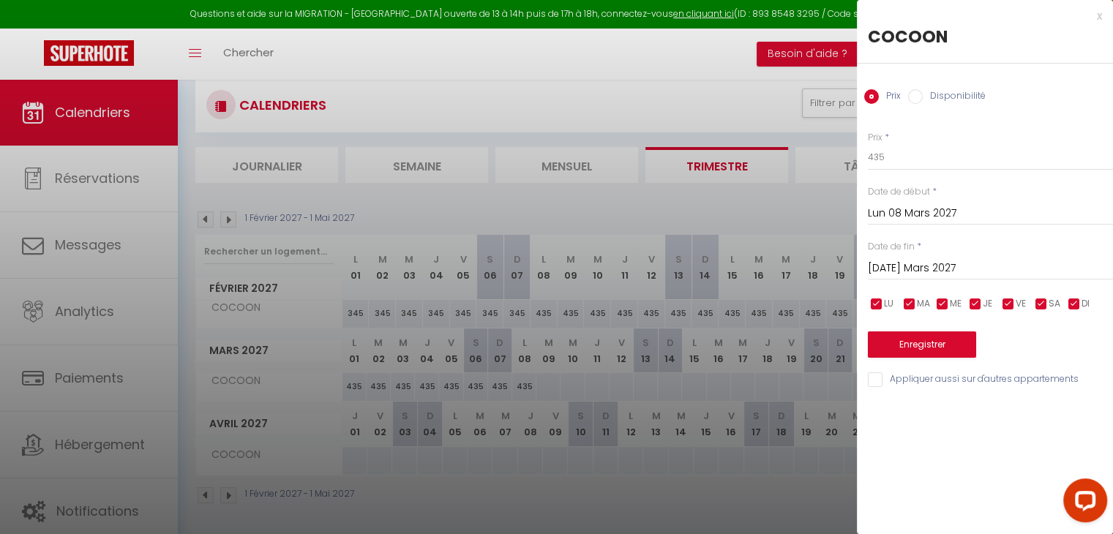
click at [931, 266] on input "Mar 09 Mars 2027" at bounding box center [990, 268] width 245 height 19
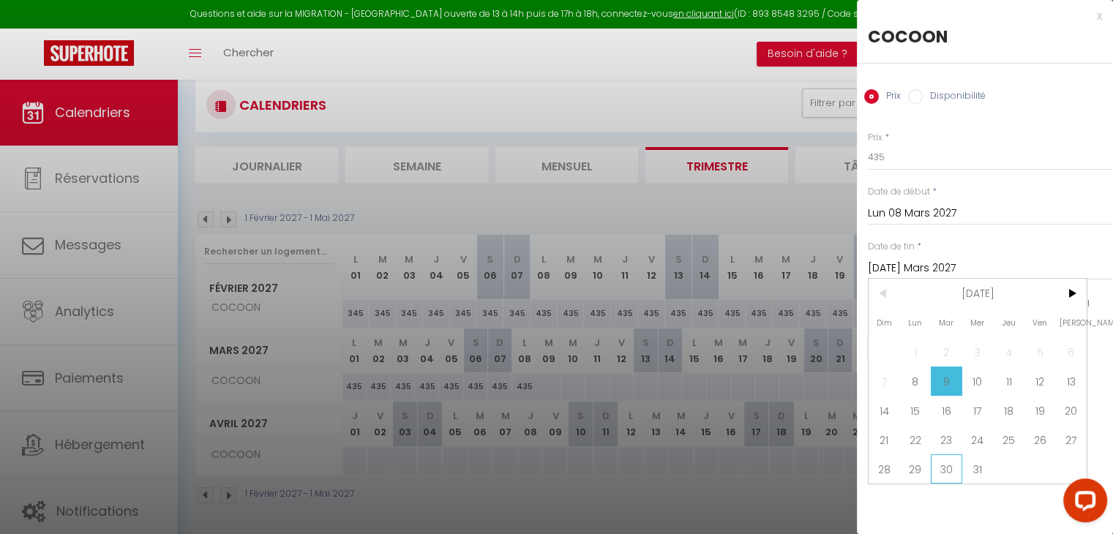
click at [951, 463] on span "30" at bounding box center [946, 469] width 31 height 29
type input "Mar 30 Mars 2027"
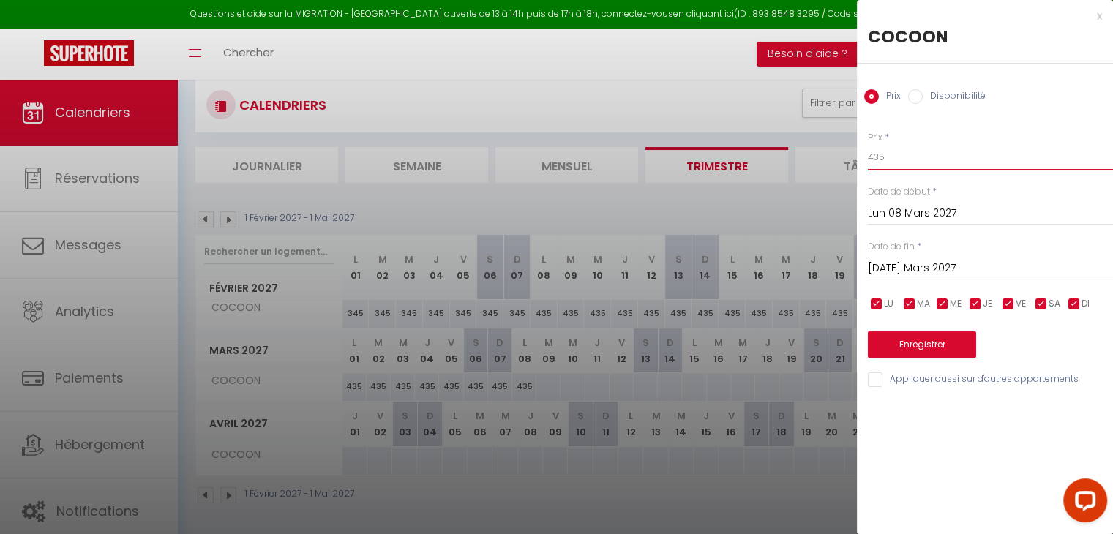
click at [887, 159] on input "435" at bounding box center [990, 157] width 245 height 26
type input "4"
type input "345"
click at [906, 343] on button "Enregistrer" at bounding box center [922, 345] width 108 height 26
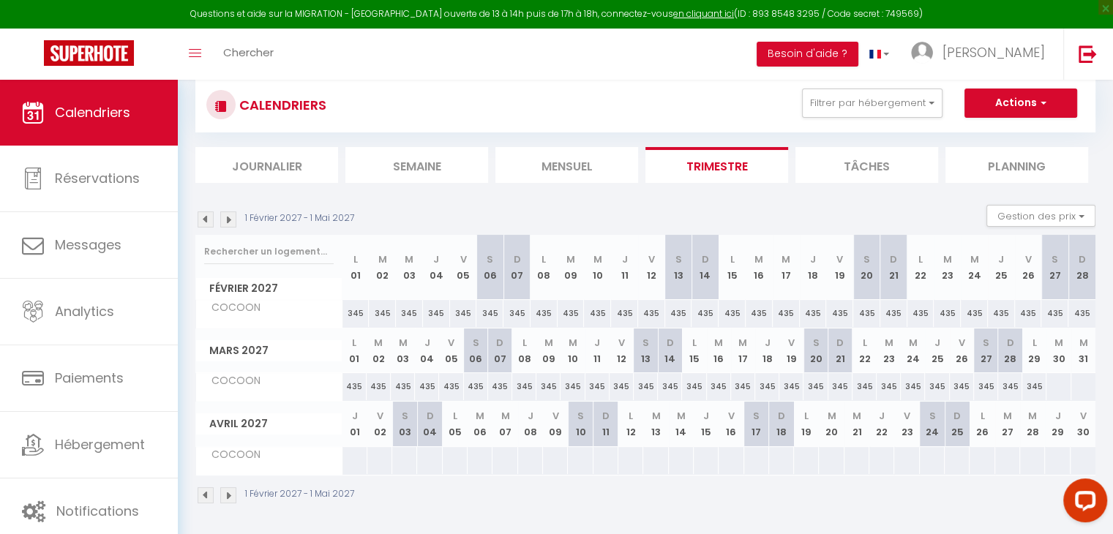
click at [1033, 384] on div "345" at bounding box center [1034, 386] width 24 height 27
type input "345"
type input "Lun 29 Mars 2027"
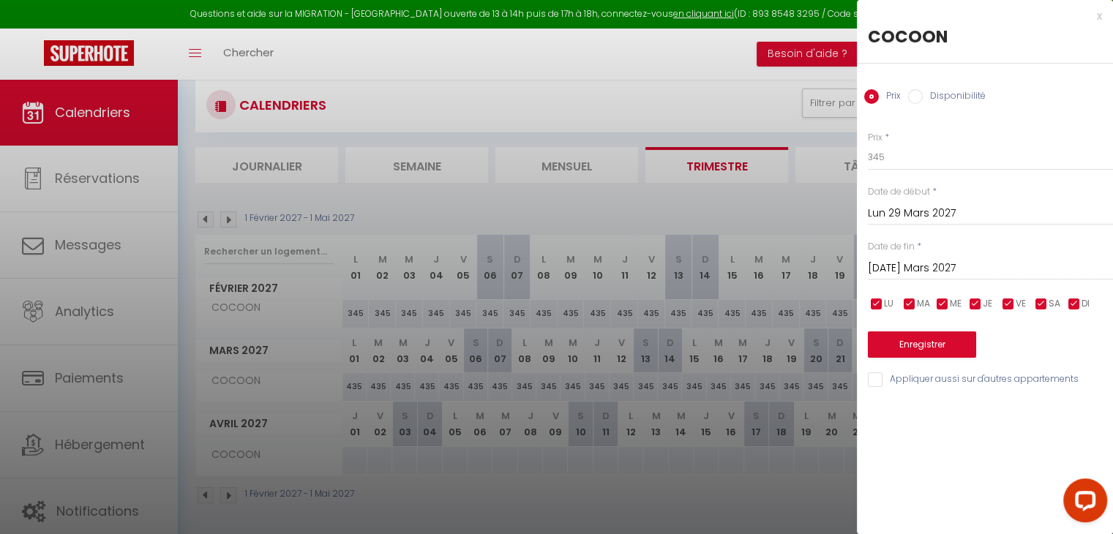
click at [965, 267] on input "Mar 30 Mars 2027" at bounding box center [990, 268] width 245 height 19
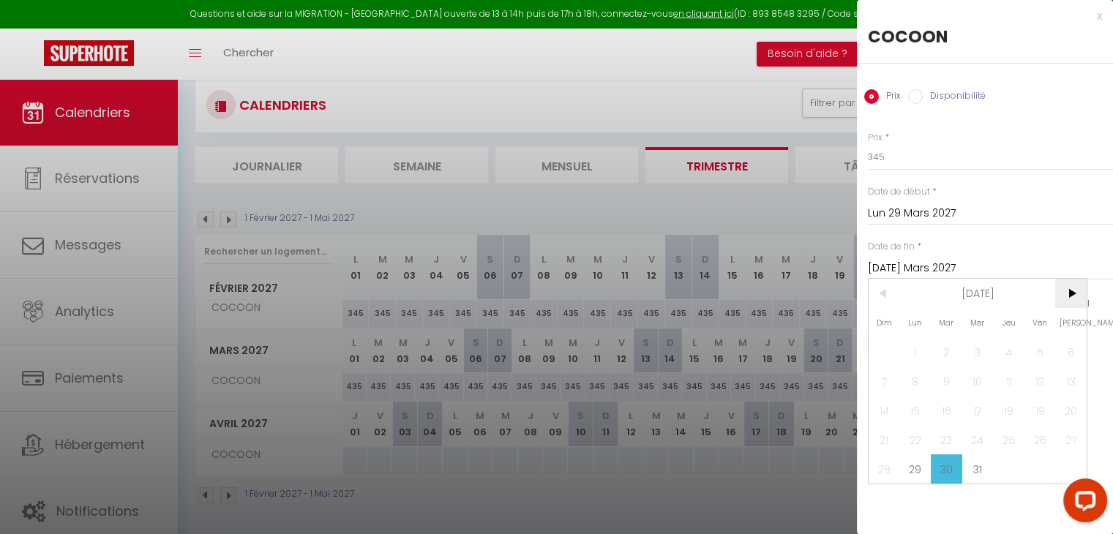
click at [1069, 292] on span ">" at bounding box center [1070, 293] width 31 height 29
click at [944, 385] on span "4" at bounding box center [946, 381] width 31 height 29
type input "Mar 04 Mai 2027"
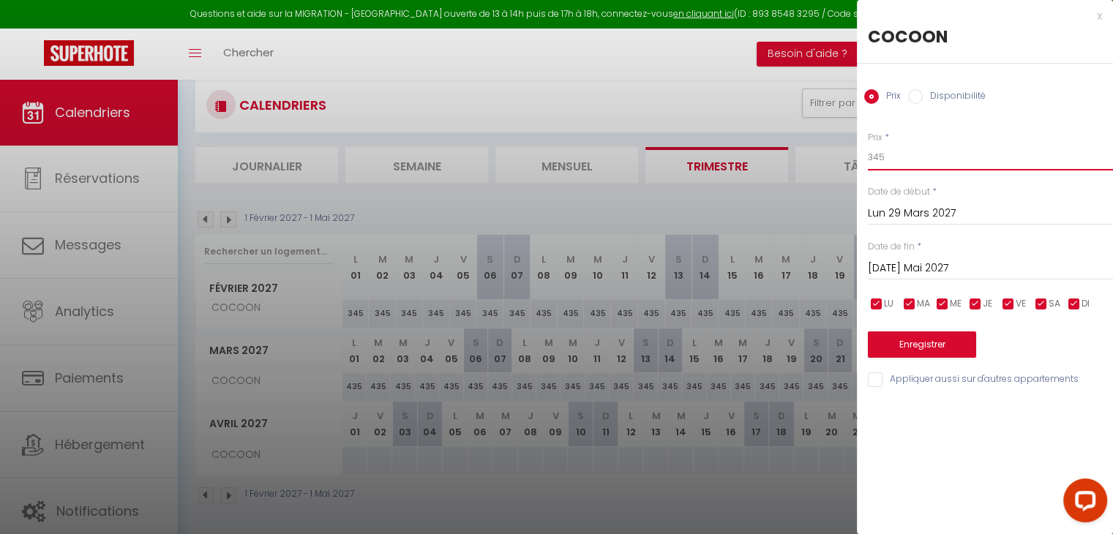
click at [901, 157] on input "345" at bounding box center [990, 157] width 245 height 26
type input "3"
type input "285"
click at [910, 342] on button "Enregistrer" at bounding box center [922, 345] width 108 height 26
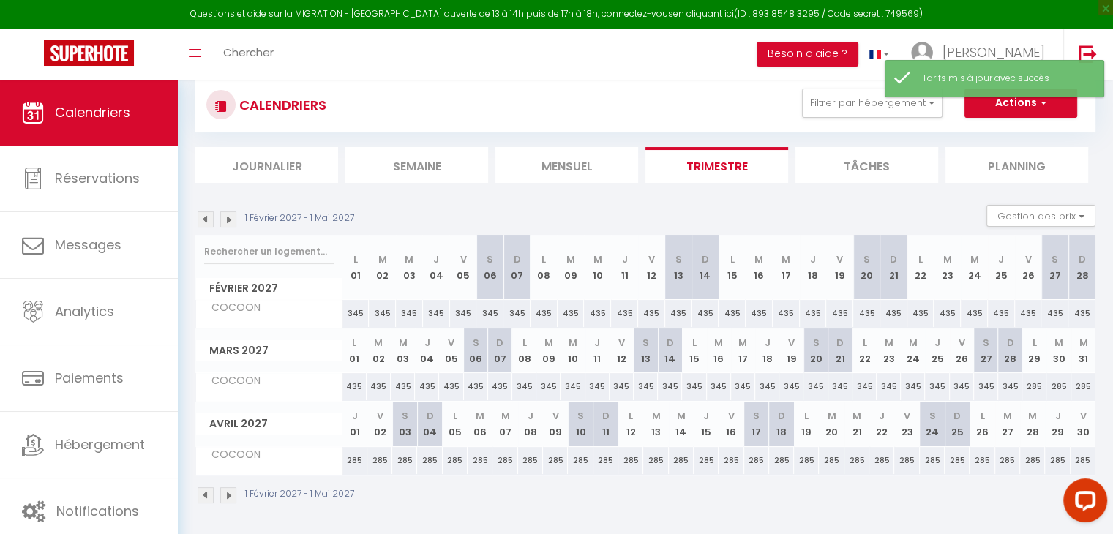
click at [222, 219] on img at bounding box center [228, 220] width 16 height 16
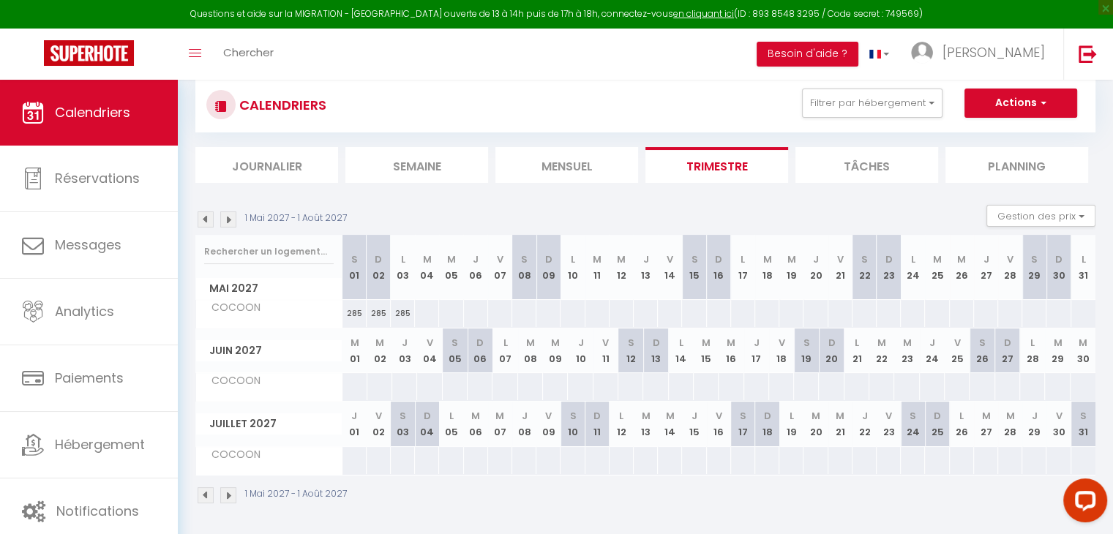
click at [433, 306] on div at bounding box center [426, 313] width 25 height 27
type input "Mar 04 Mai 2027"
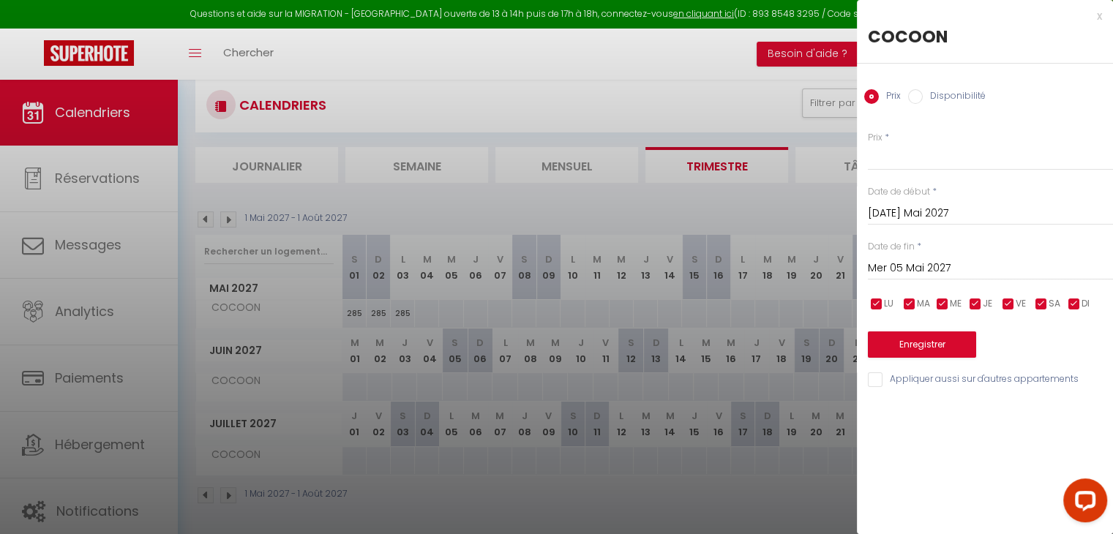
click at [960, 264] on input "Mer 05 Mai 2027" at bounding box center [990, 268] width 245 height 19
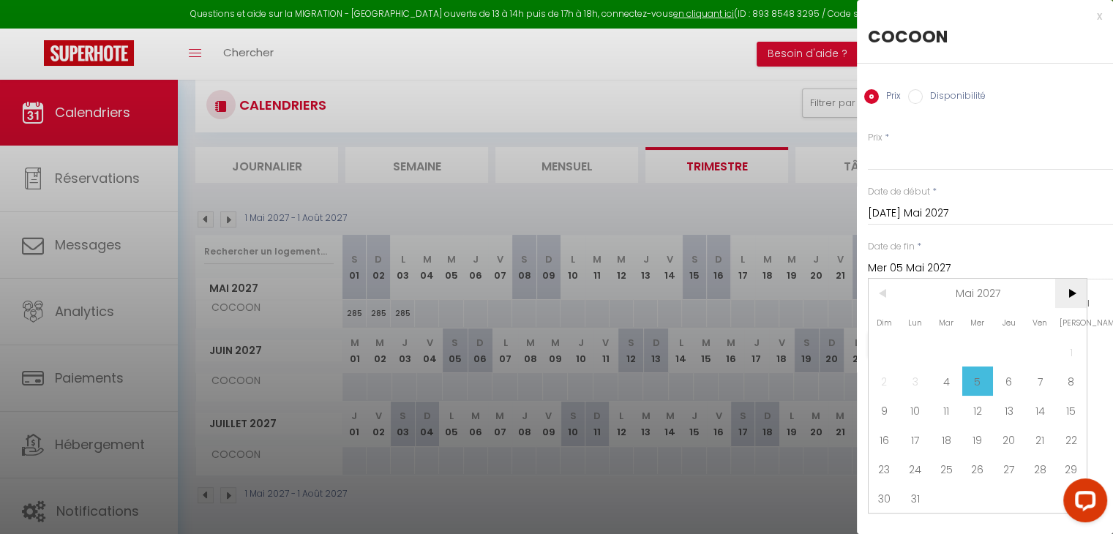
click at [1065, 289] on span ">" at bounding box center [1070, 293] width 31 height 29
click at [949, 468] on span "29" at bounding box center [946, 469] width 31 height 29
type input "Mar 29 Juin 2027"
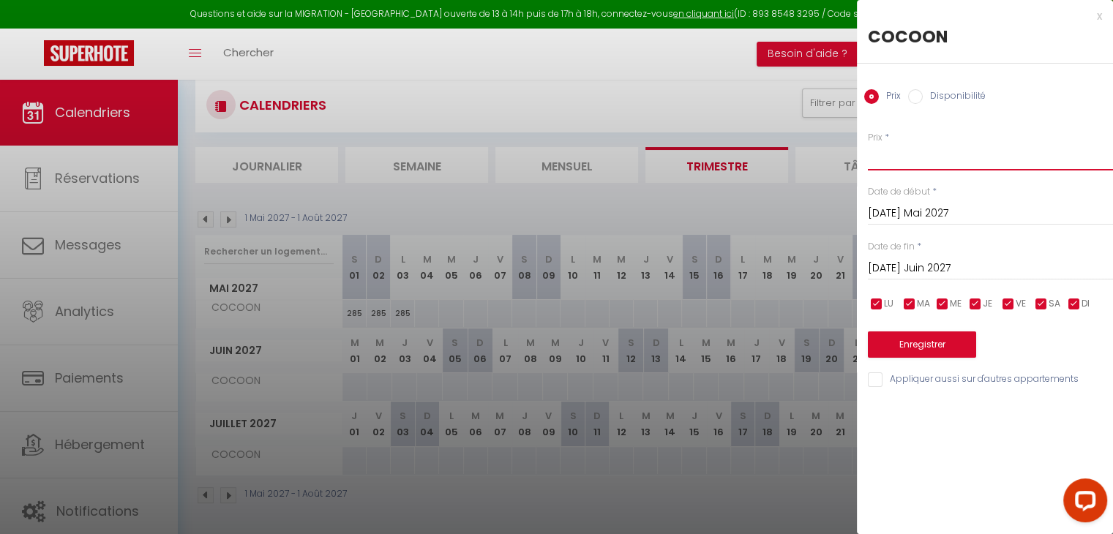
click at [923, 146] on input "Prix" at bounding box center [990, 157] width 245 height 26
type input "255"
click at [902, 342] on button "Enregistrer" at bounding box center [922, 345] width 108 height 26
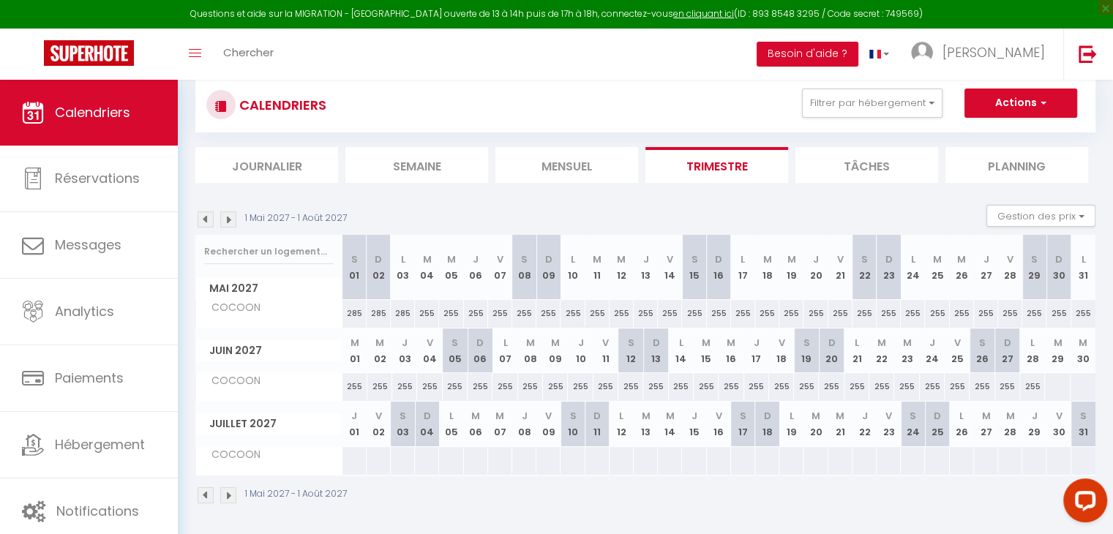
click at [1035, 388] on div "255" at bounding box center [1032, 386] width 25 height 27
type input "255"
type input "Lun 28 Juin 2027"
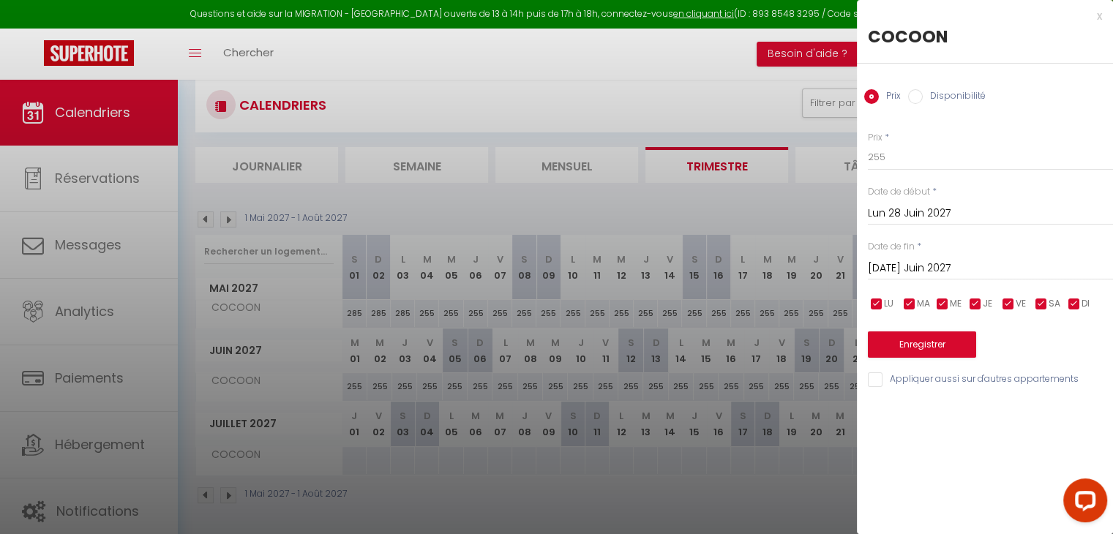
click at [929, 268] on input "Mar 29 Juin 2027" at bounding box center [990, 268] width 245 height 19
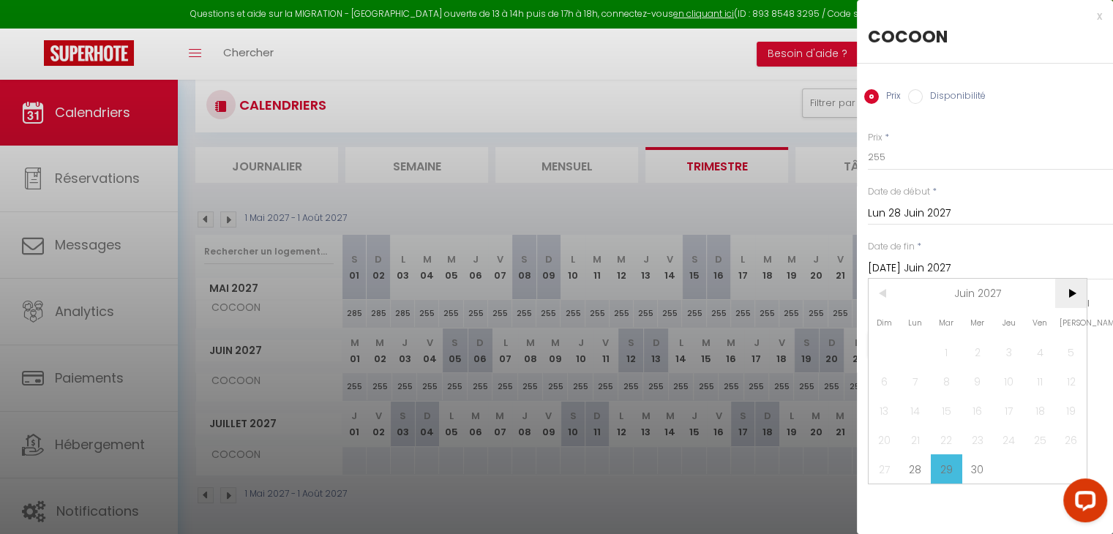
click at [1069, 291] on span ">" at bounding box center [1070, 293] width 31 height 29
click at [983, 380] on span "11" at bounding box center [977, 381] width 31 height 29
type input "Mer 11 Août 2027"
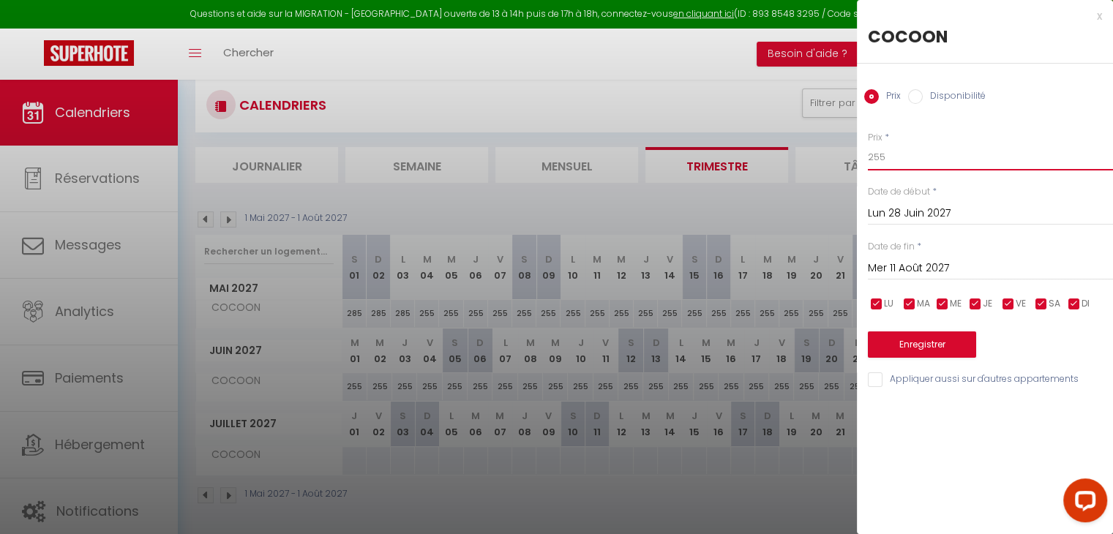
click at [913, 159] on input "255" at bounding box center [990, 157] width 245 height 26
type input "285"
click at [935, 340] on button "Enregistrer" at bounding box center [922, 345] width 108 height 26
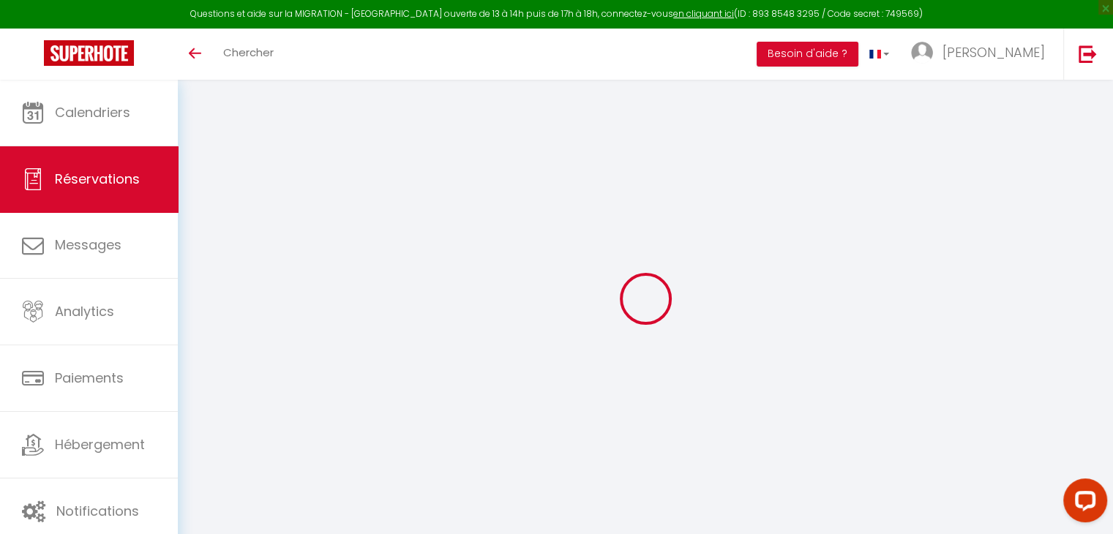
select select
checkbox input "false"
select select
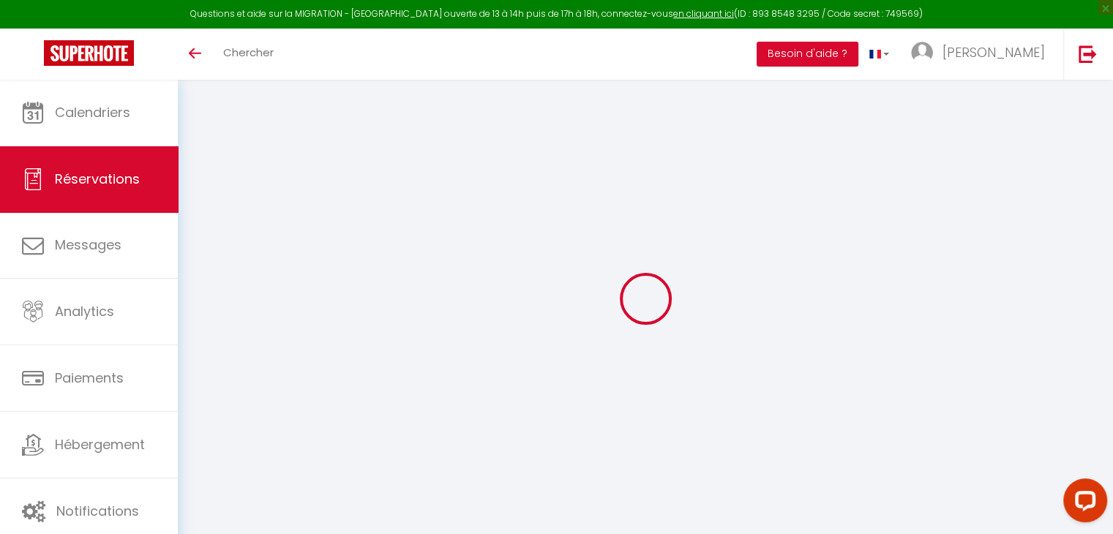
checkbox input "false"
type textarea "Karib'Inn + 1BB CAUTION OUI - MENAGE 150€ - TDS 42€ SS926 - 15h20"
select select
checkbox input "false"
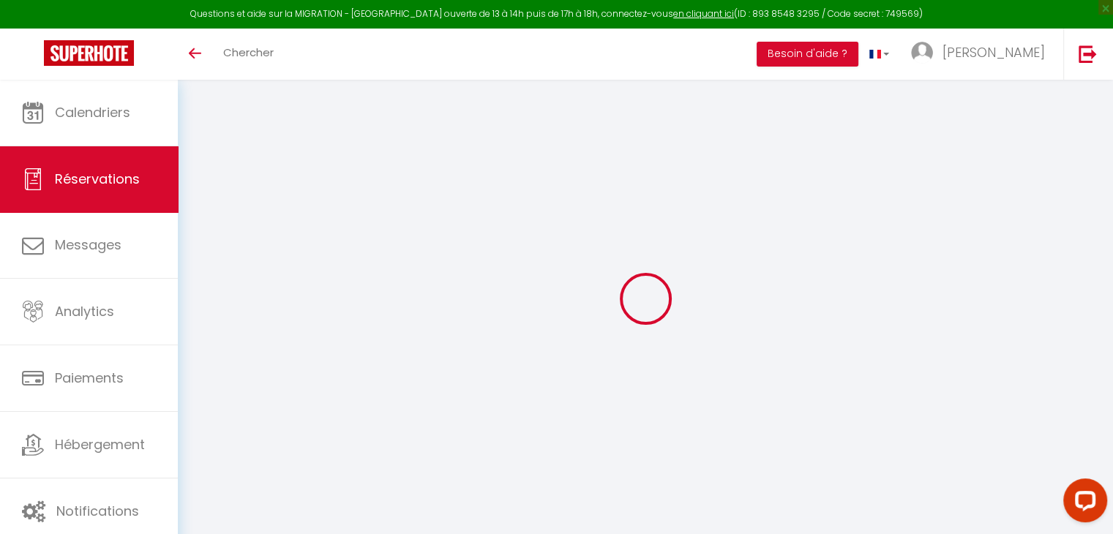
select select
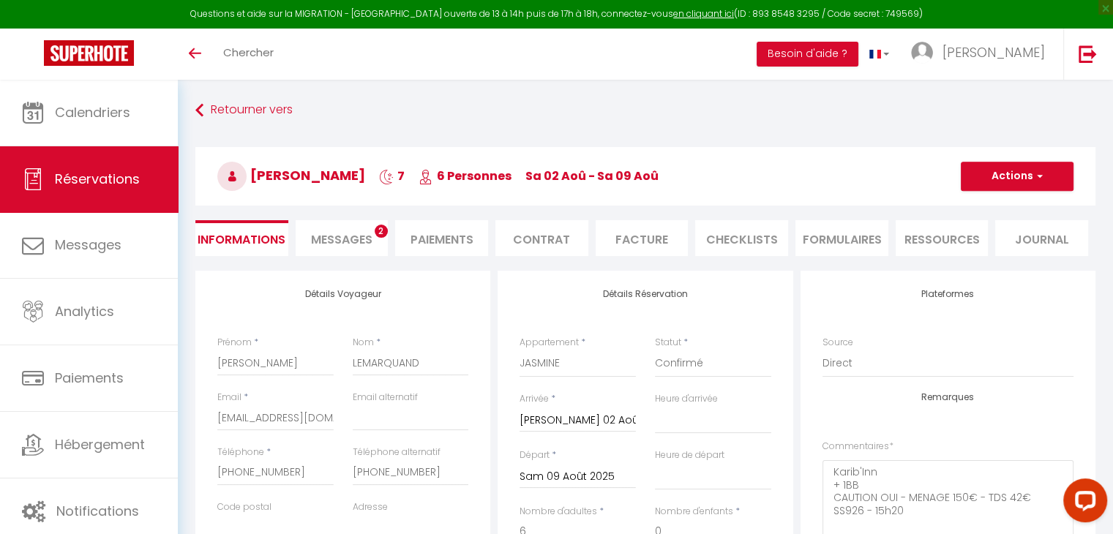
select select
checkbox input "false"
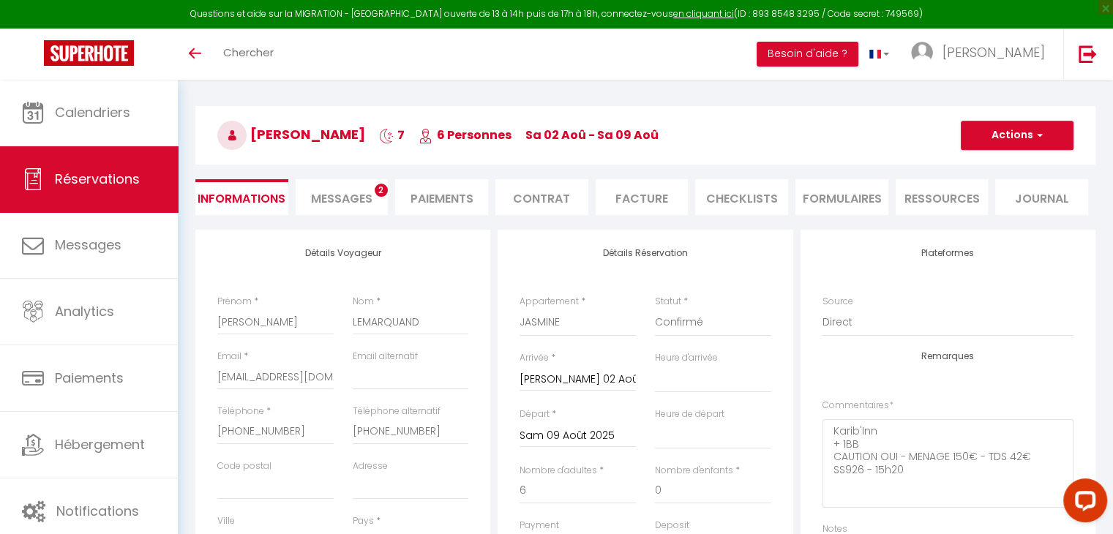
scroll to position [73, 0]
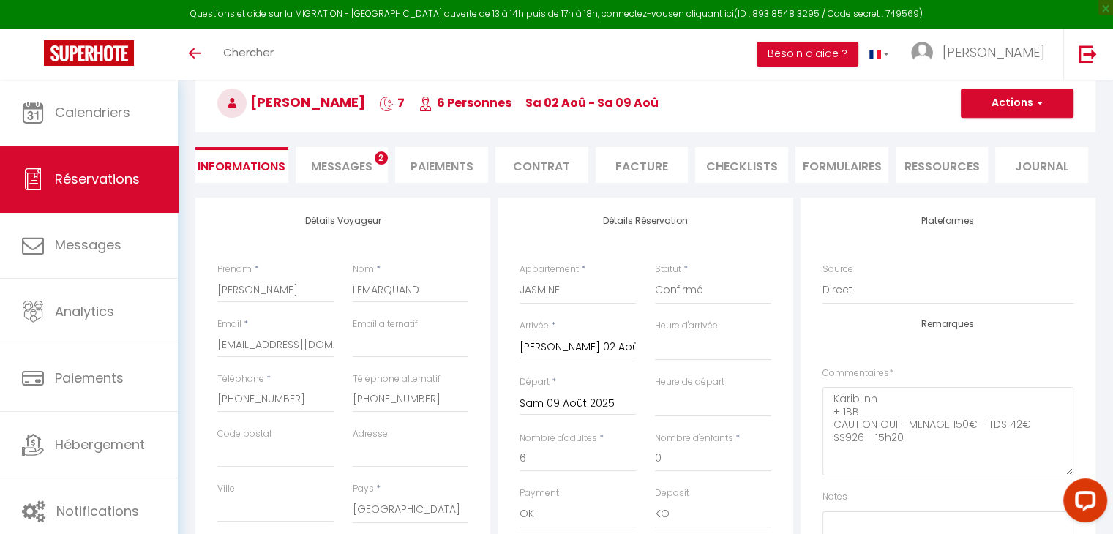
drag, startPoint x: 254, startPoint y: 102, endPoint x: 404, endPoint y: 108, distance: 150.2
click at [365, 108] on span "ARNAUD LEMARQUAND" at bounding box center [291, 102] width 148 height 18
copy span "ARNAUD LEMARQUAND"
click at [1043, 422] on textarea "Karib'Inn + 1BB CAUTION OUI - MENAGE 150€ - TDS 42€ SS926 - 15h20" at bounding box center [948, 431] width 251 height 89
type textarea "Karib'Inn + 1BB CAUTION OUI - MENAGE 150€ - TDS 42€ (OK VIREMENT LE 6/08) SS926…"
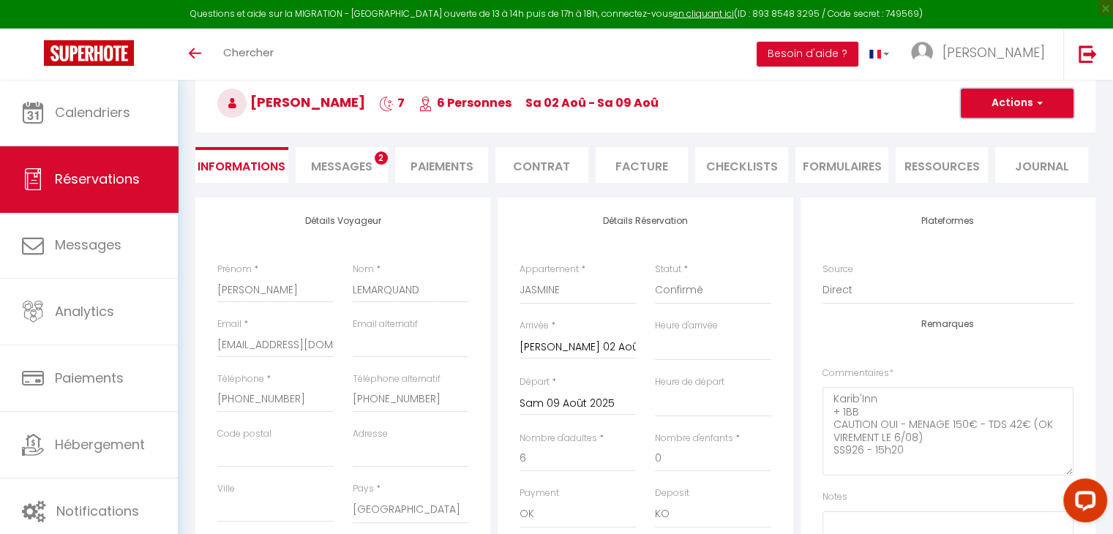
click at [1016, 103] on button "Actions" at bounding box center [1017, 103] width 113 height 29
click at [1003, 132] on link "Enregistrer" at bounding box center [1003, 135] width 116 height 19
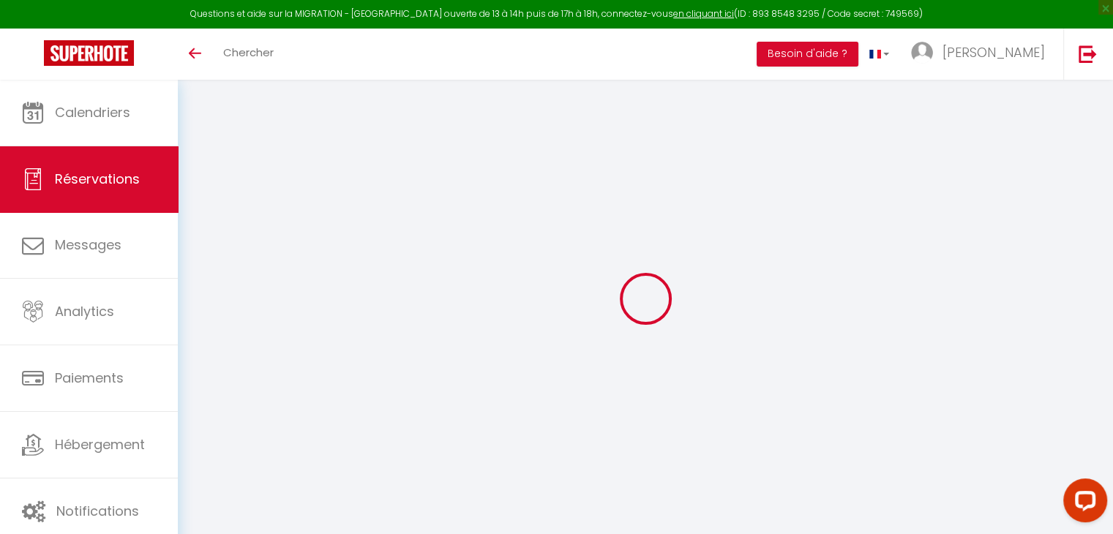
select select
select select "14"
checkbox input "false"
select select
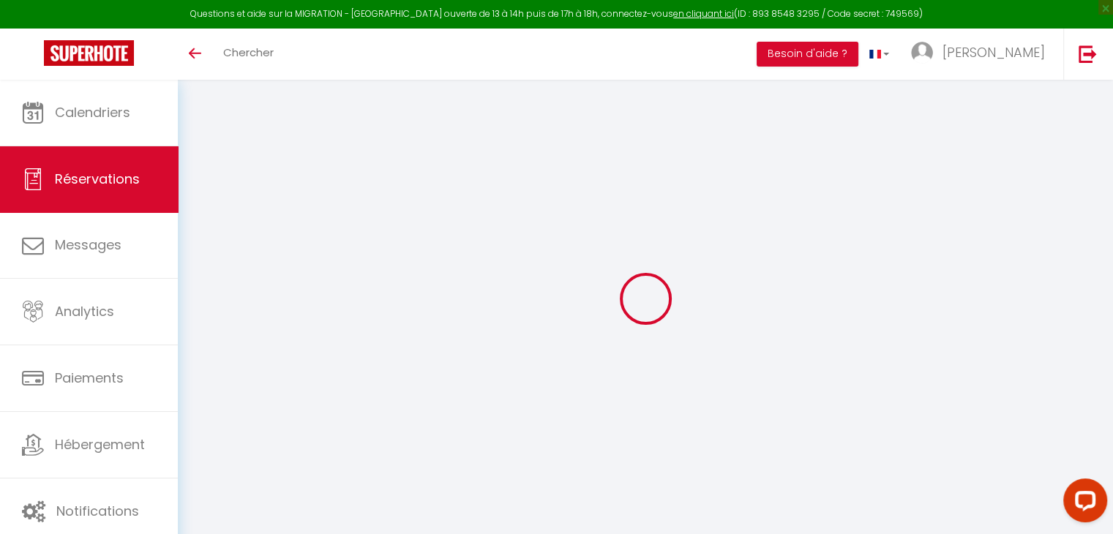
select select
checkbox input "false"
select select
checkbox input "false"
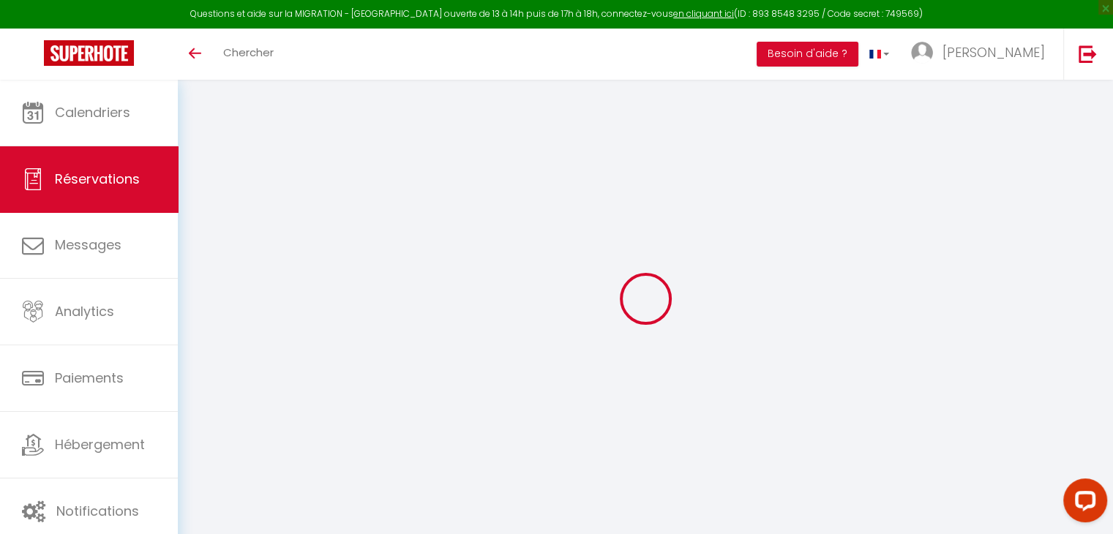
type textarea "CAUTION OUI 1900€ - MENAGE NON - TDS NON Location directe via la conciergerie"
type input "120"
type input "26"
select select
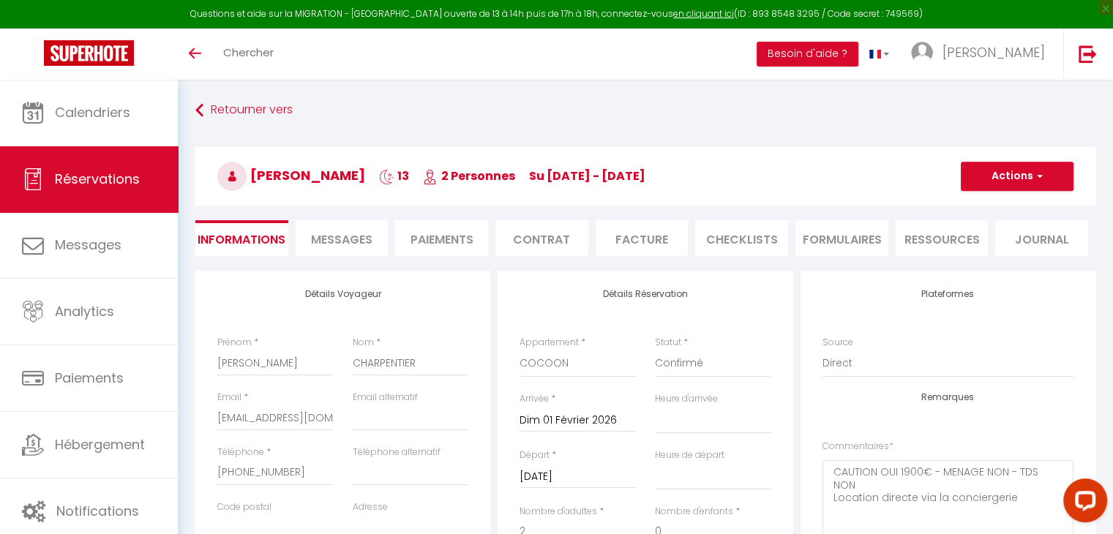
checkbox input "false"
select select
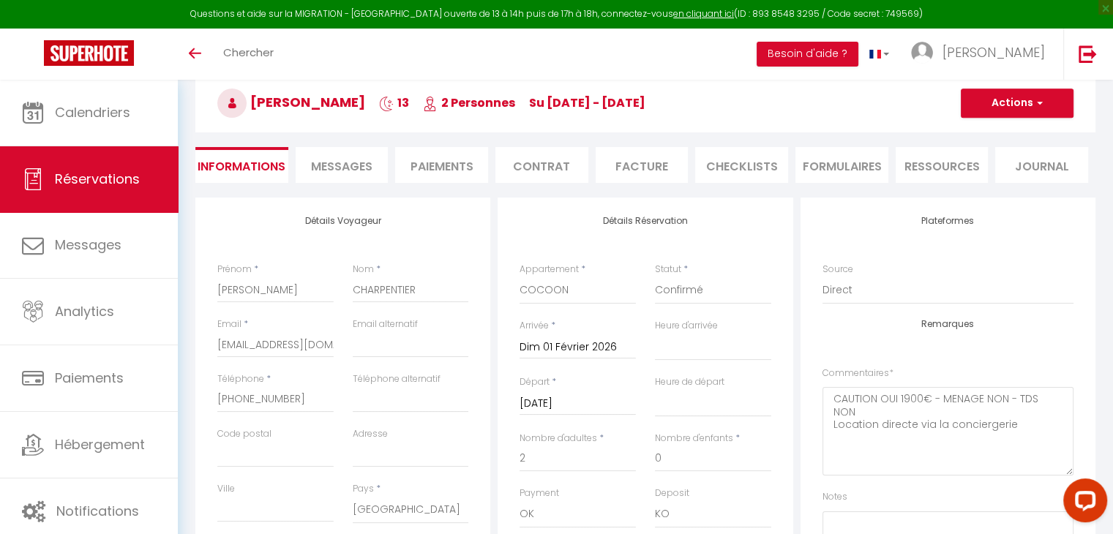
scroll to position [146, 0]
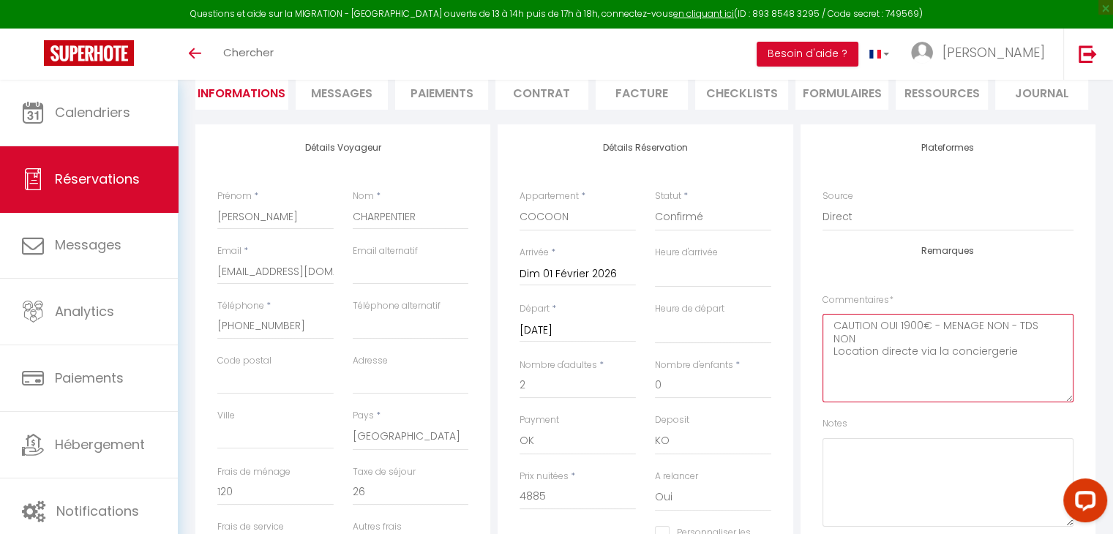
drag, startPoint x: 1012, startPoint y: 340, endPoint x: 826, endPoint y: 344, distance: 185.9
click at [826, 344] on textarea "CAUTION OUI 1900€ - MENAGE NON - TDS NON Location directe via la conciergerie" at bounding box center [948, 358] width 251 height 89
type textarea "CAUTION OUI 1900€ - MENAGE NON - TDS NON Acompte OK - Solde pour le [DATE] AC94…"
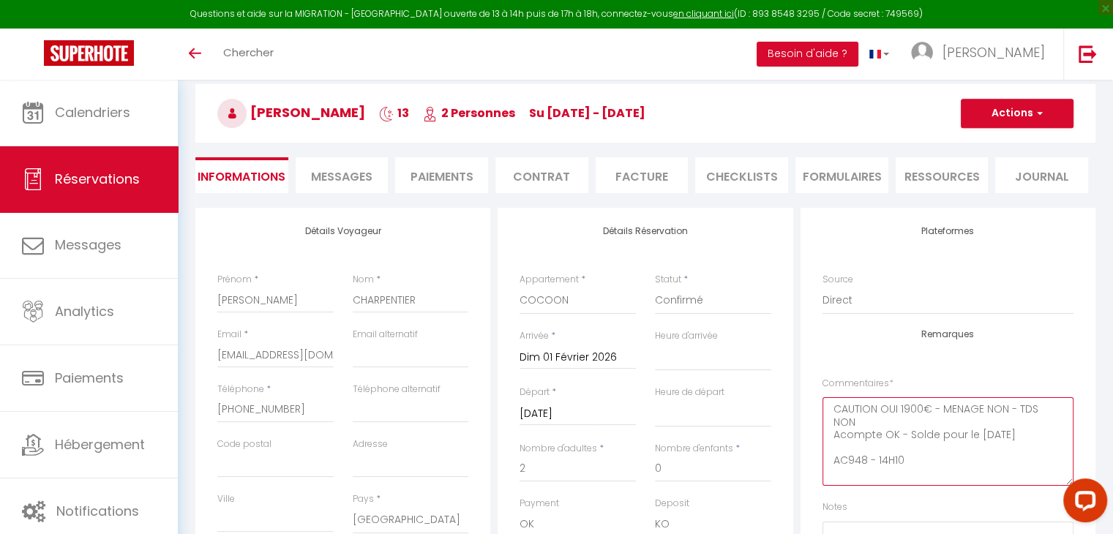
scroll to position [0, 0]
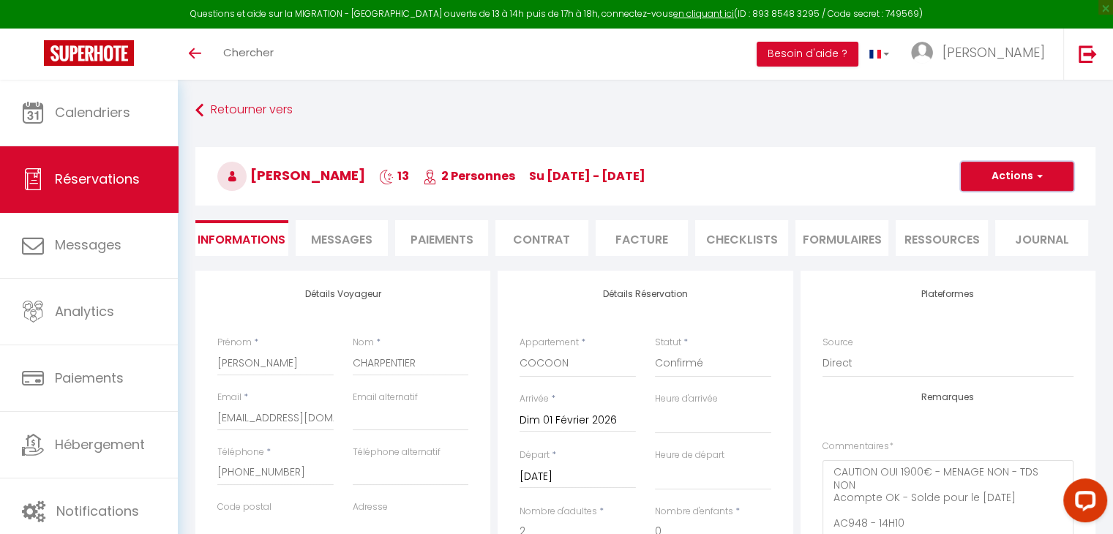
click at [1001, 179] on button "Actions" at bounding box center [1017, 176] width 113 height 29
click at [993, 207] on link "Enregistrer" at bounding box center [1003, 208] width 116 height 19
